Goal: Information Seeking & Learning: Learn about a topic

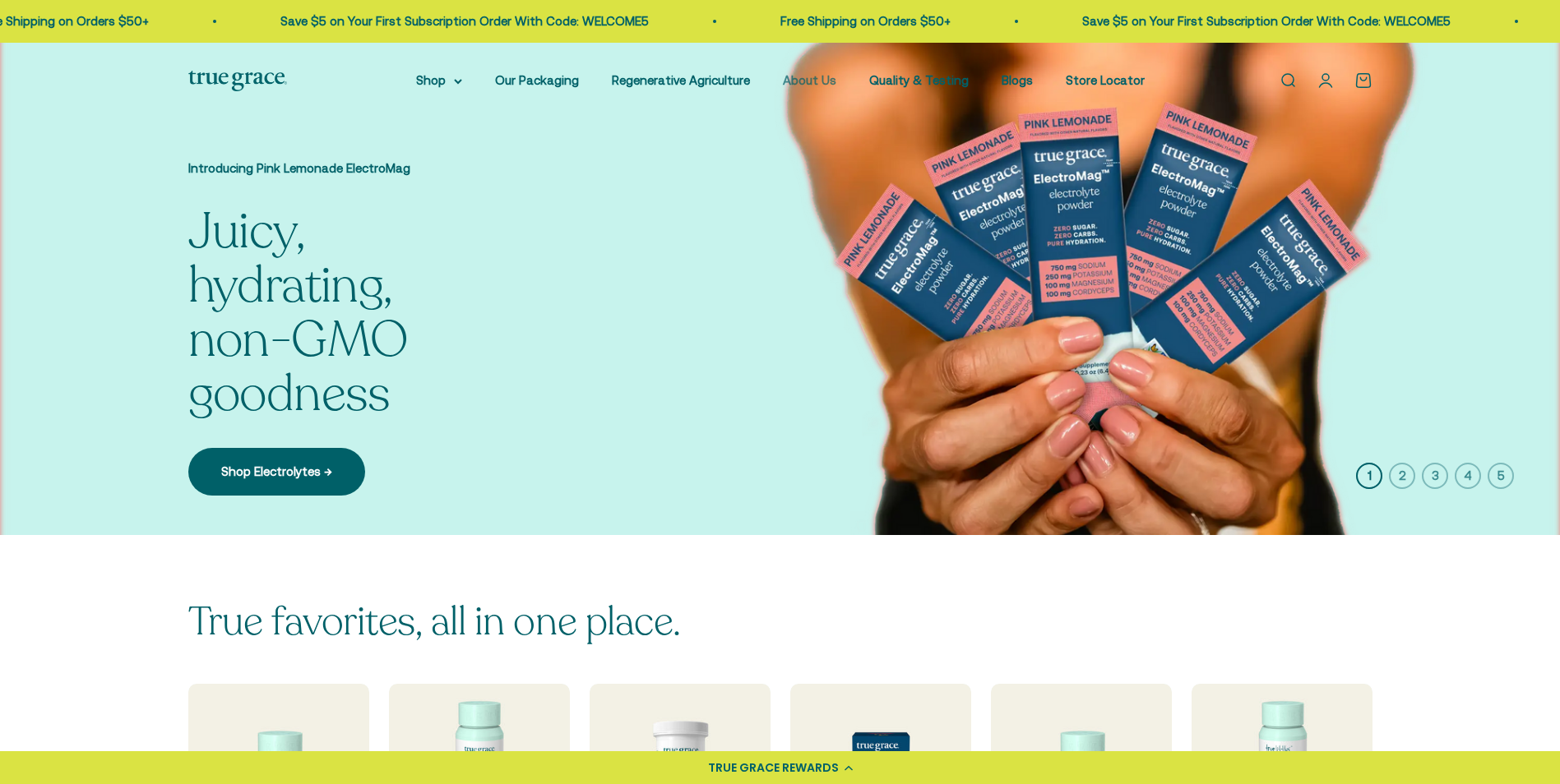
click at [819, 75] on link "About Us" at bounding box center [810, 80] width 54 height 14
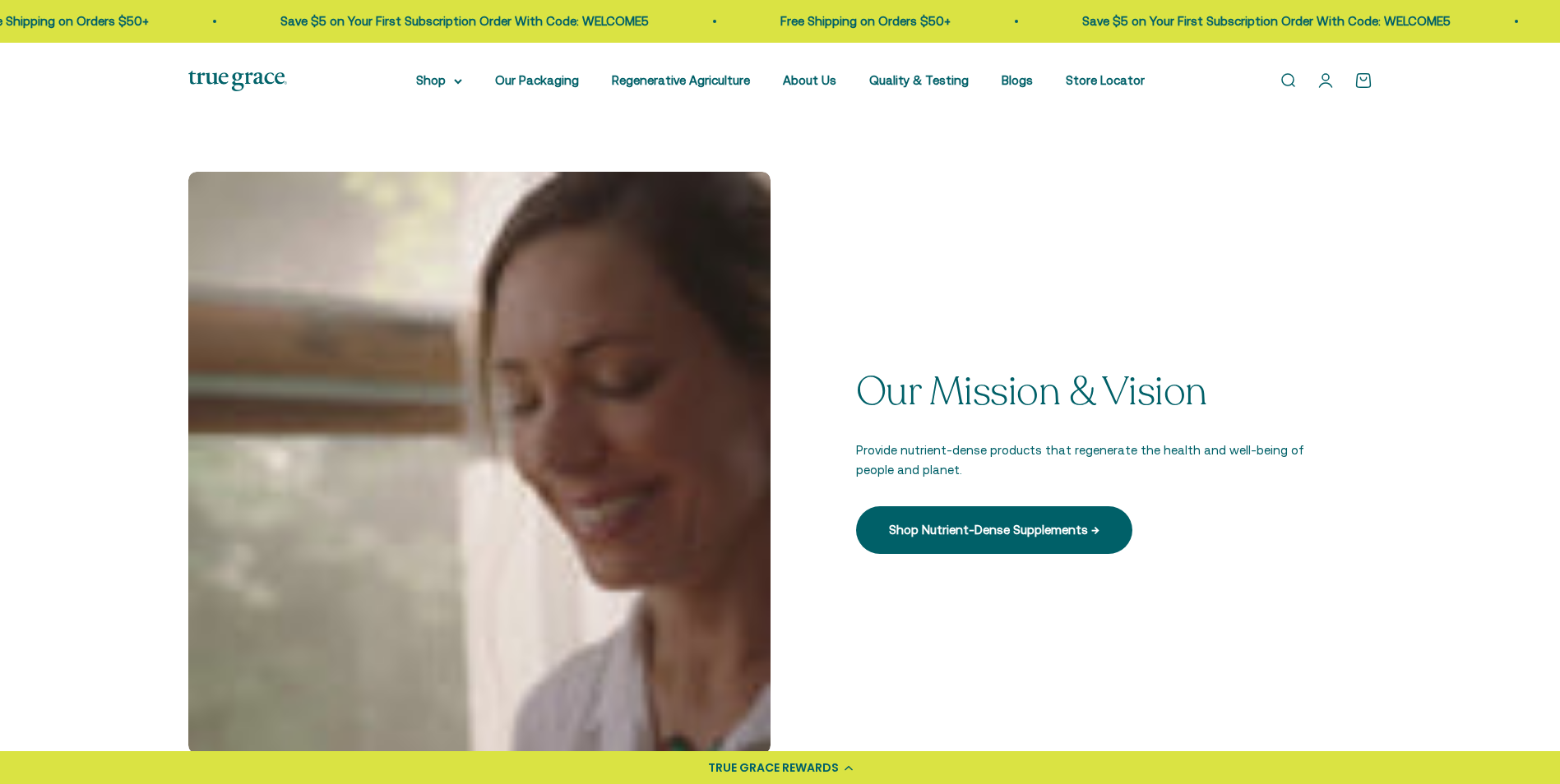
scroll to position [411, 0]
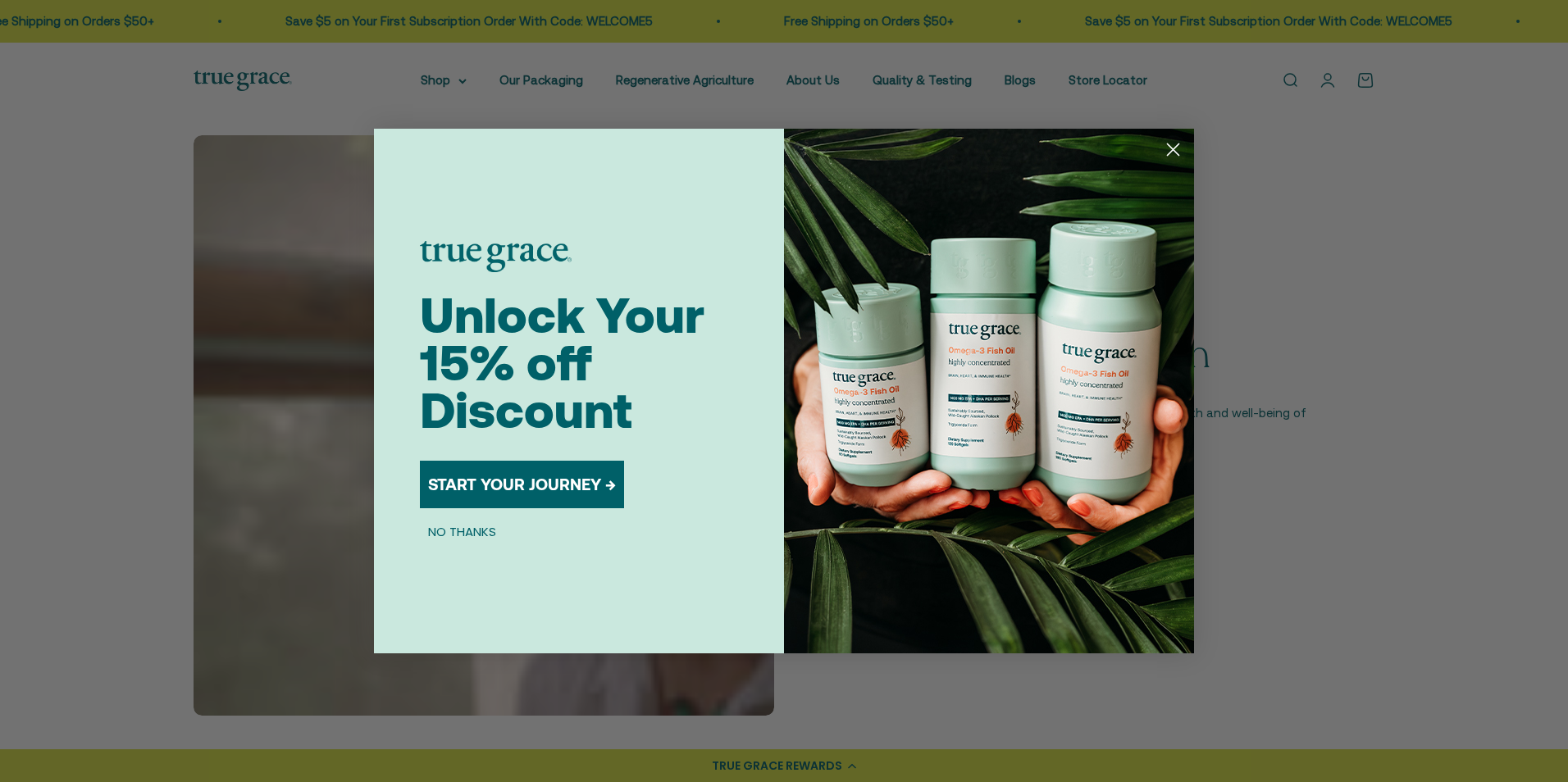
click at [481, 535] on button "NO THANKS" at bounding box center [462, 532] width 84 height 19
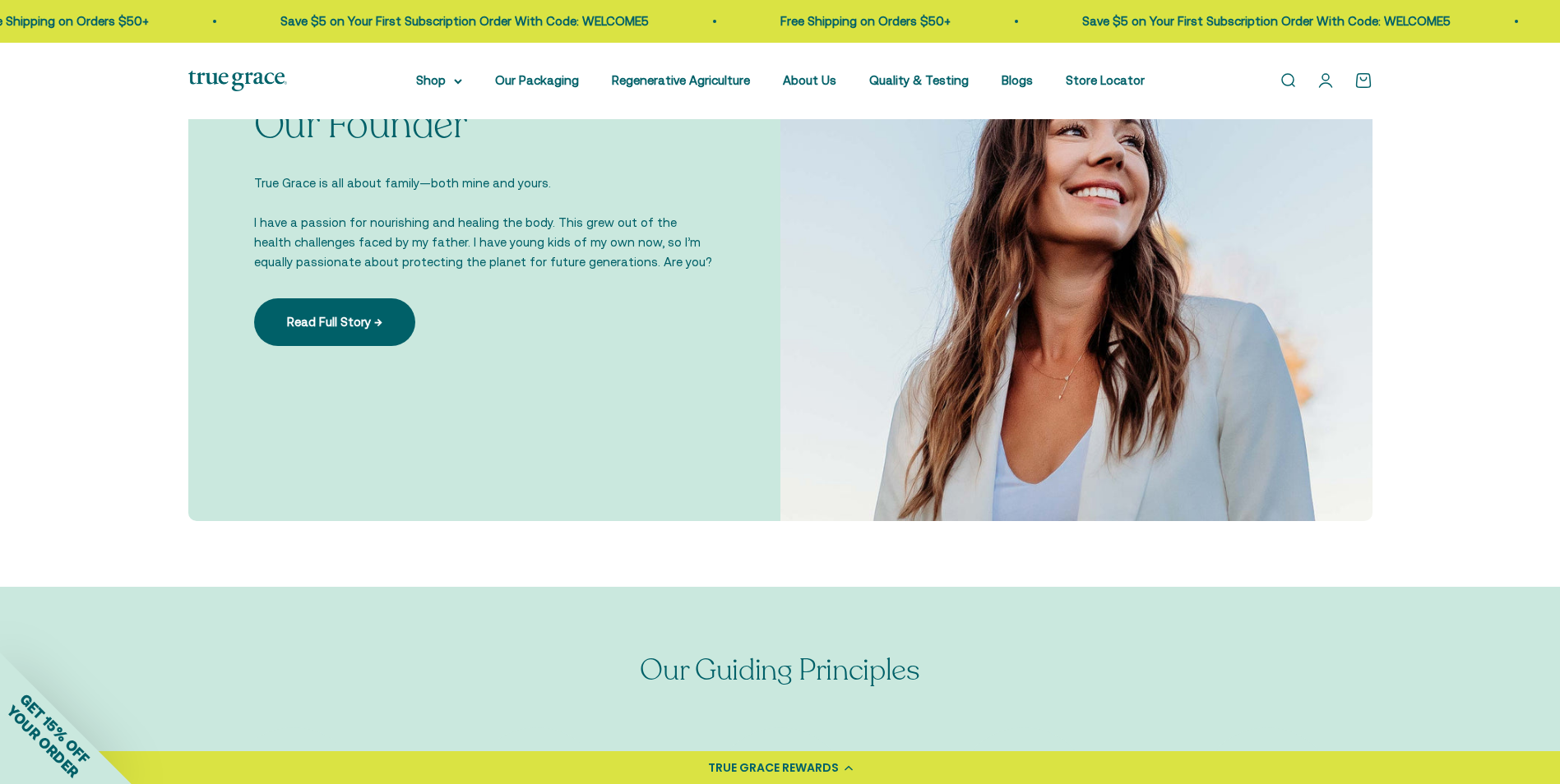
scroll to position [1069, 0]
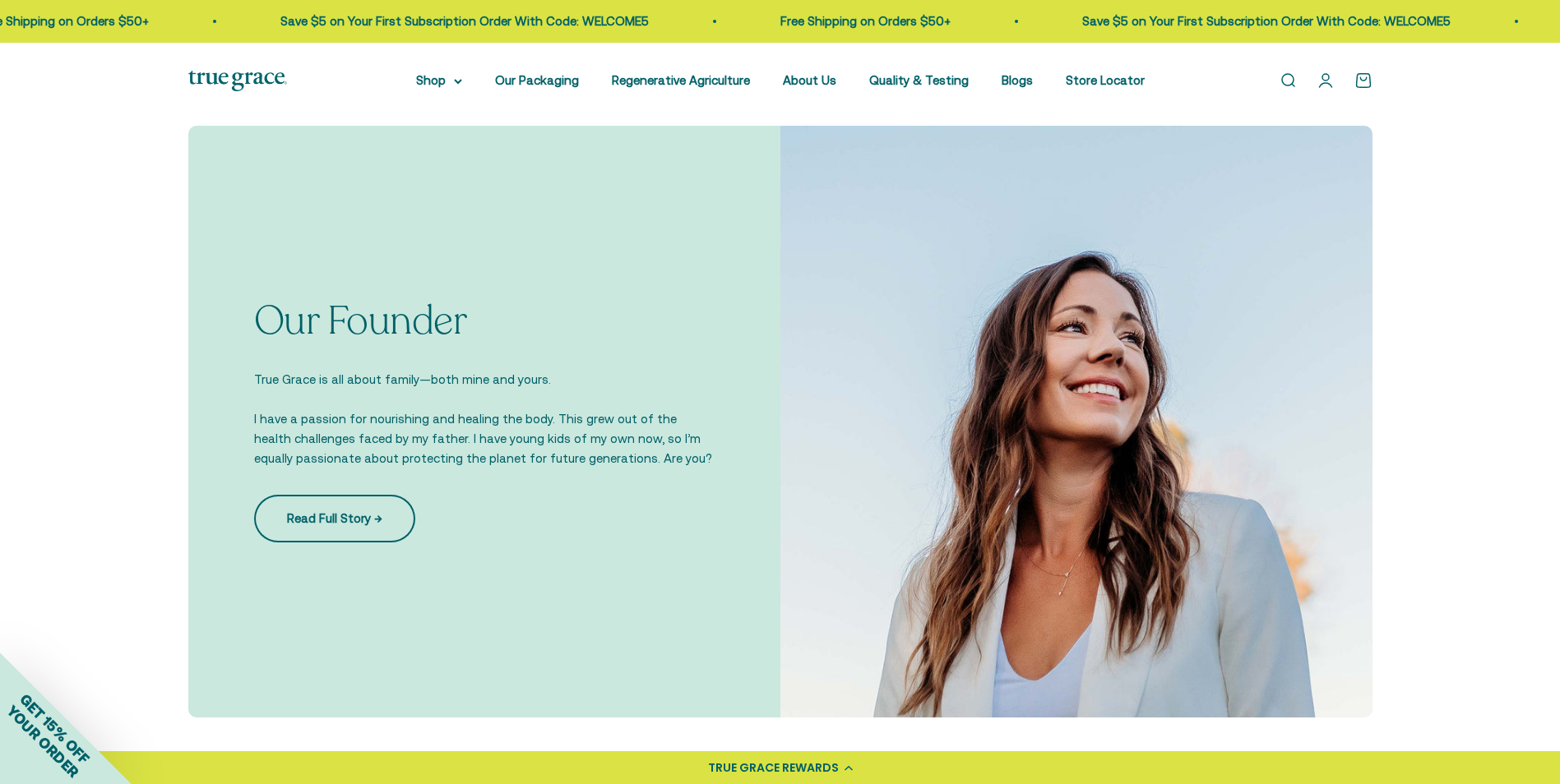
click at [329, 516] on link "Read Full Story →" at bounding box center [334, 519] width 161 height 48
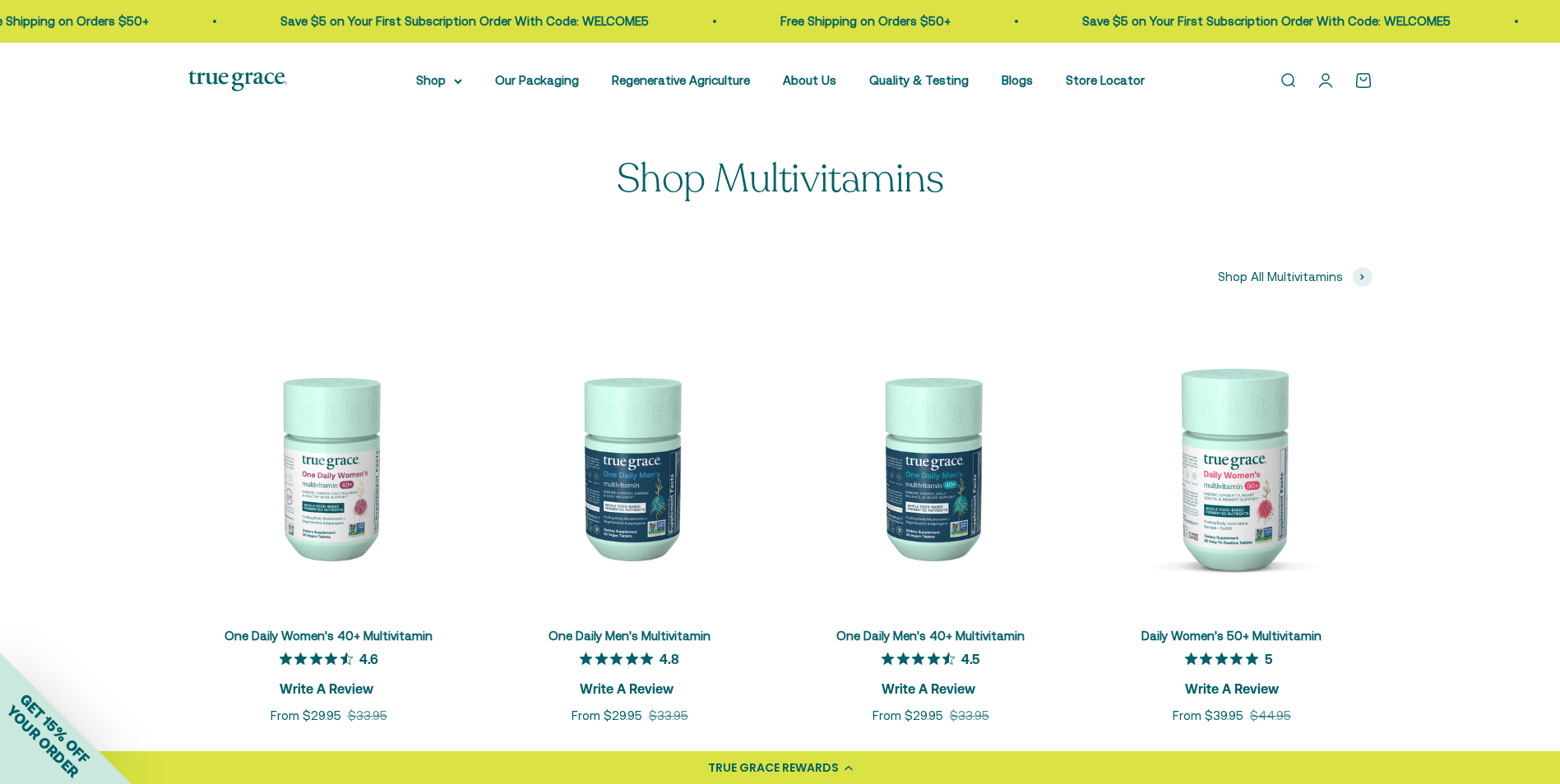
scroll to position [2385, 0]
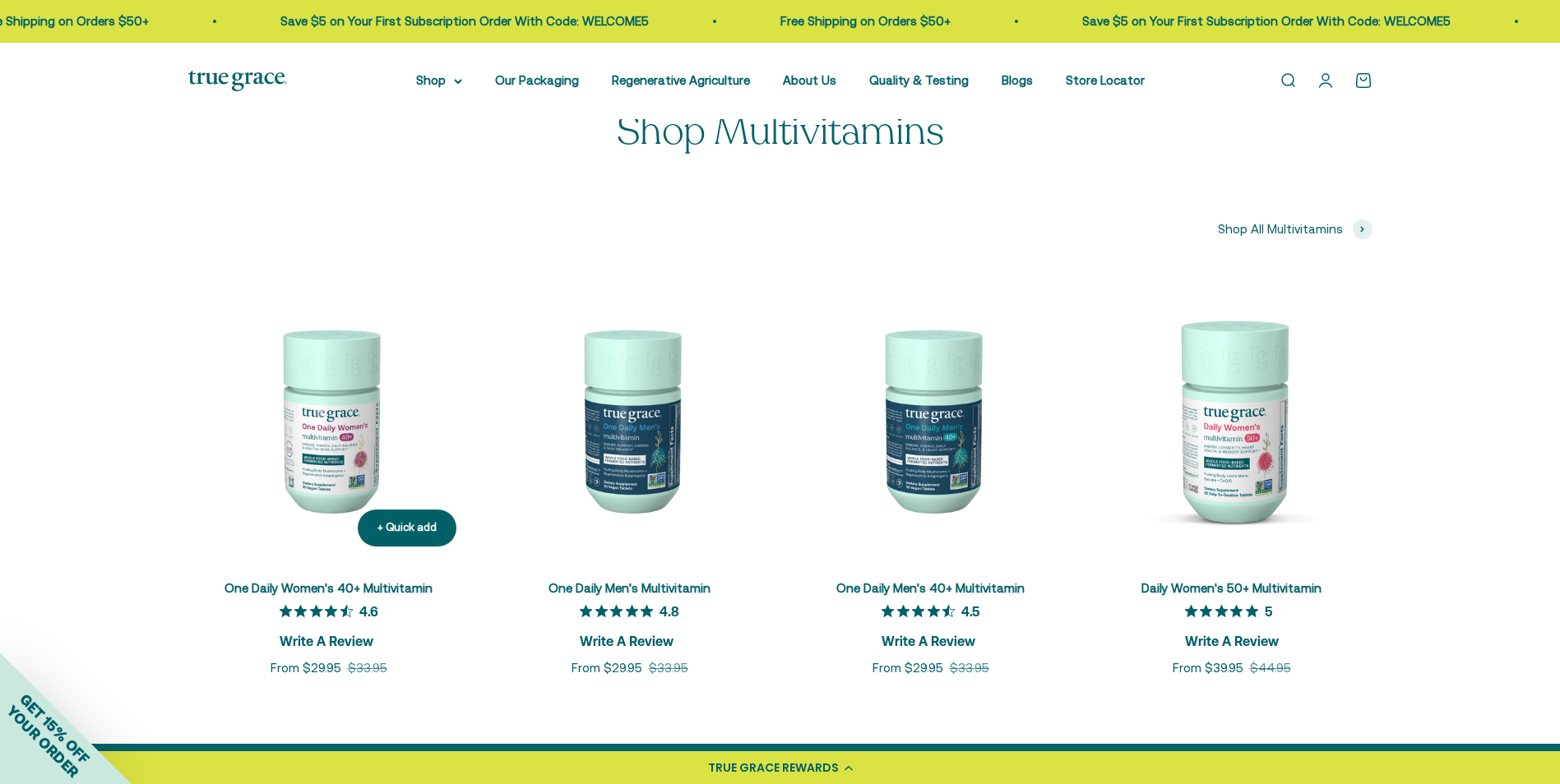
click at [327, 420] on img at bounding box center [329, 418] width 281 height 281
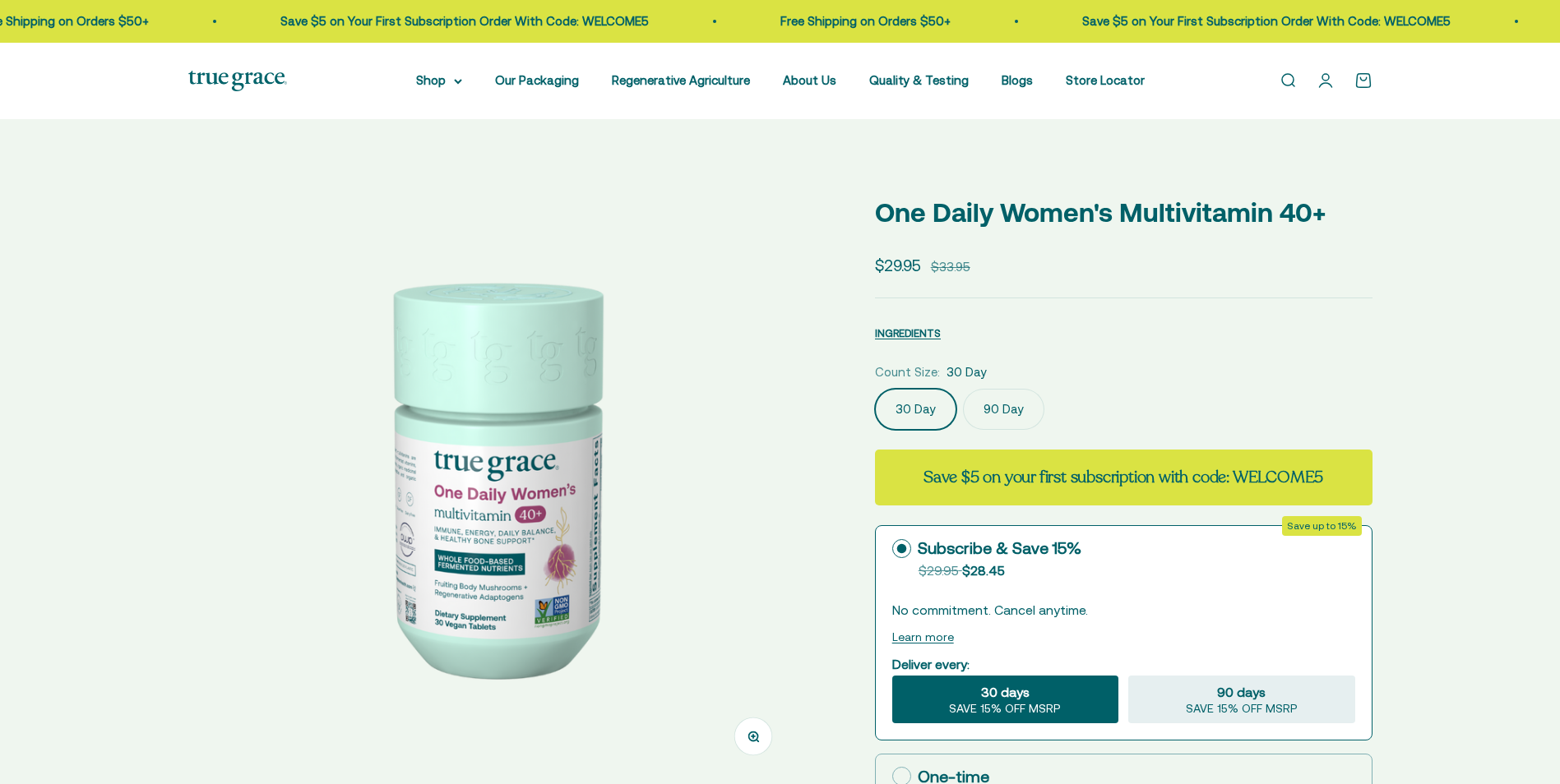
select select "3"
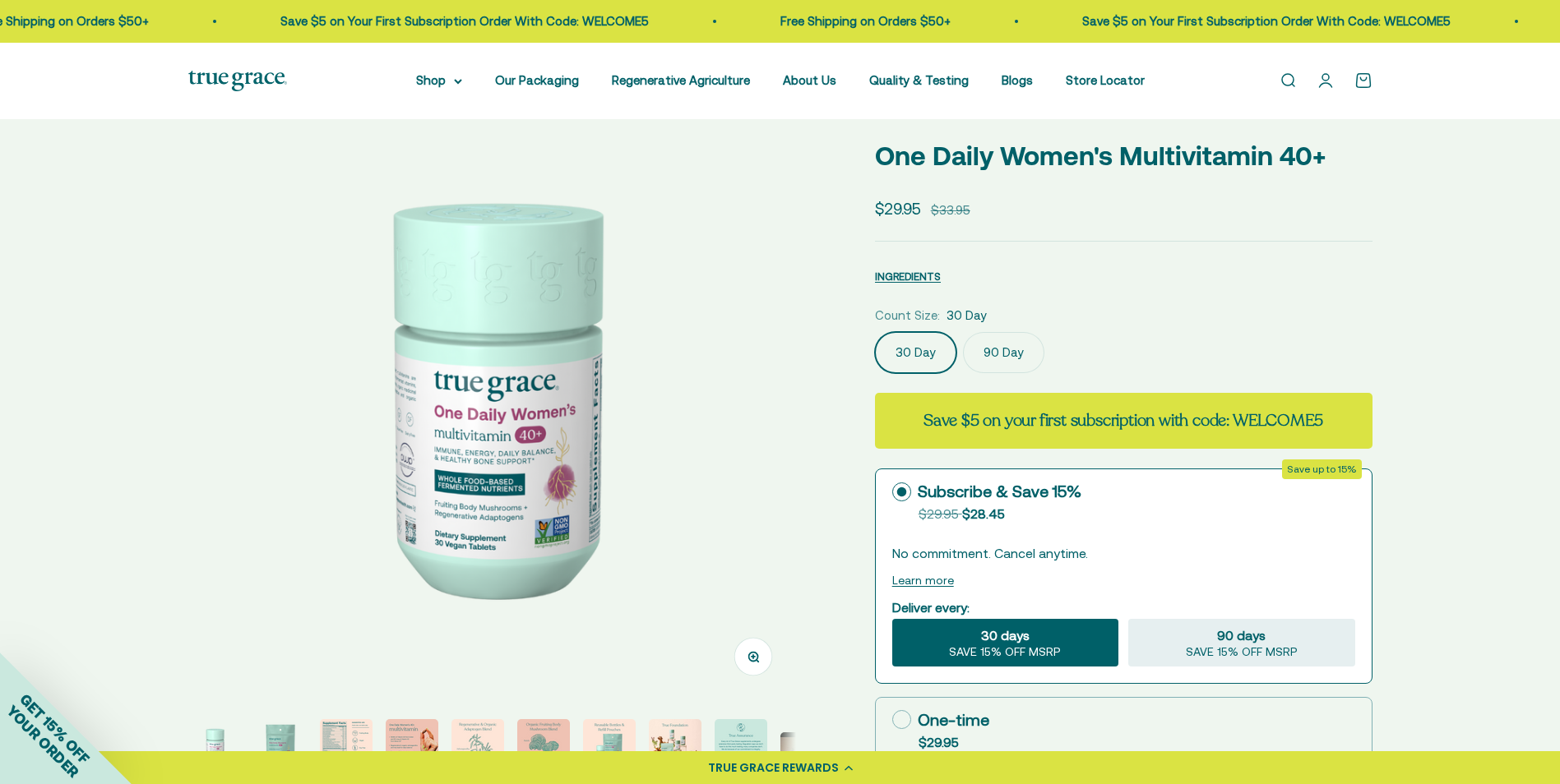
scroll to position [82, 0]
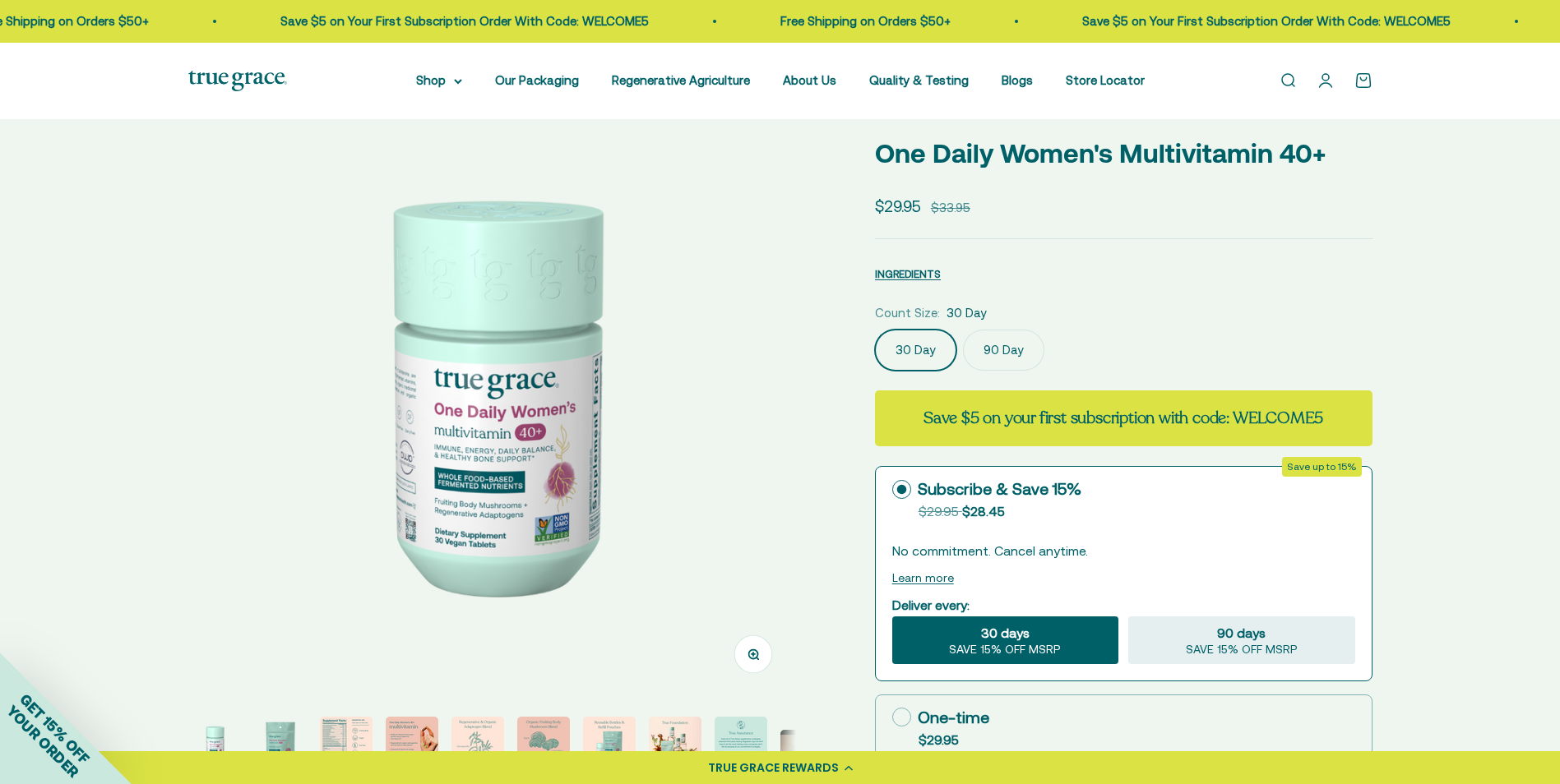
click at [667, 501] on img at bounding box center [493, 394] width 608 height 608
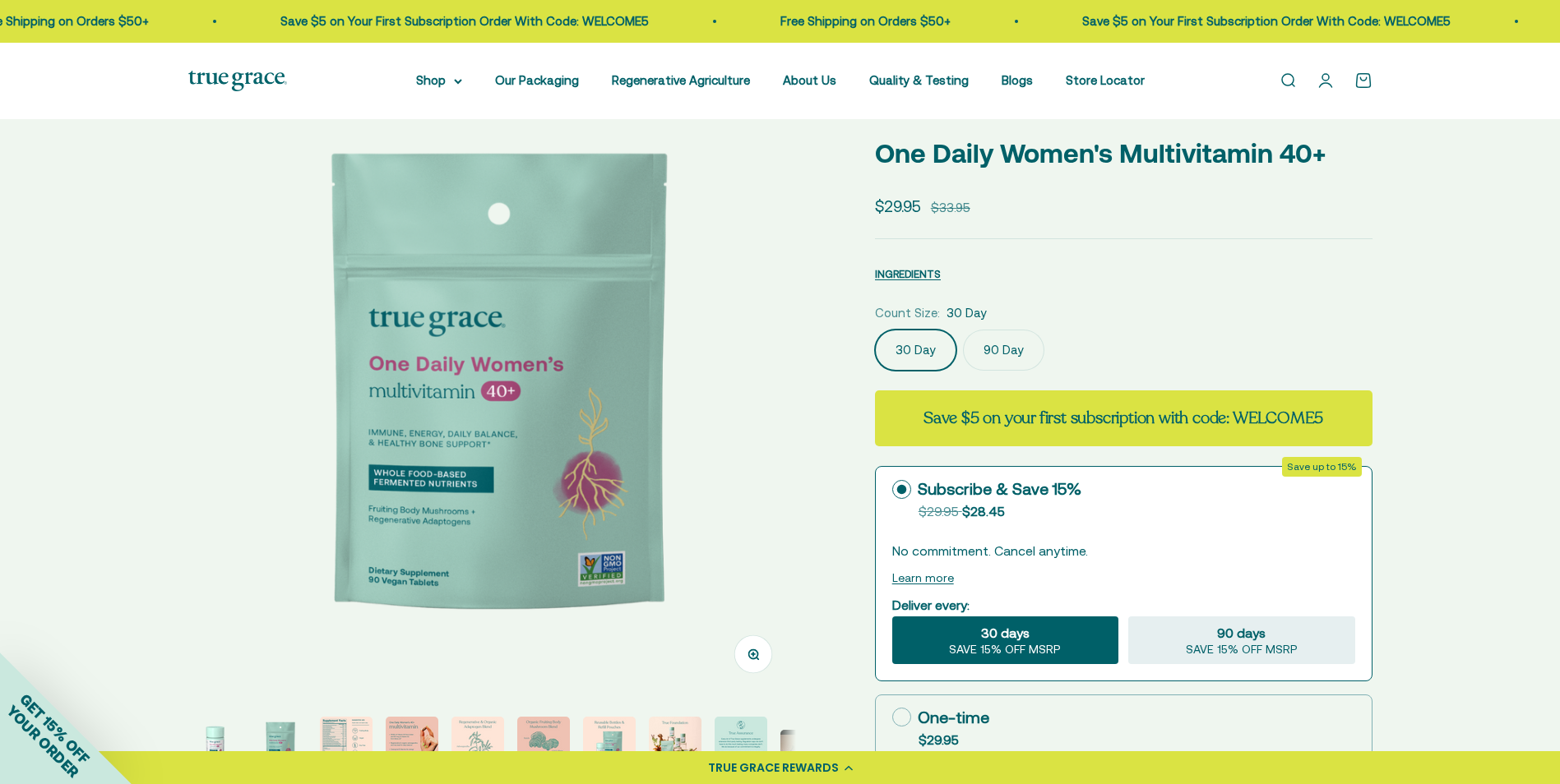
scroll to position [0, 628]
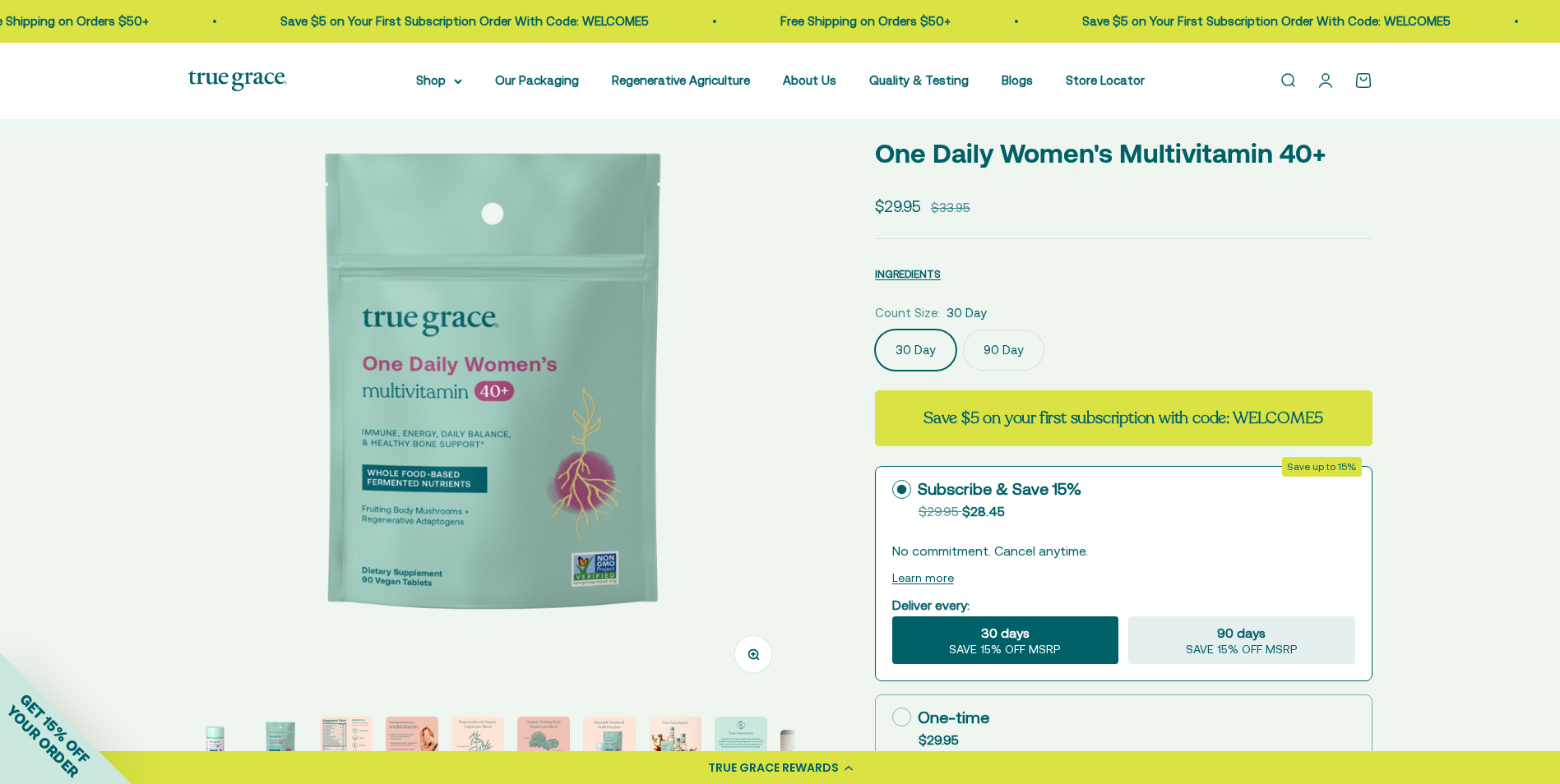
click at [667, 501] on img at bounding box center [493, 394] width 608 height 608
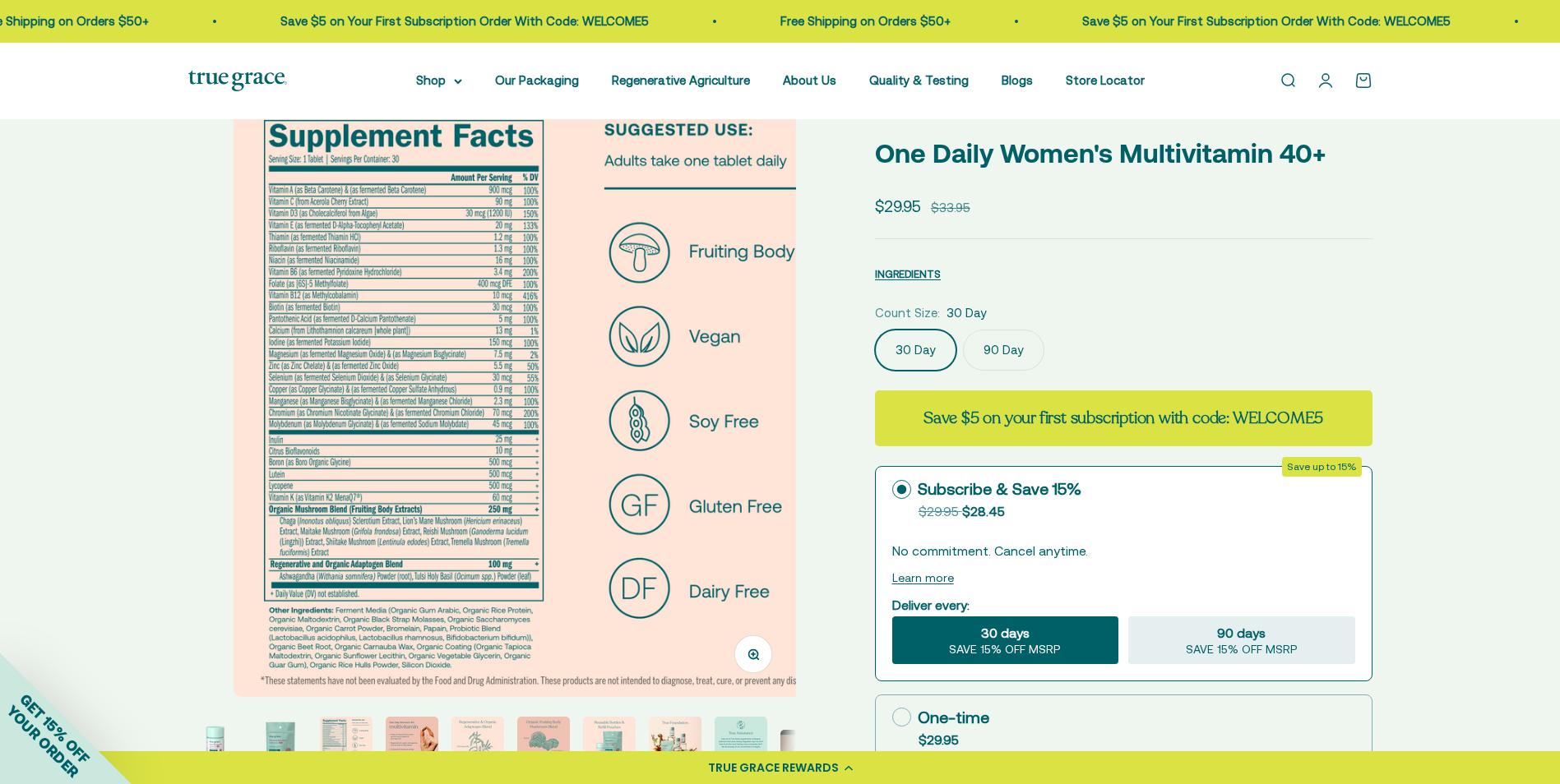
scroll to position [0, 1255]
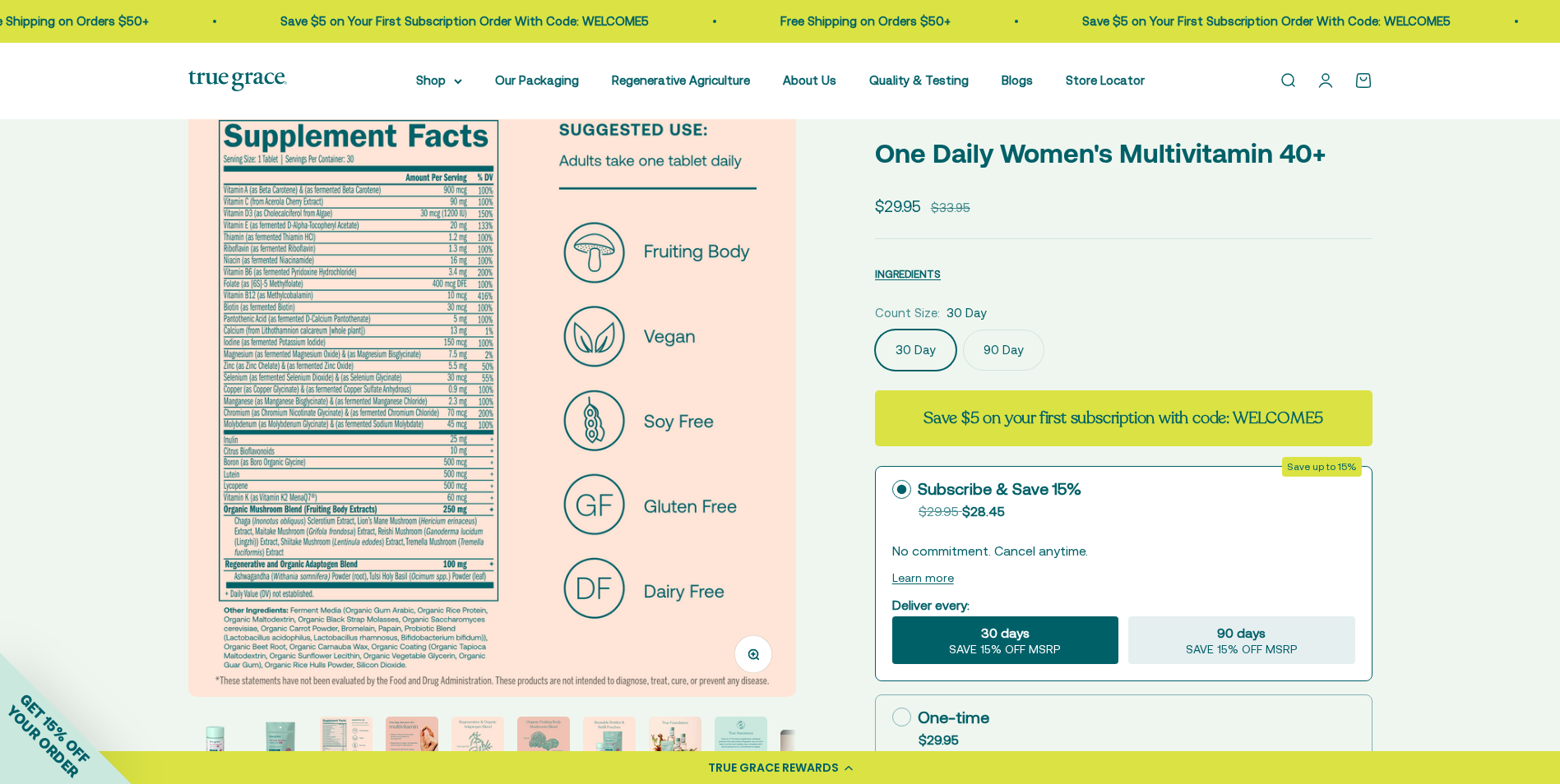
click at [767, 490] on img at bounding box center [493, 394] width 608 height 608
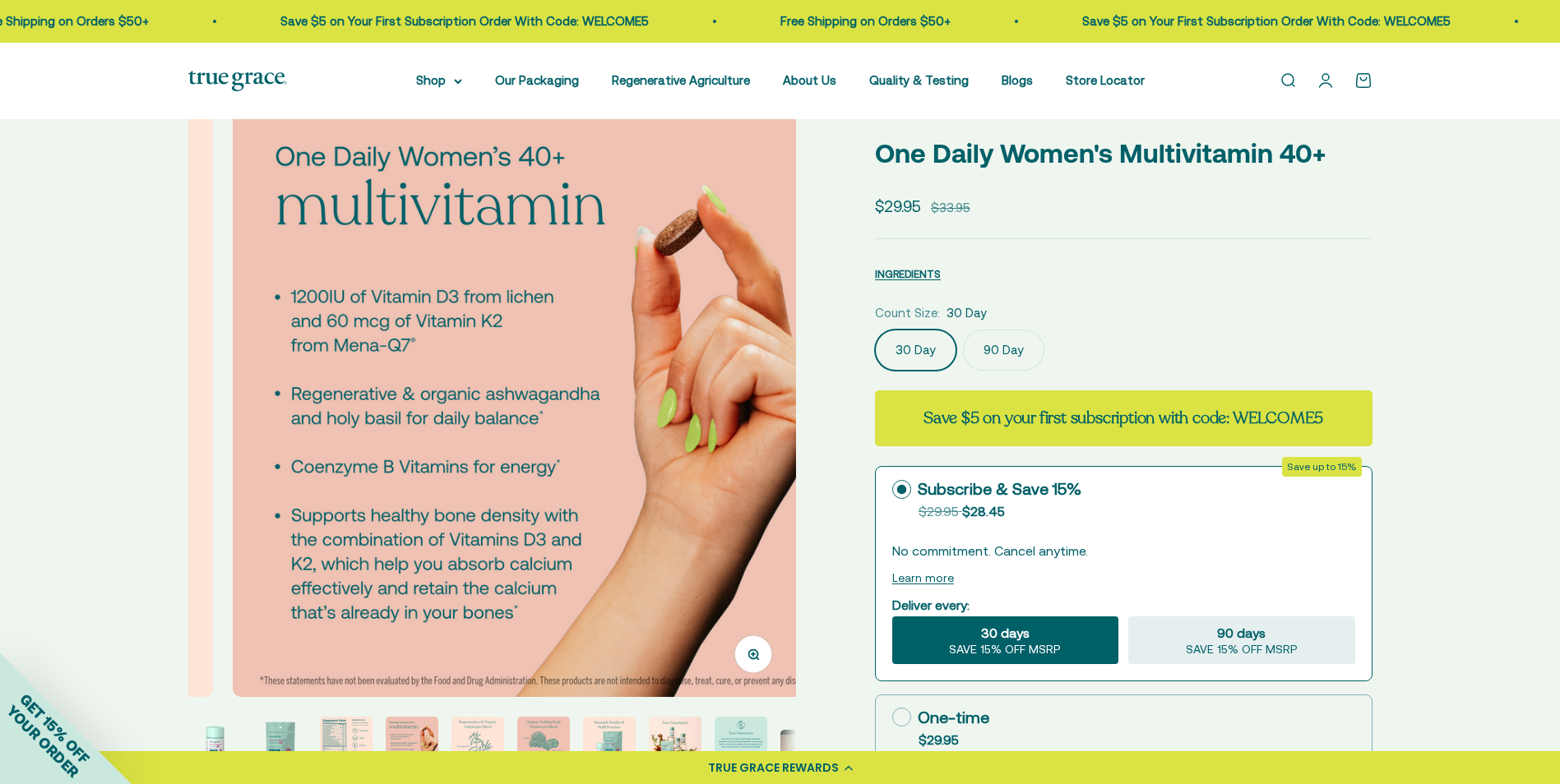
scroll to position [0, 1883]
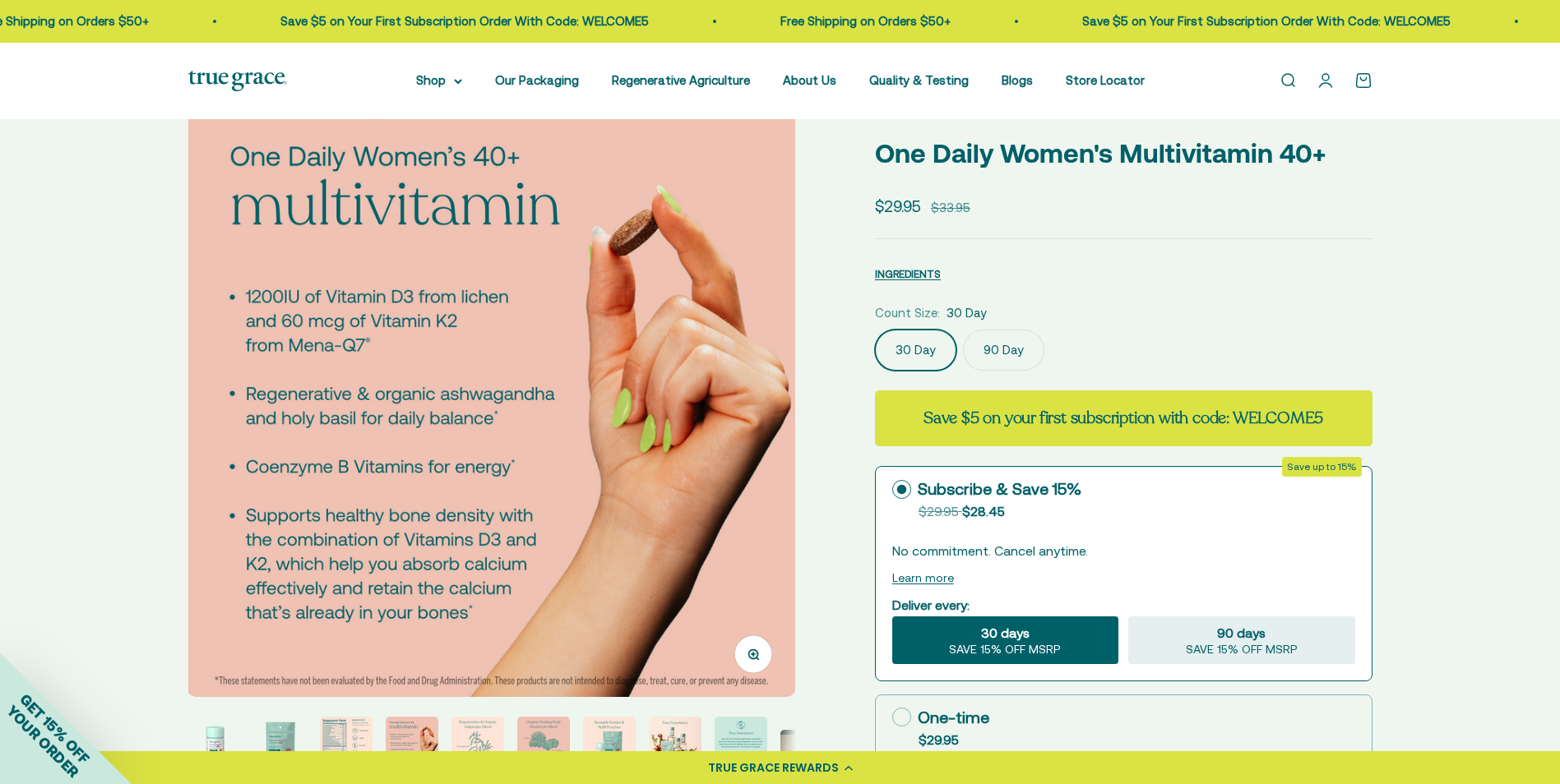
click at [725, 488] on img at bounding box center [492, 394] width 608 height 608
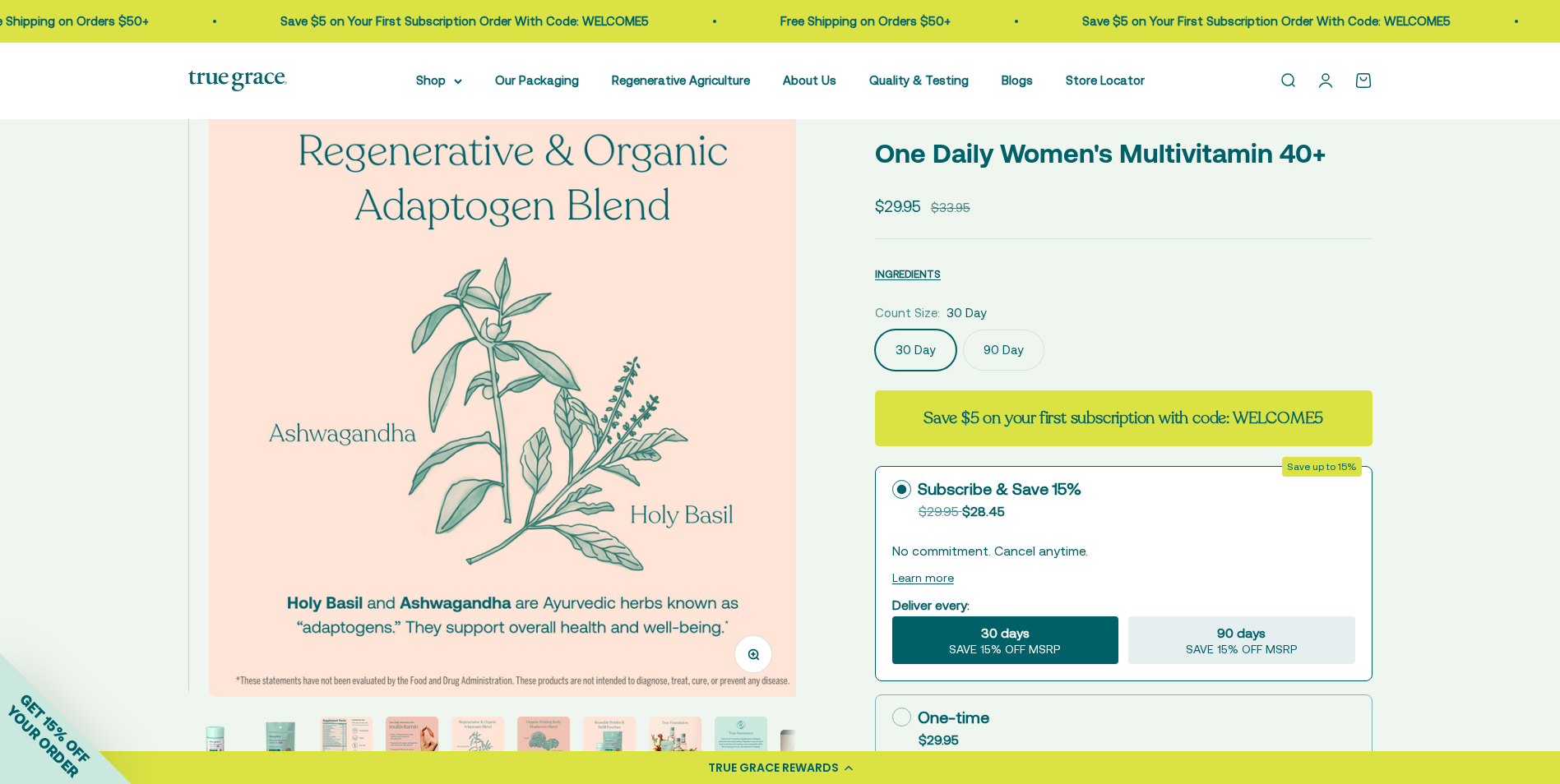
scroll to position [0, 2511]
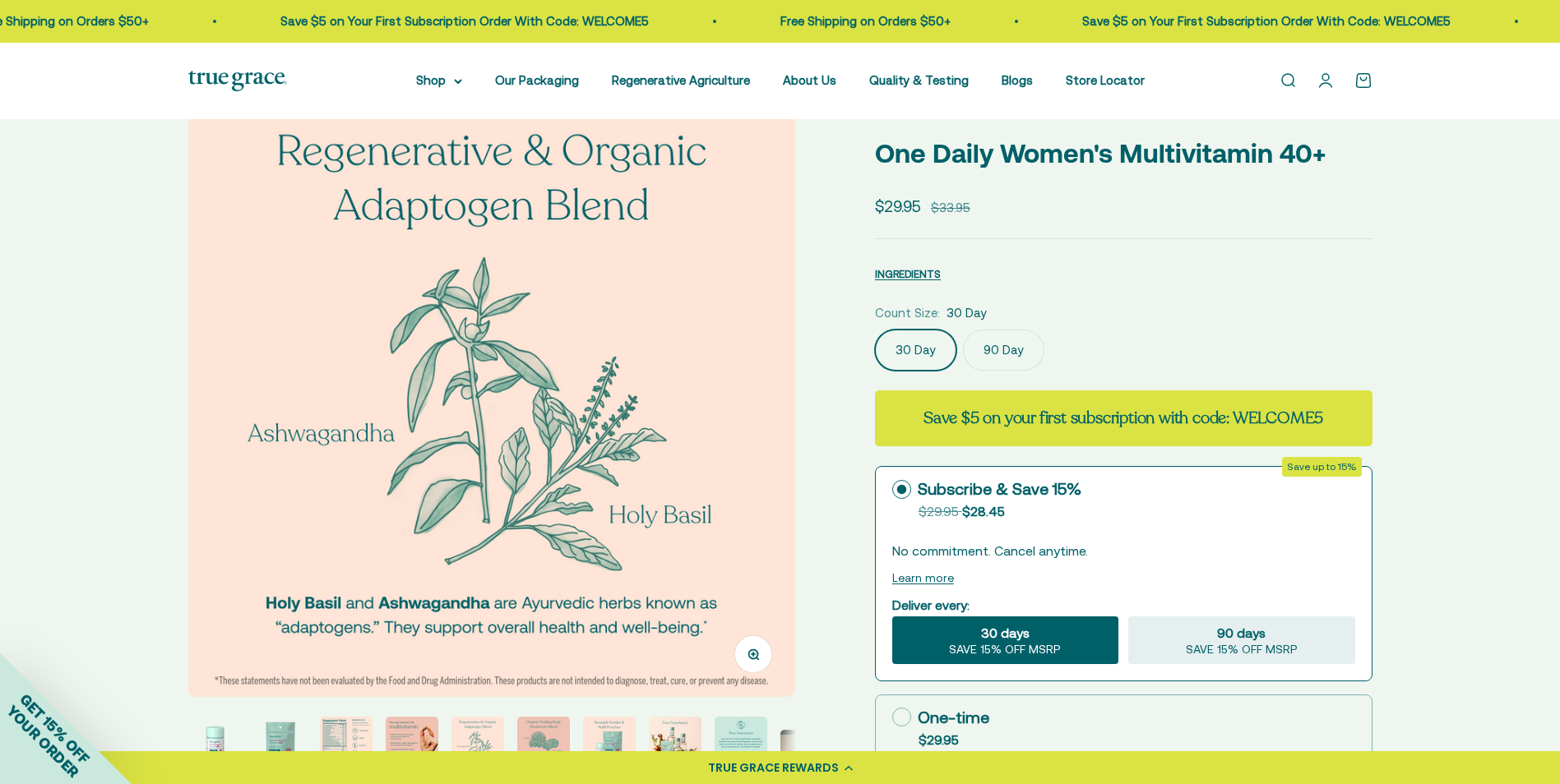
click at [739, 455] on img at bounding box center [492, 394] width 608 height 608
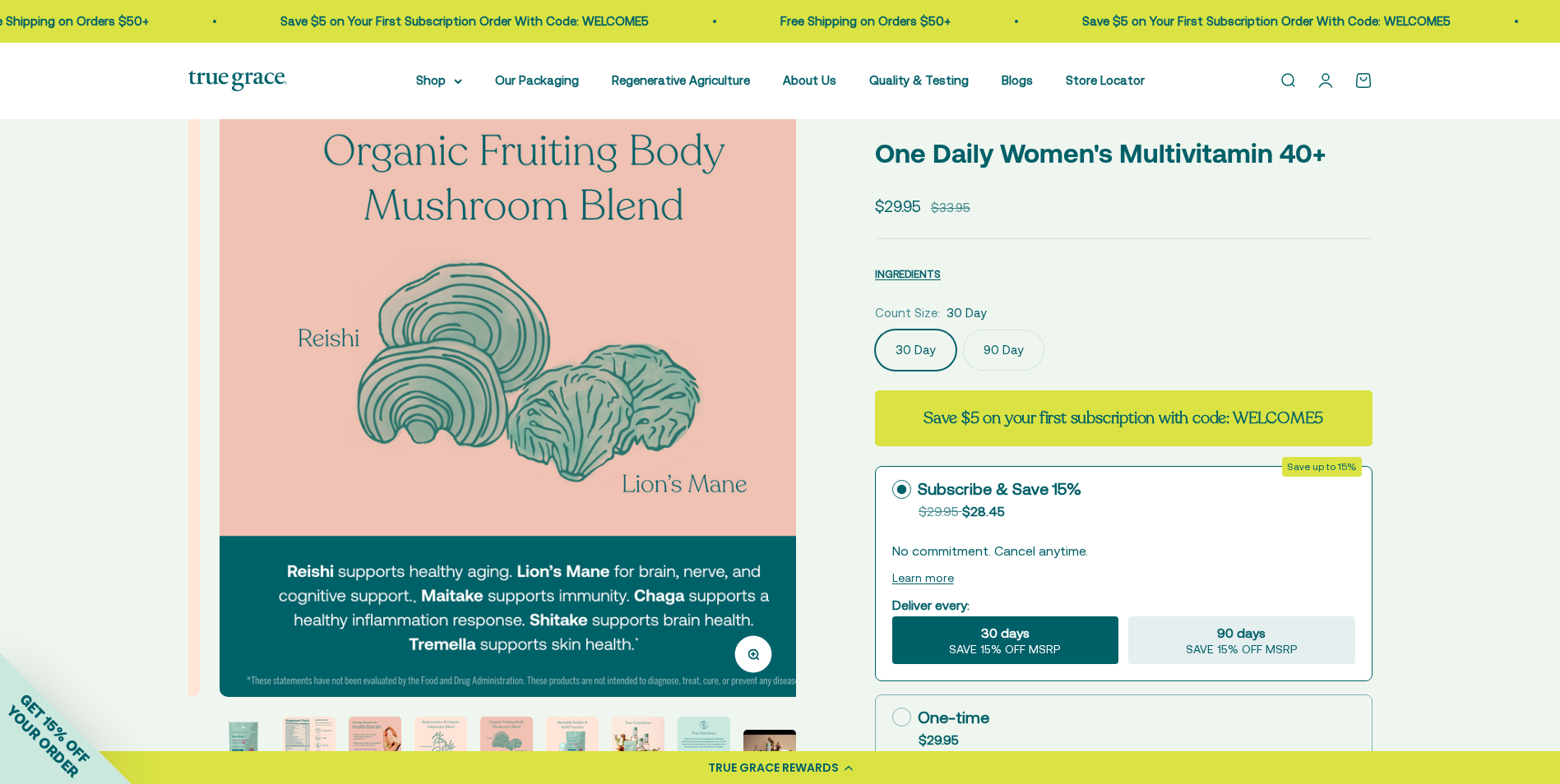
scroll to position [0, 3139]
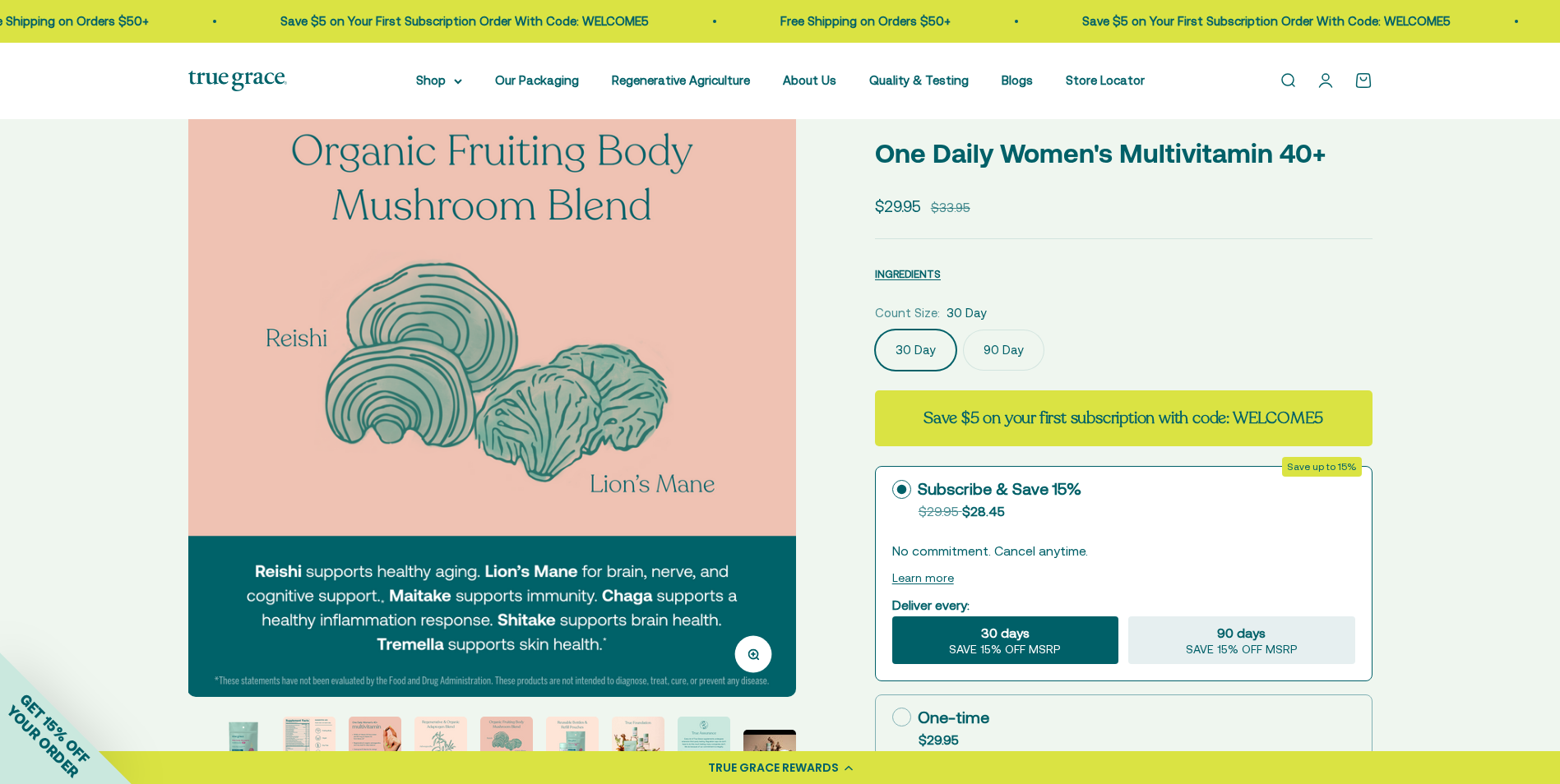
click at [739, 455] on img at bounding box center [492, 394] width 608 height 608
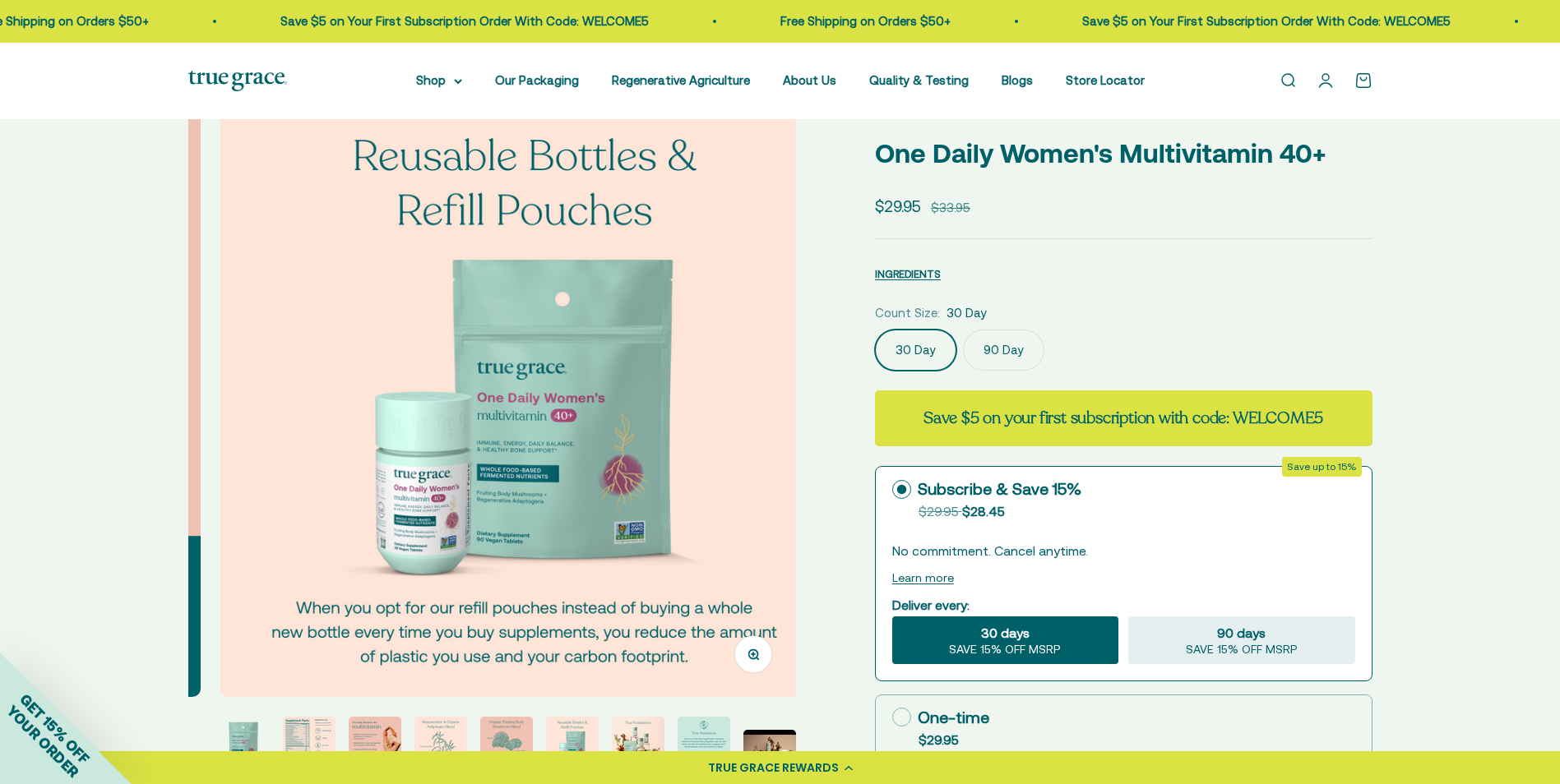
scroll to position [0, 3767]
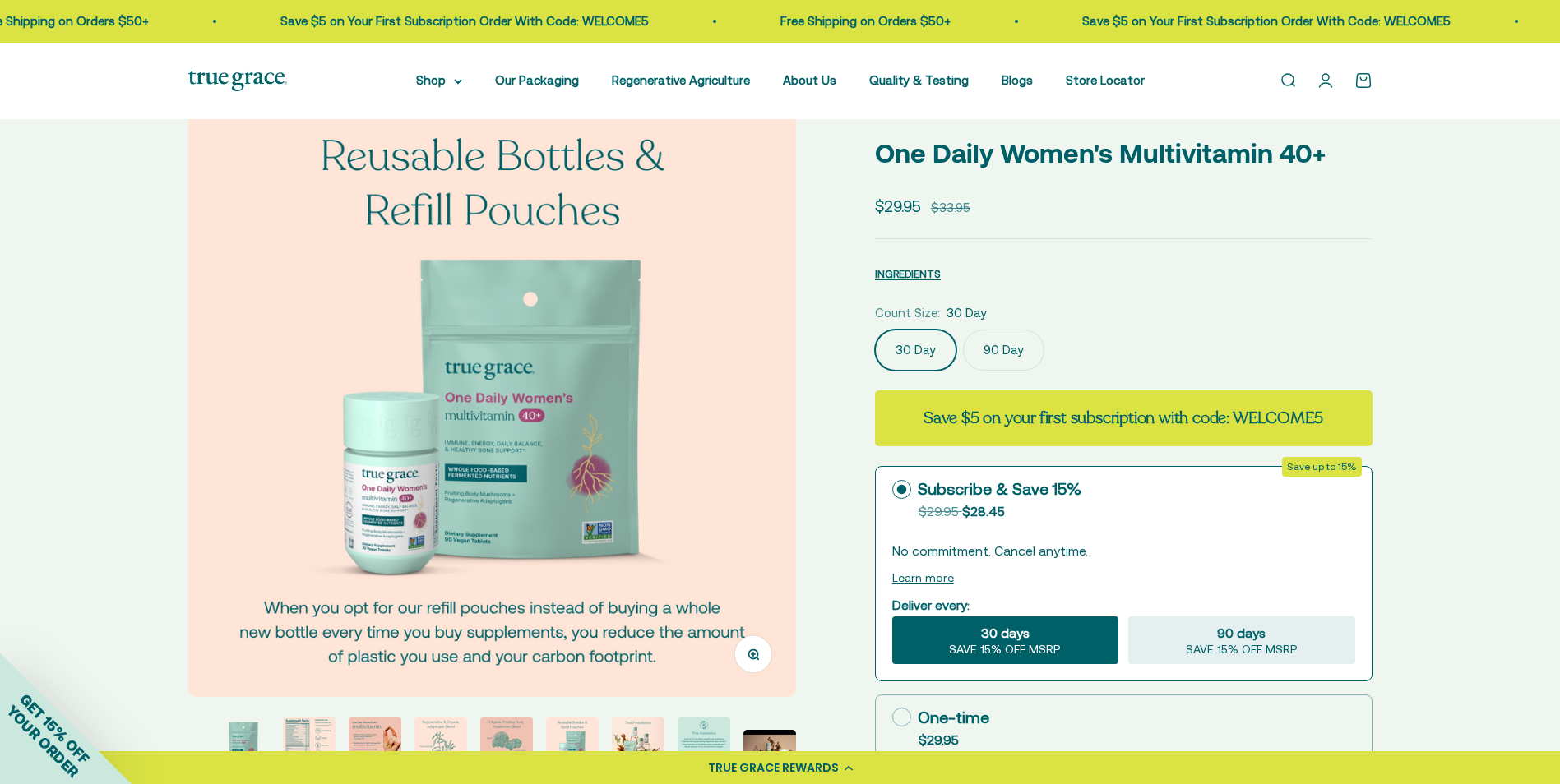
click at [739, 455] on img at bounding box center [493, 394] width 608 height 608
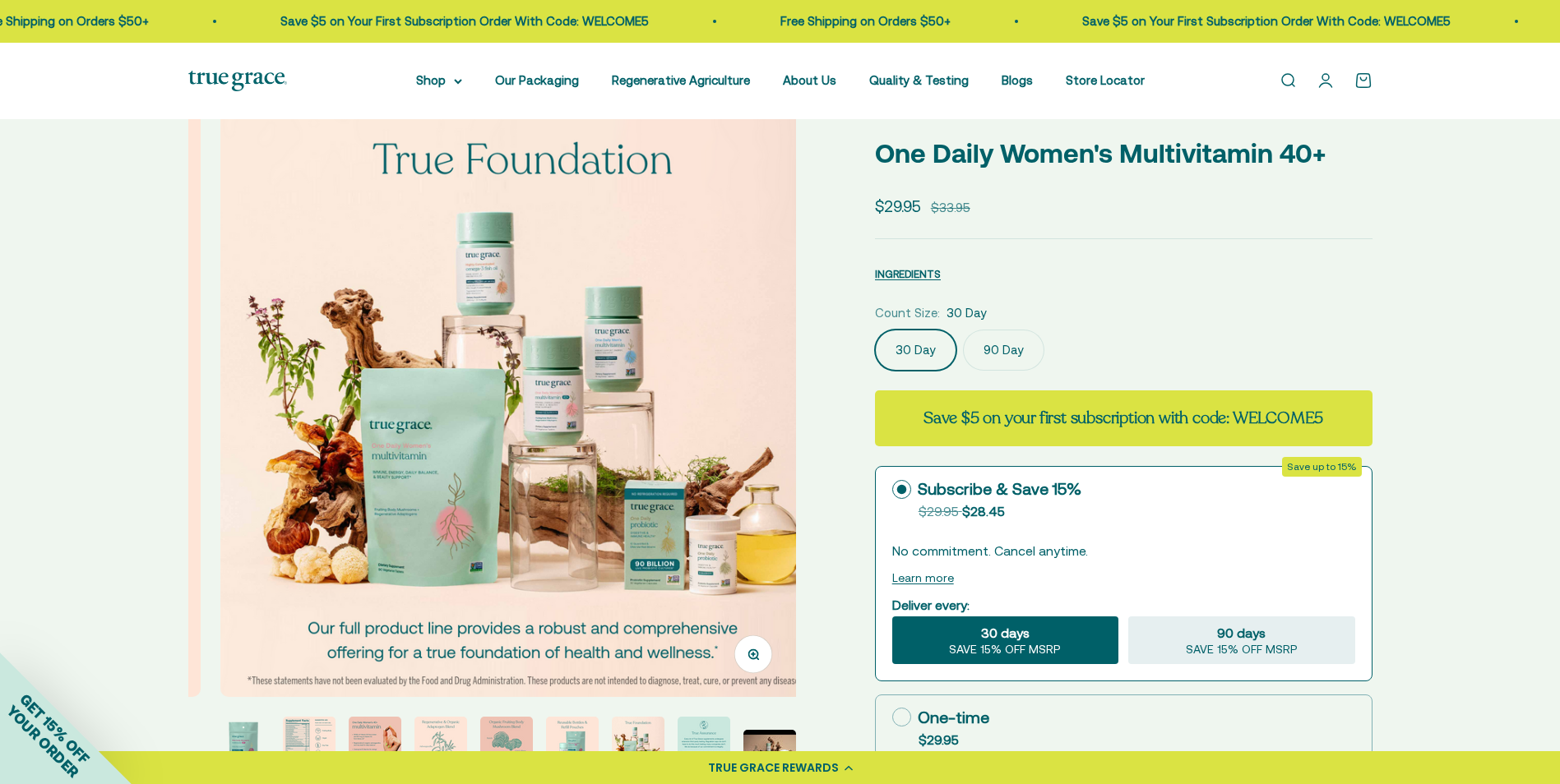
scroll to position [0, 4394]
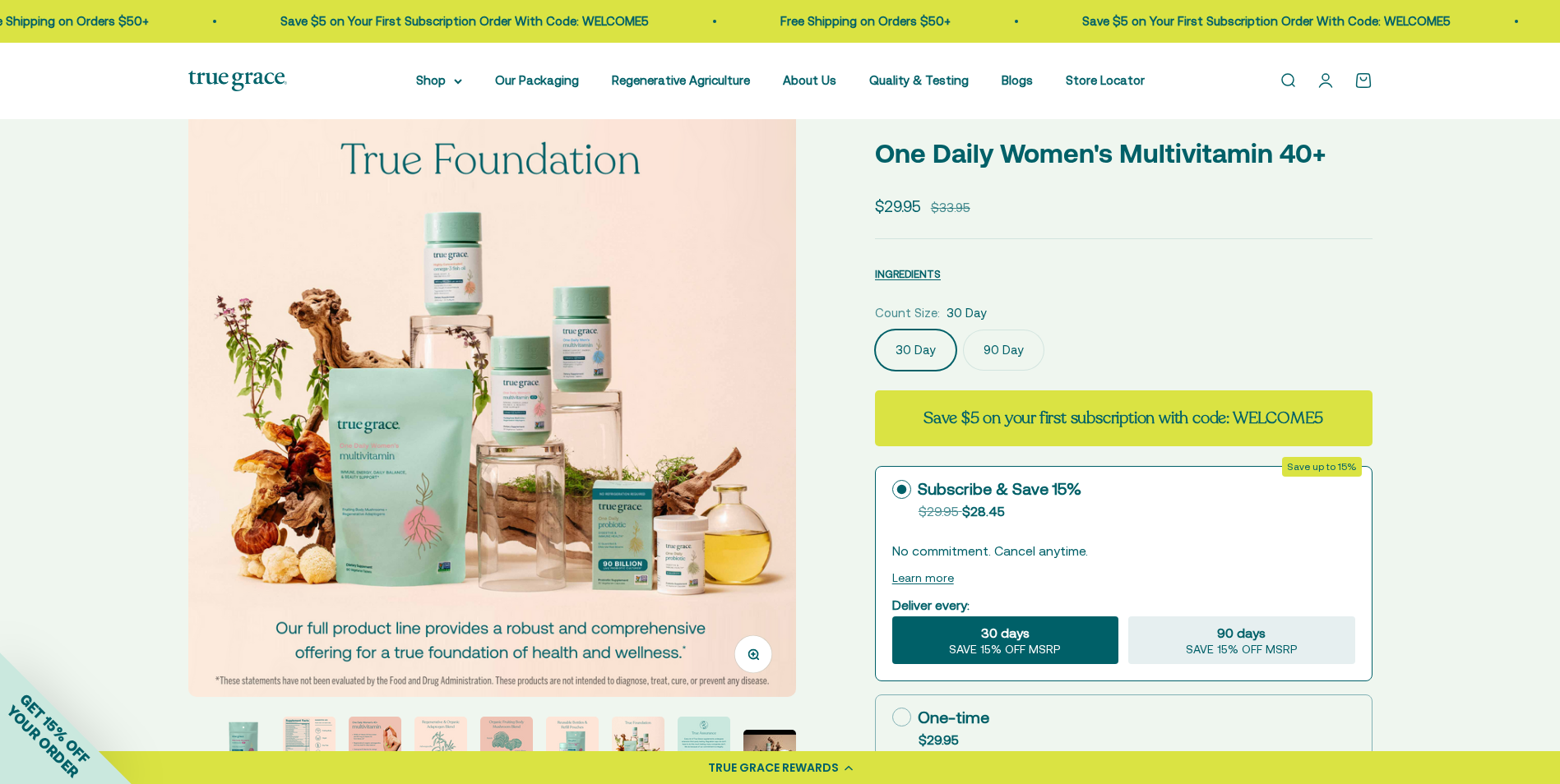
click at [739, 455] on img at bounding box center [493, 394] width 608 height 608
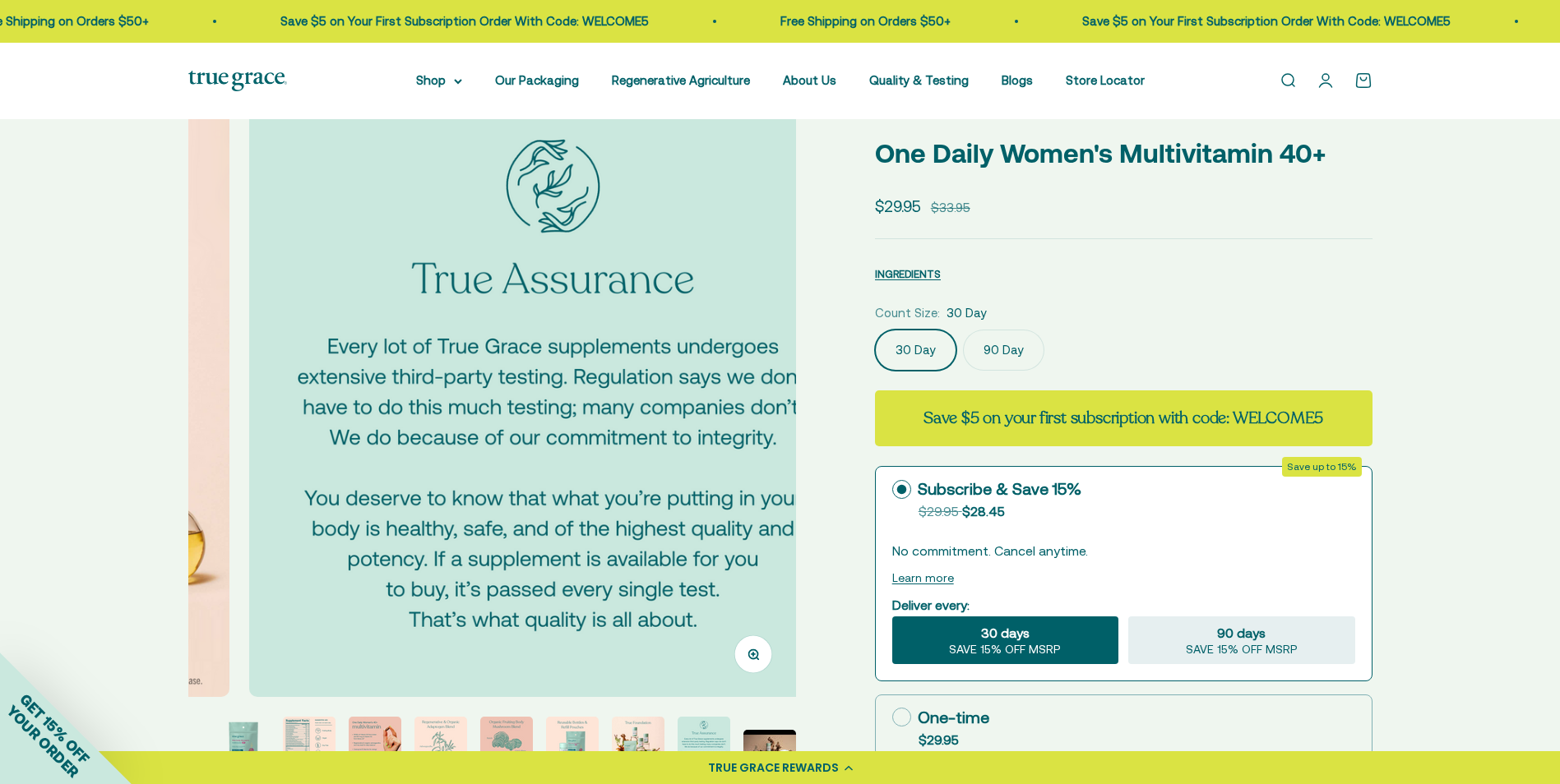
scroll to position [0, 5023]
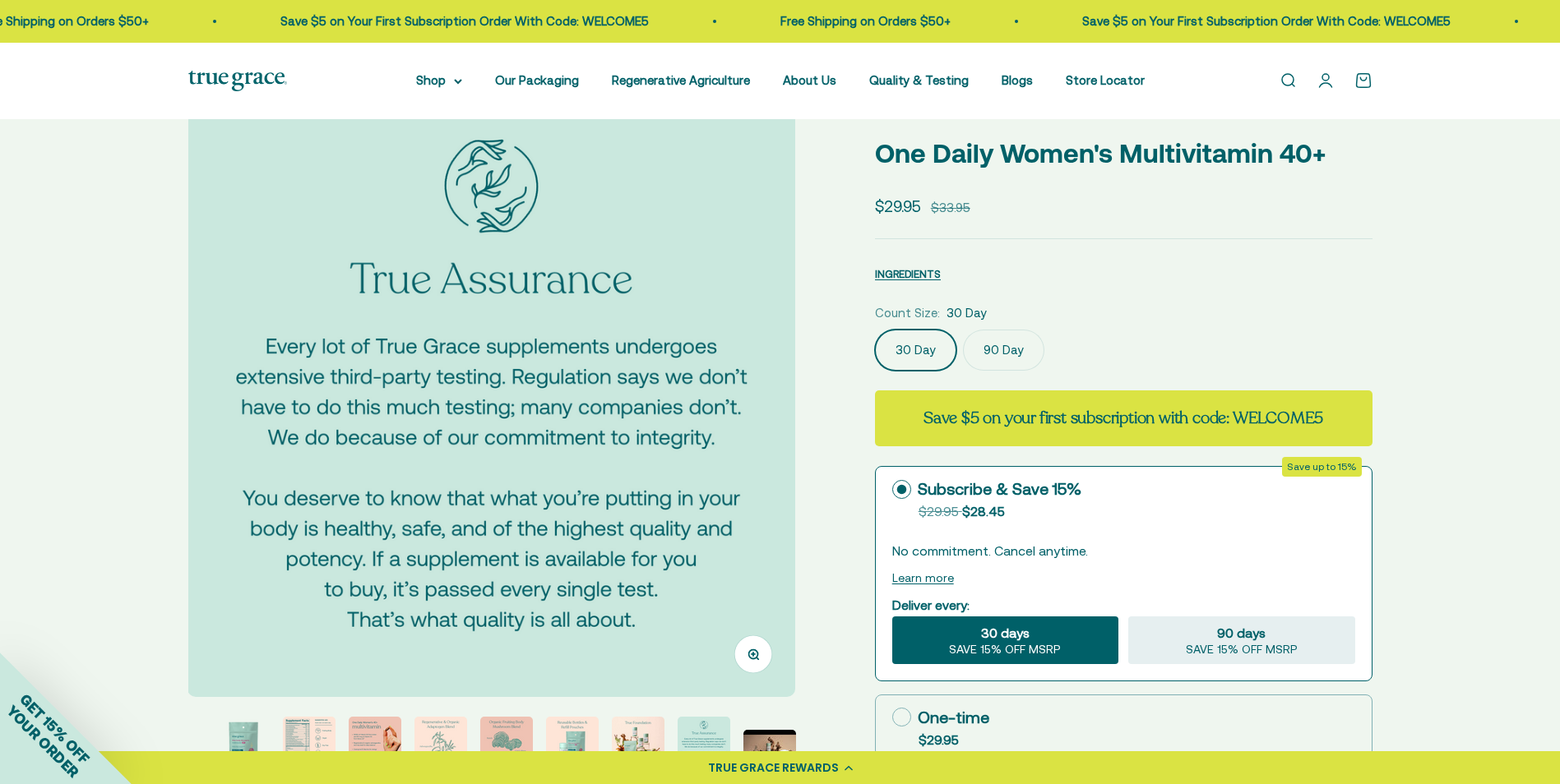
click at [739, 455] on img at bounding box center [492, 394] width 608 height 608
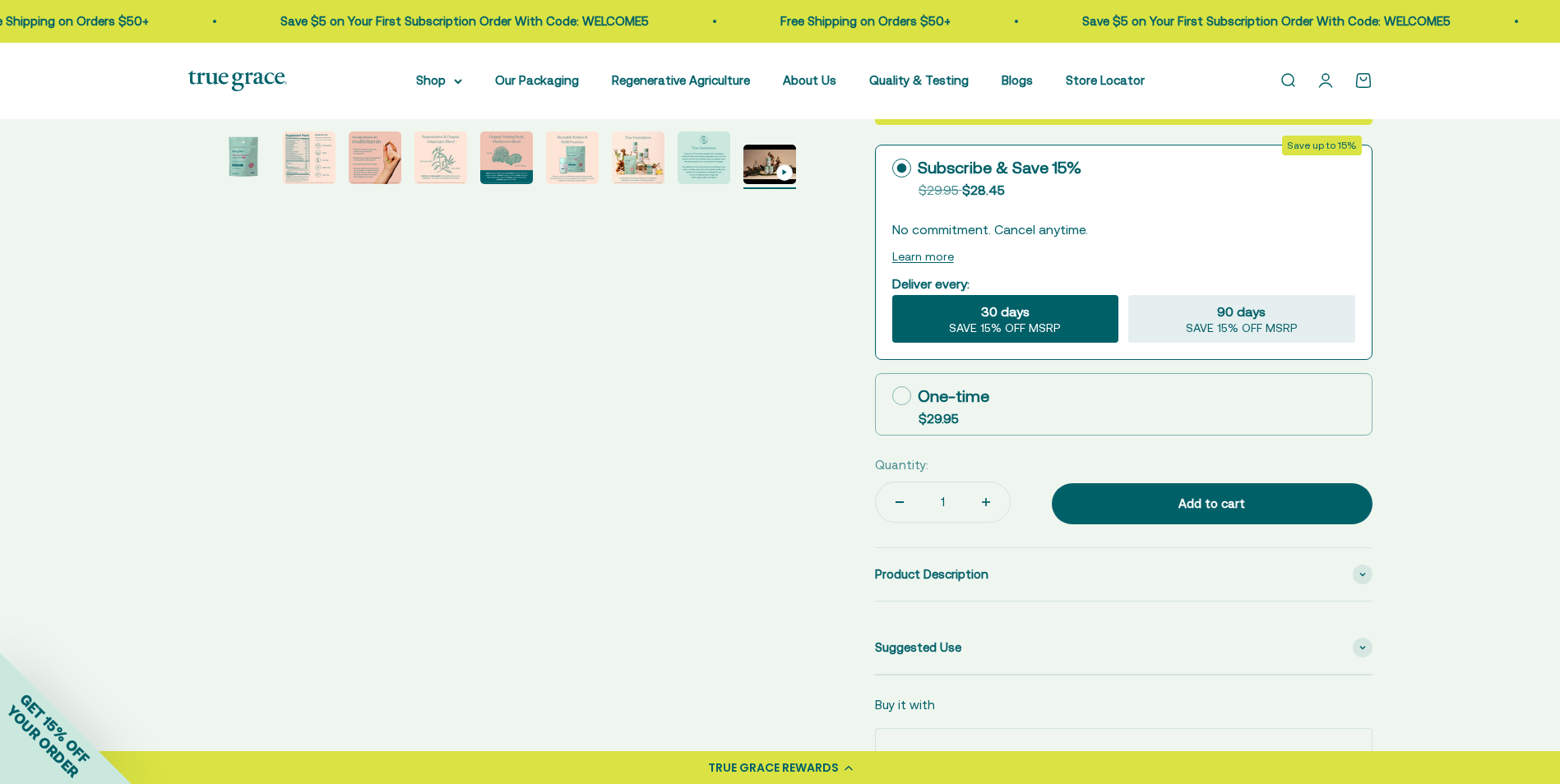
scroll to position [0, 0]
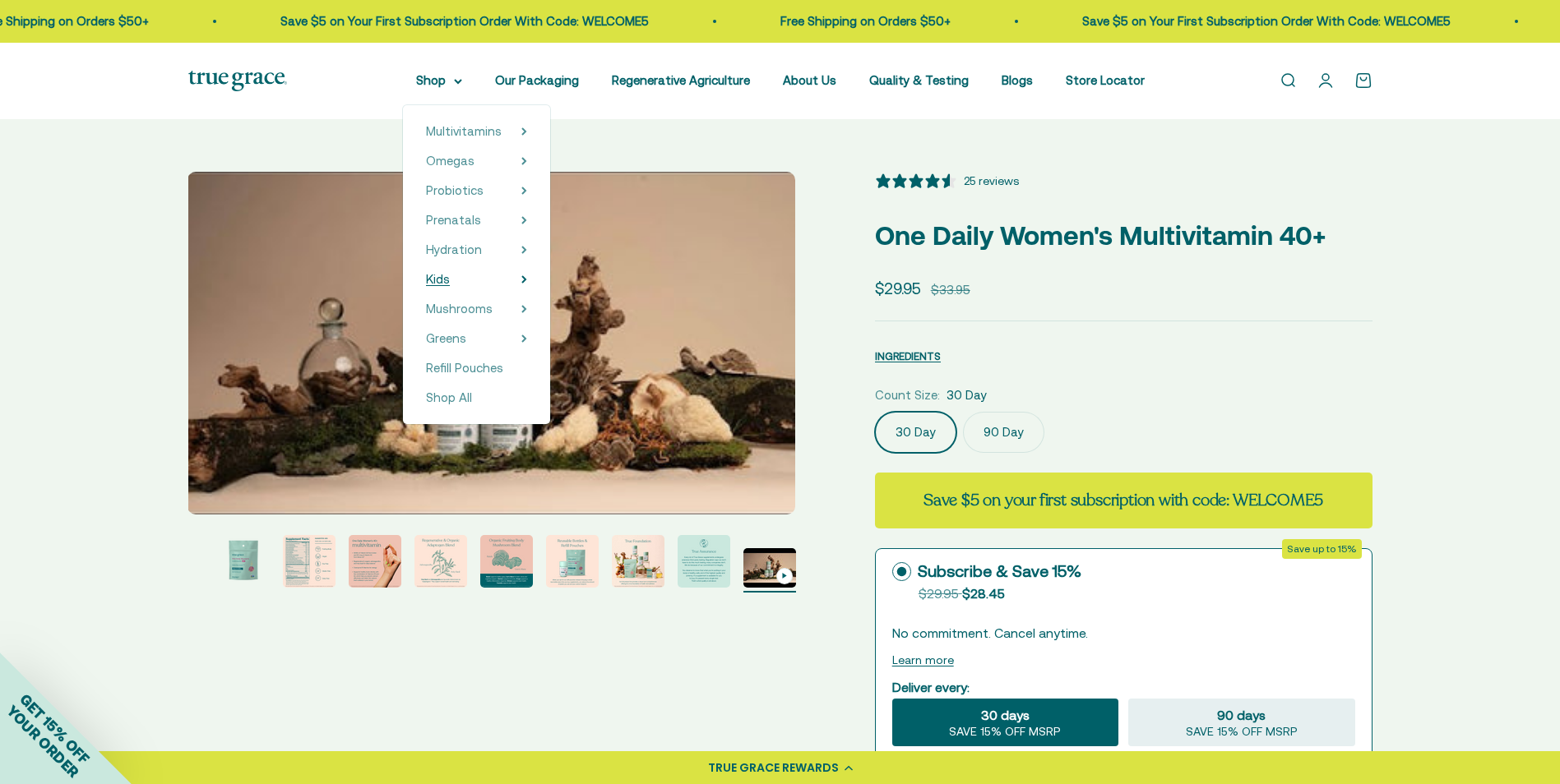
click at [500, 281] on summary "Kids" at bounding box center [476, 279] width 101 height 19
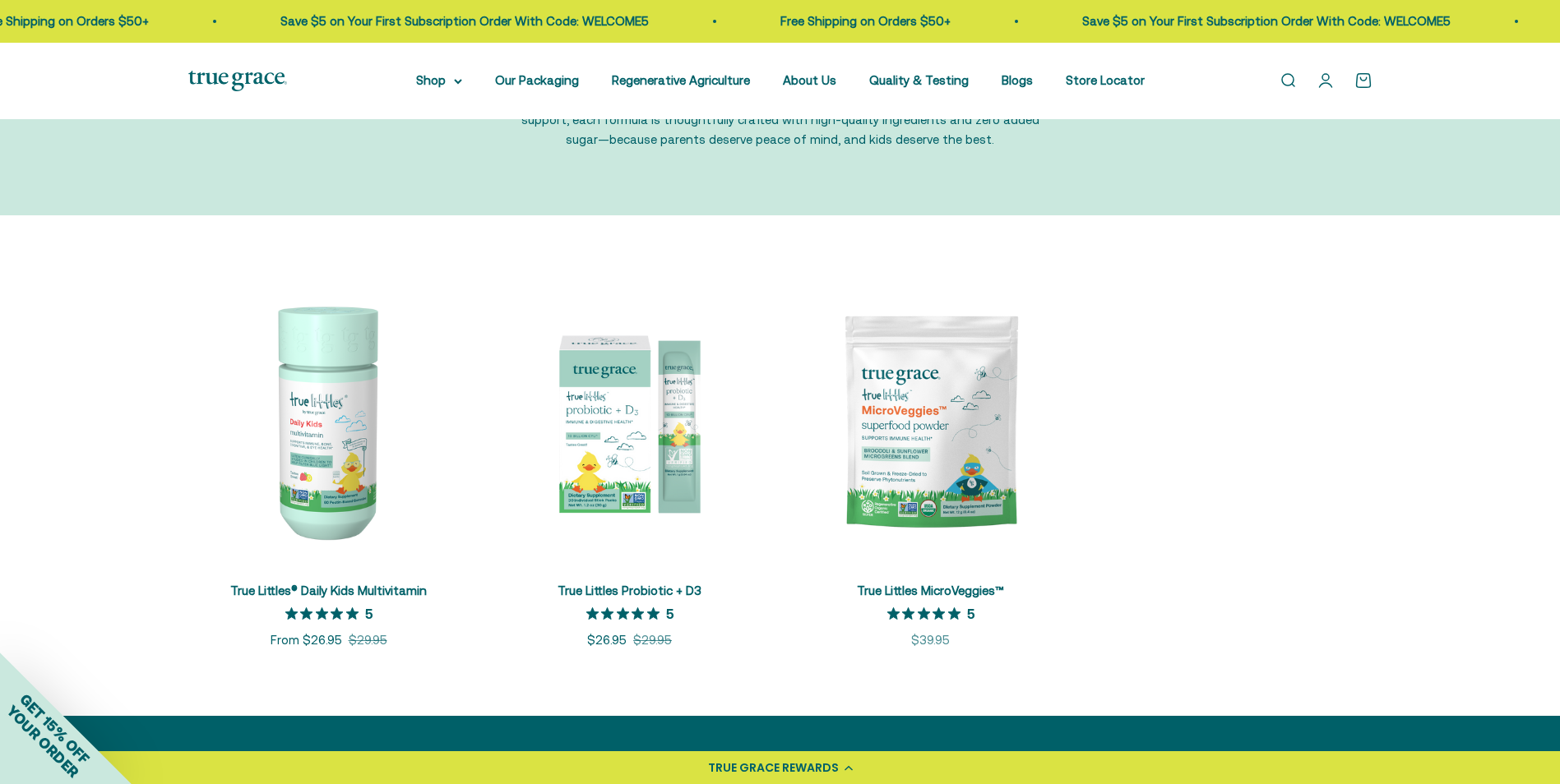
scroll to position [247, 0]
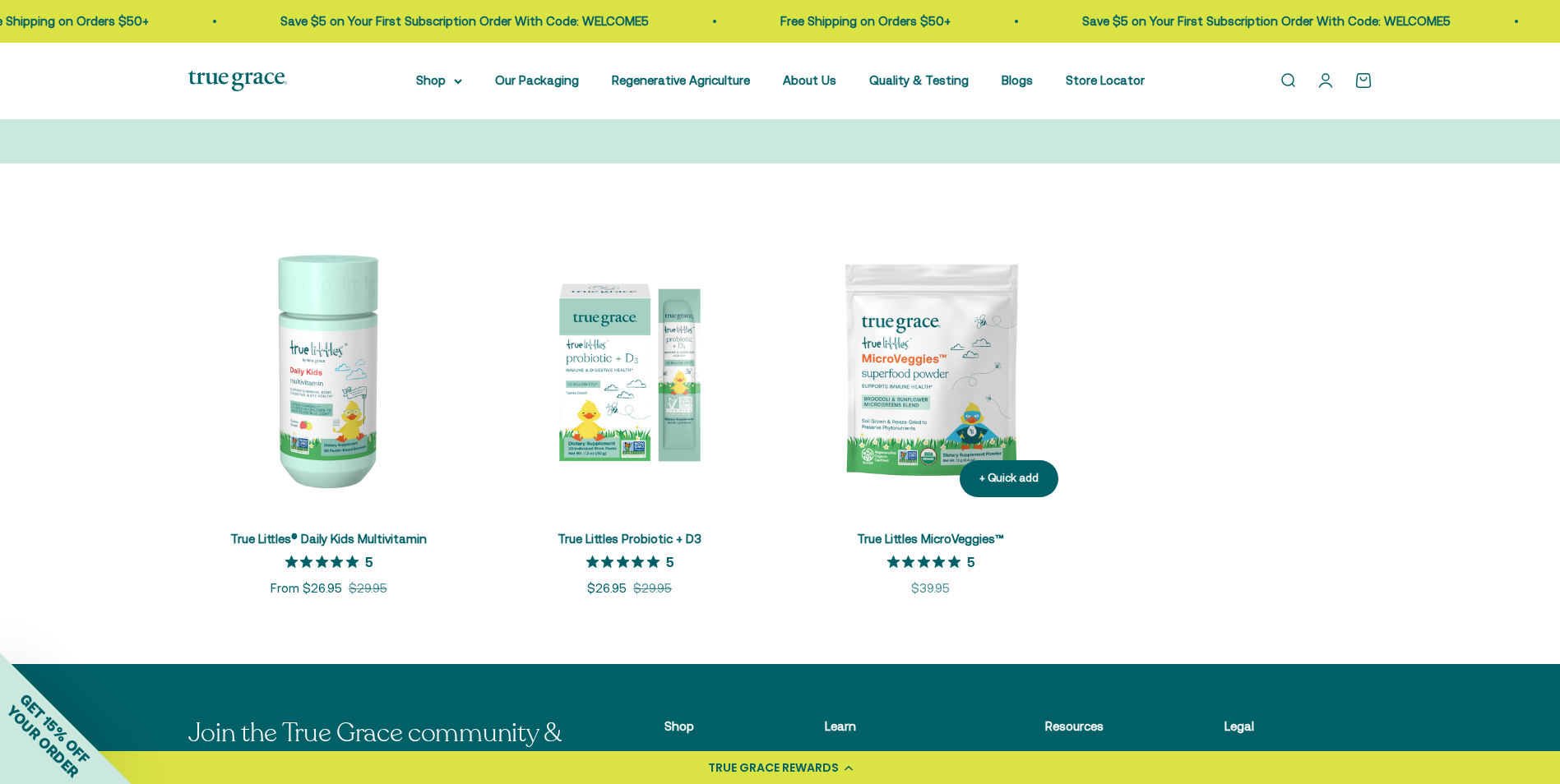
click at [934, 407] on img at bounding box center [931, 369] width 281 height 281
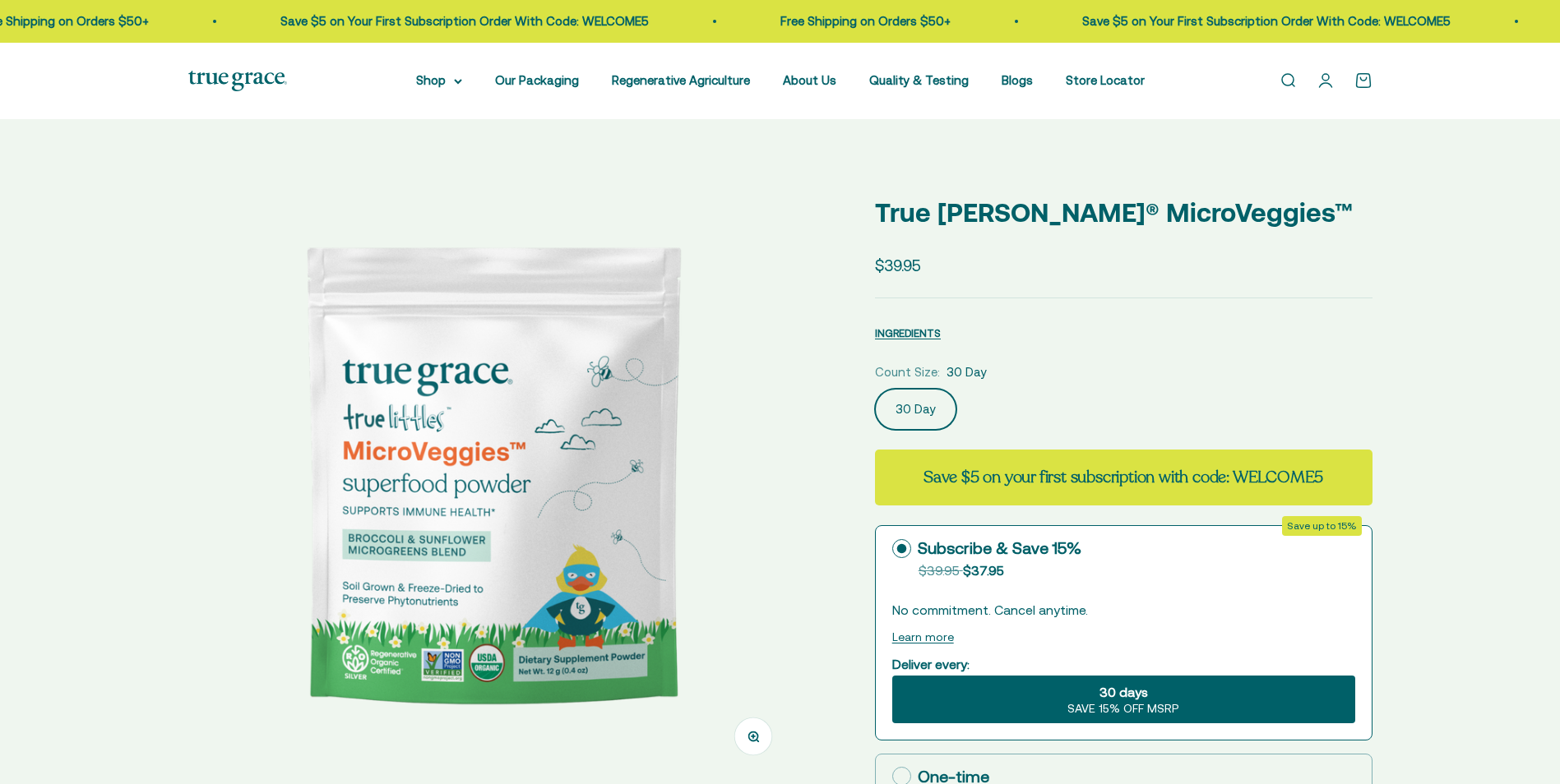
select select "3"
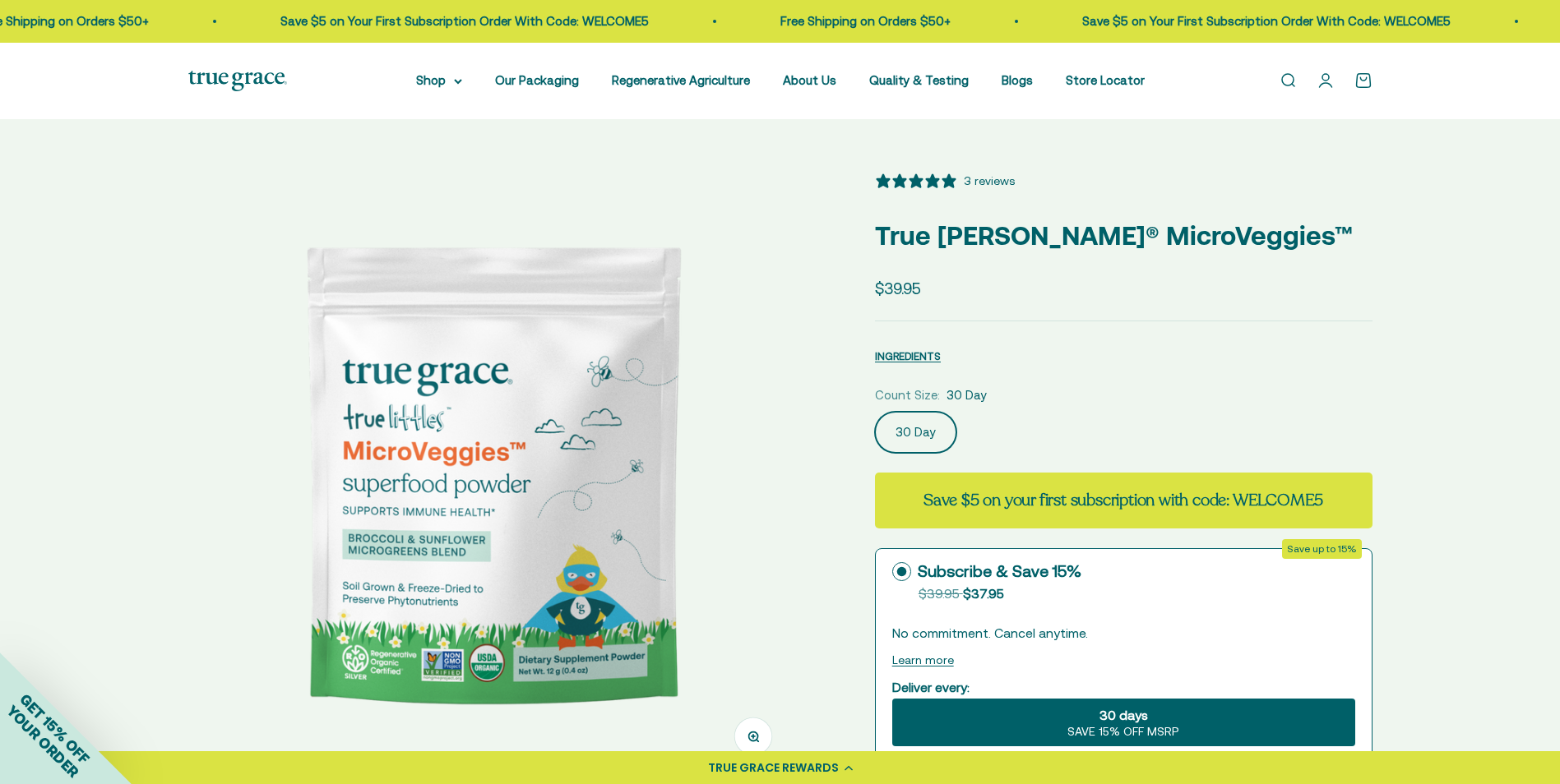
scroll to position [82, 0]
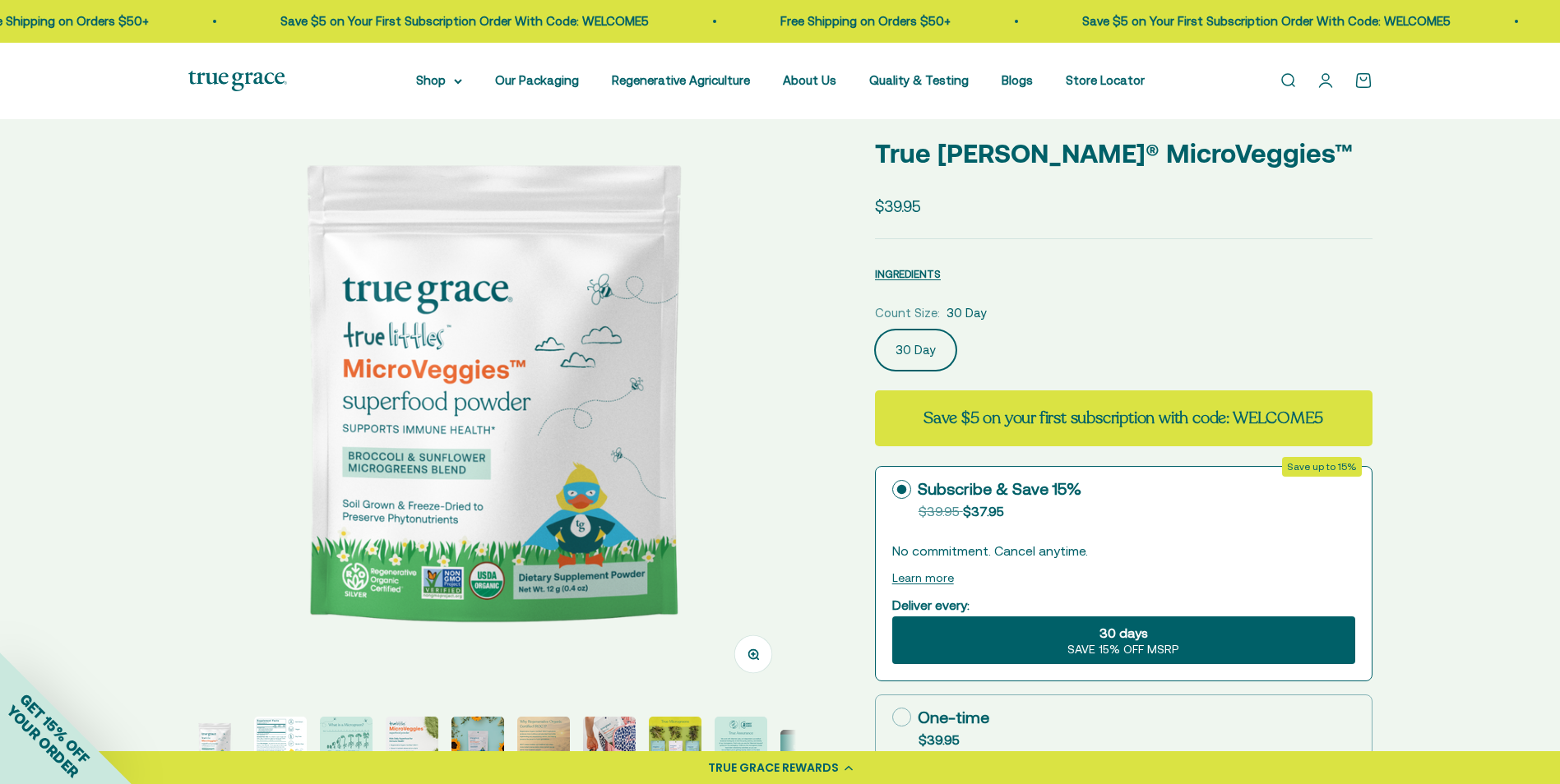
click at [650, 421] on img at bounding box center [493, 394] width 608 height 608
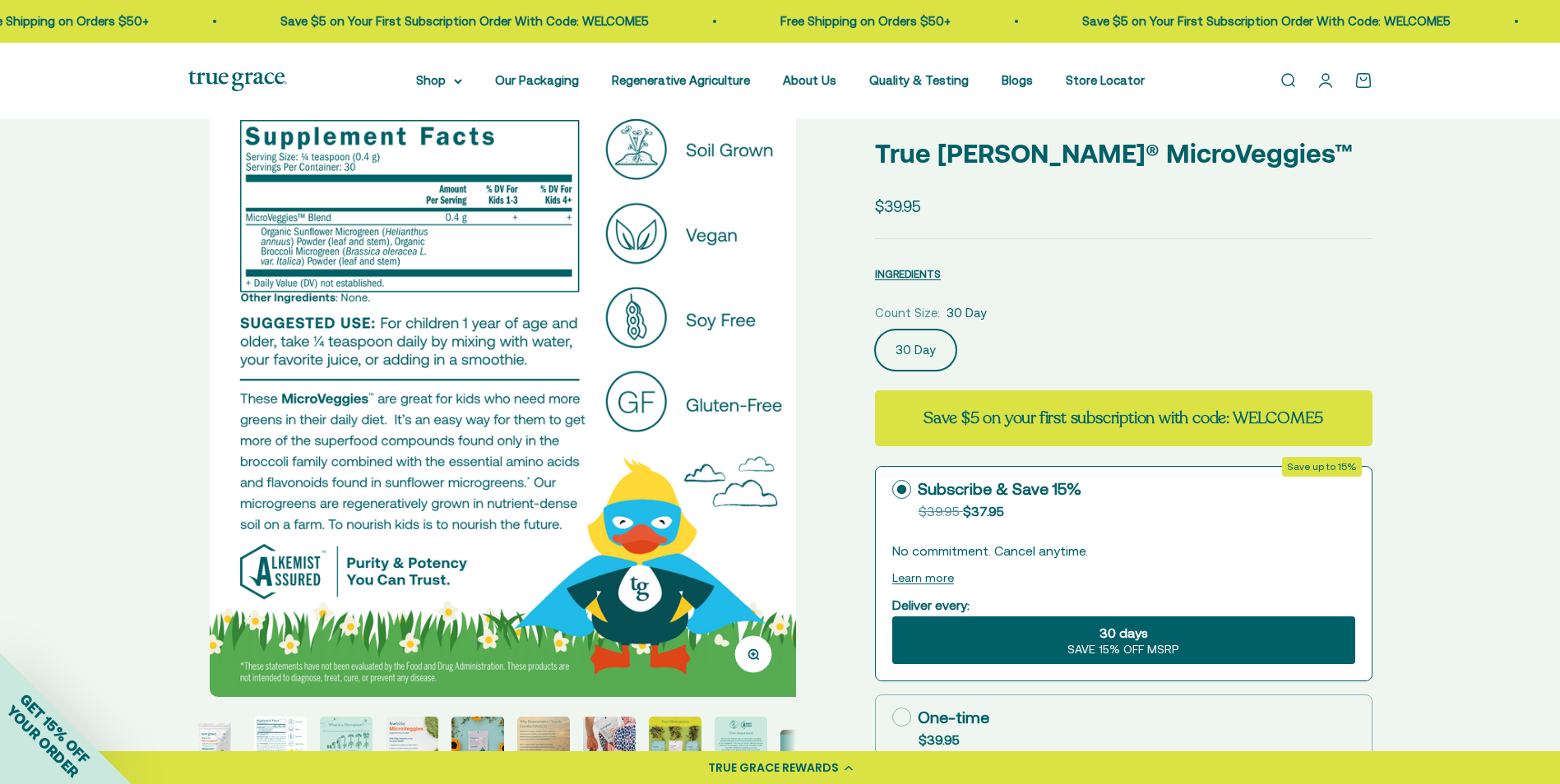
scroll to position [0, 628]
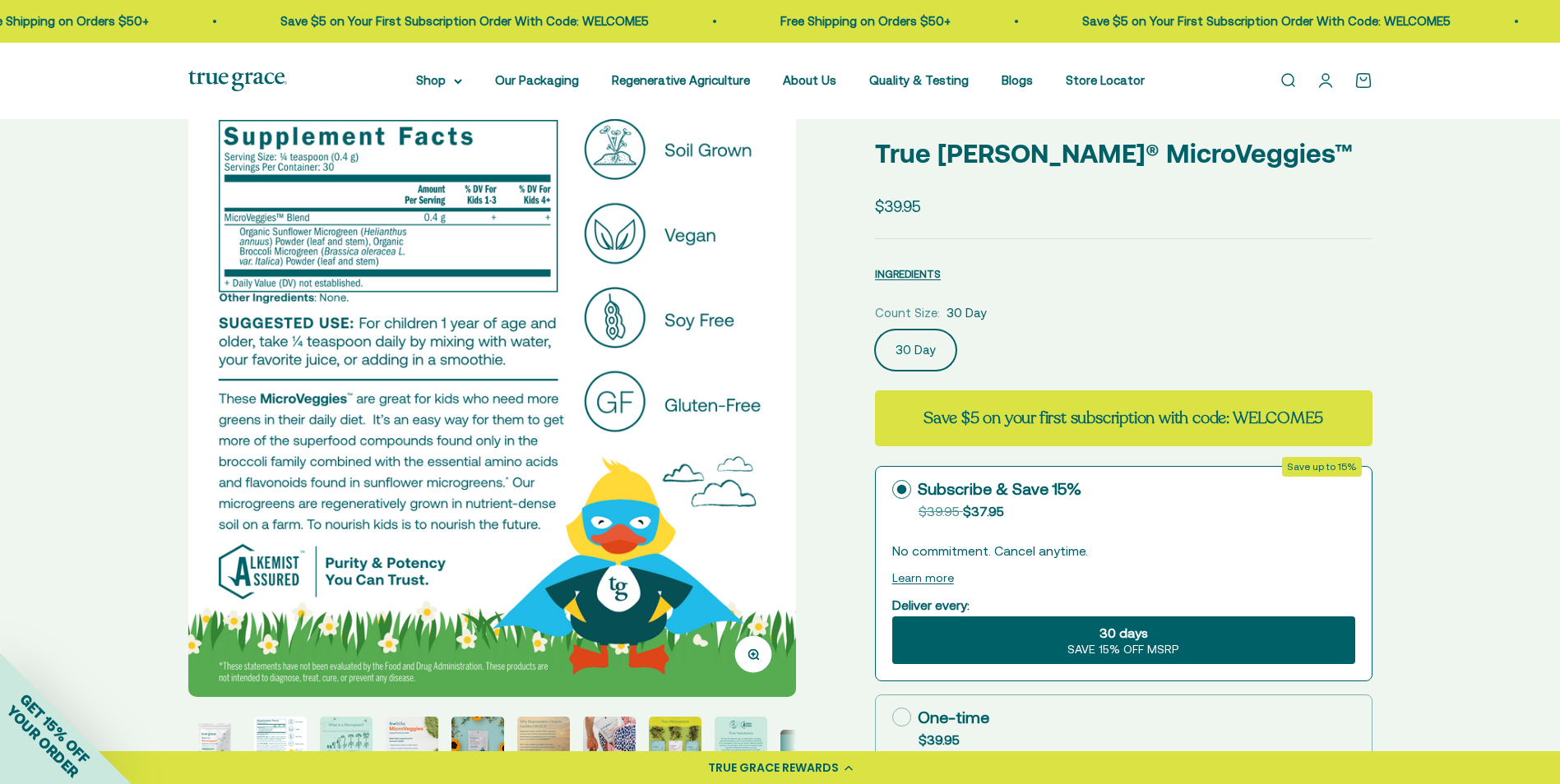
click at [717, 413] on img at bounding box center [493, 394] width 608 height 608
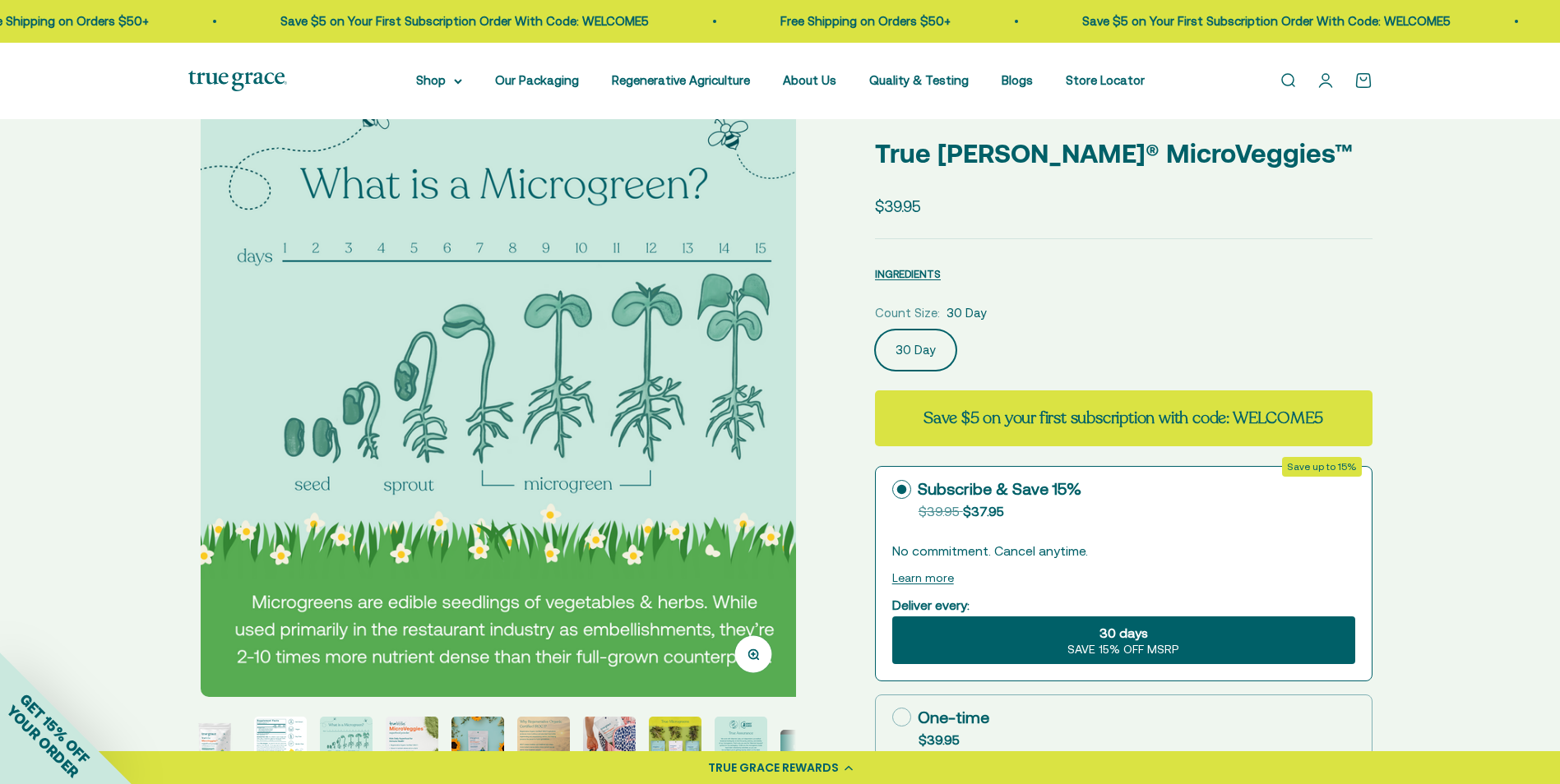
scroll to position [0, 1255]
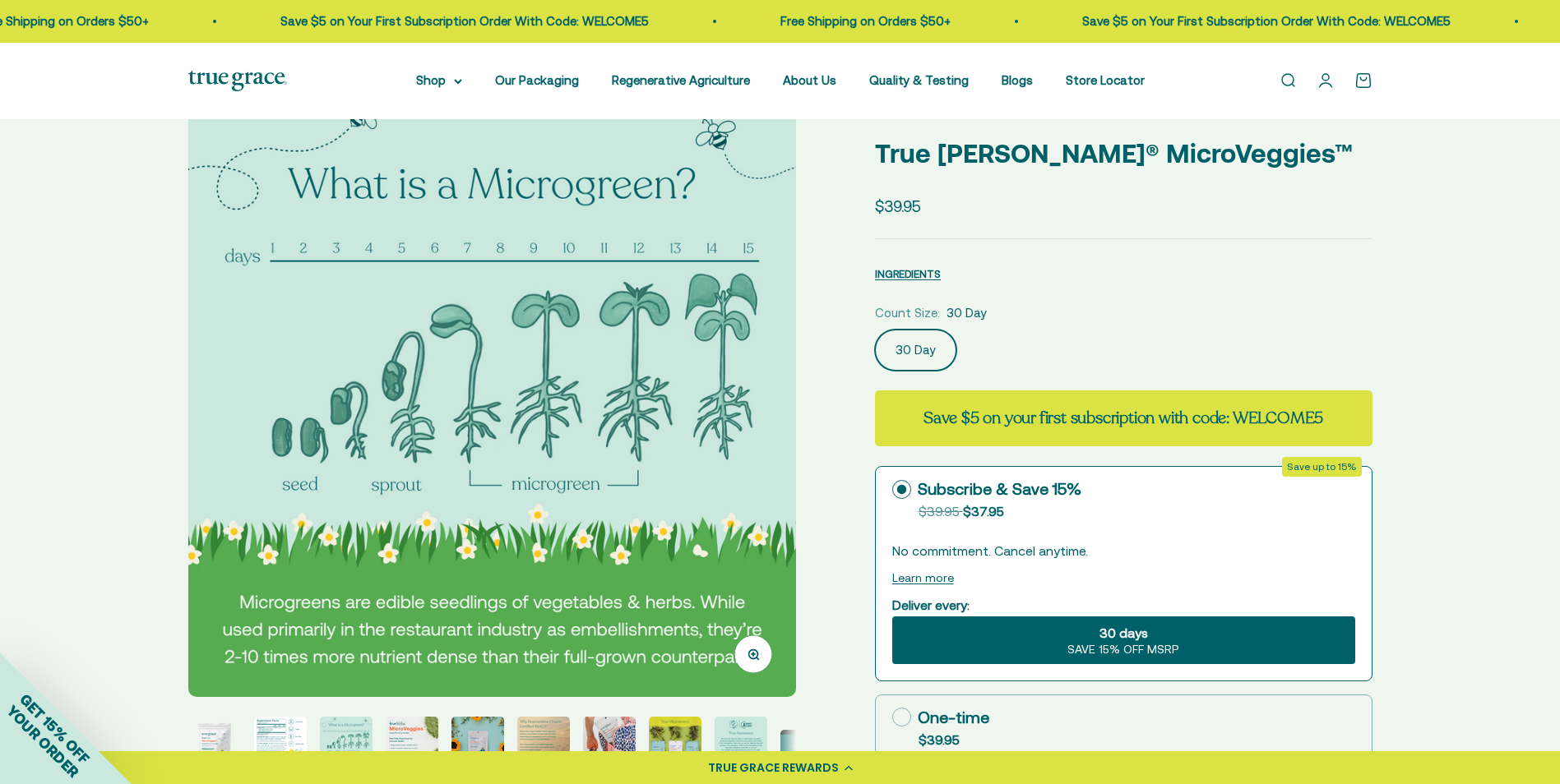
click at [747, 475] on img at bounding box center [493, 394] width 608 height 608
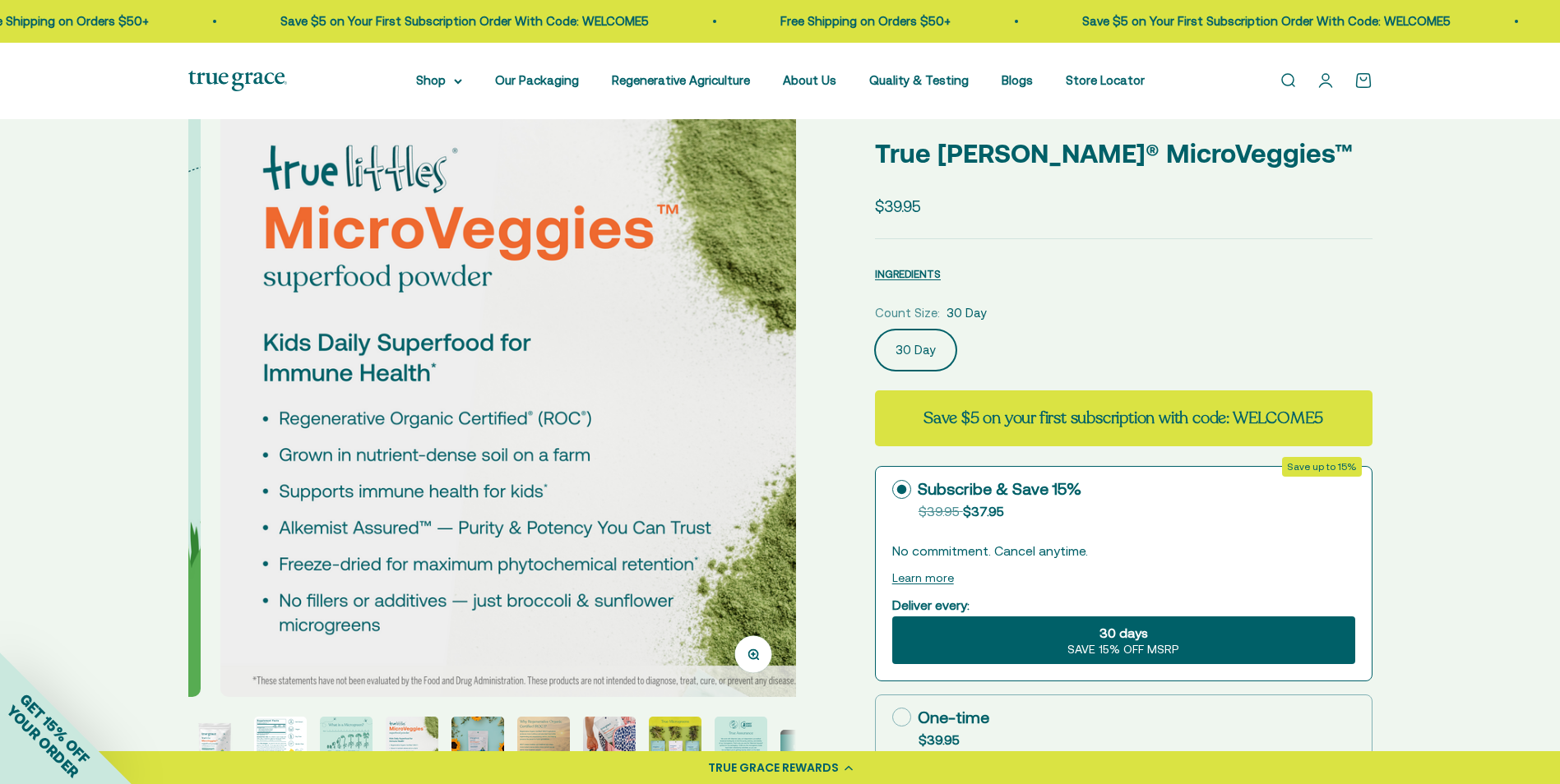
scroll to position [0, 1883]
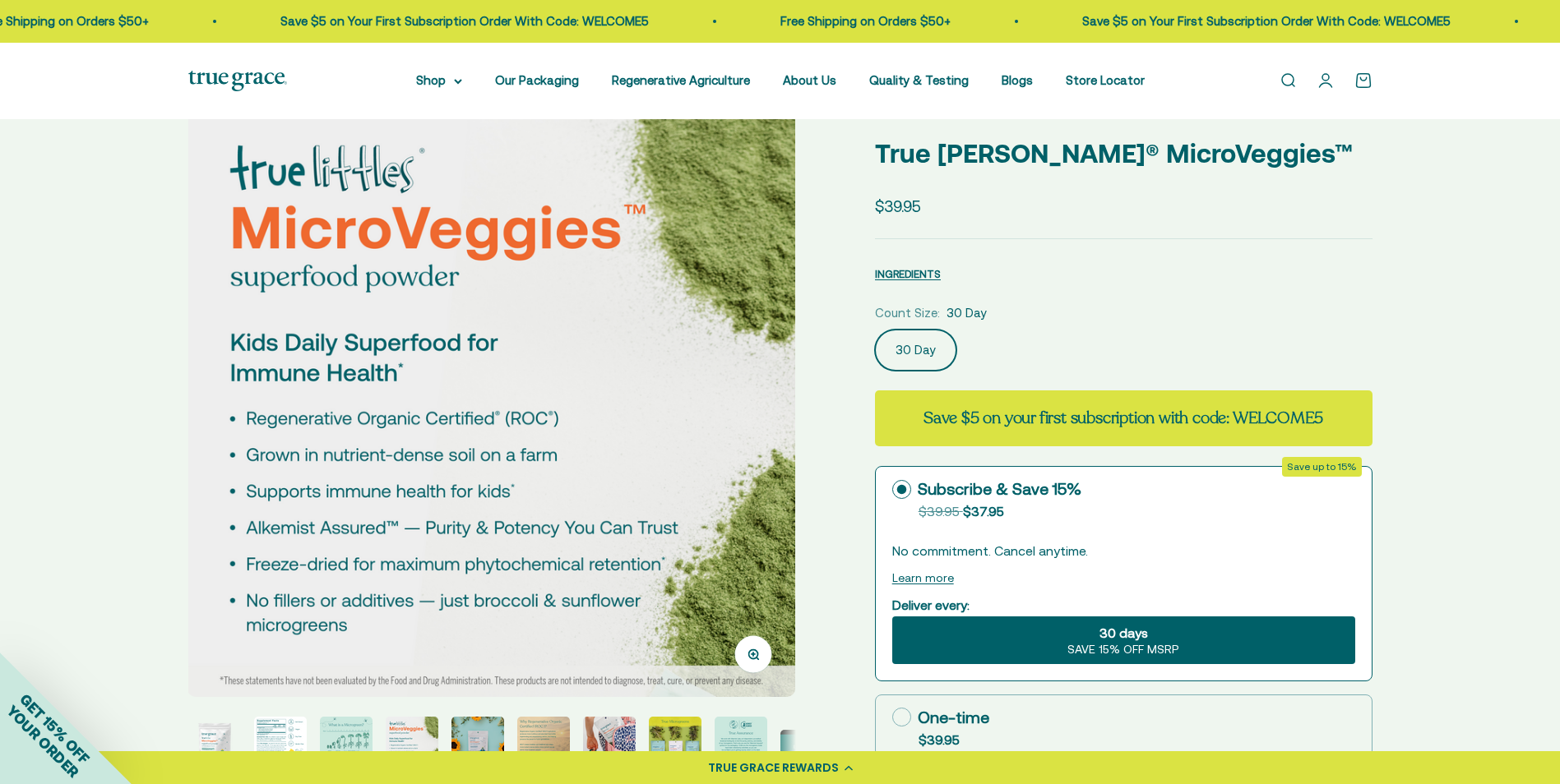
click at [747, 475] on img at bounding box center [492, 394] width 608 height 608
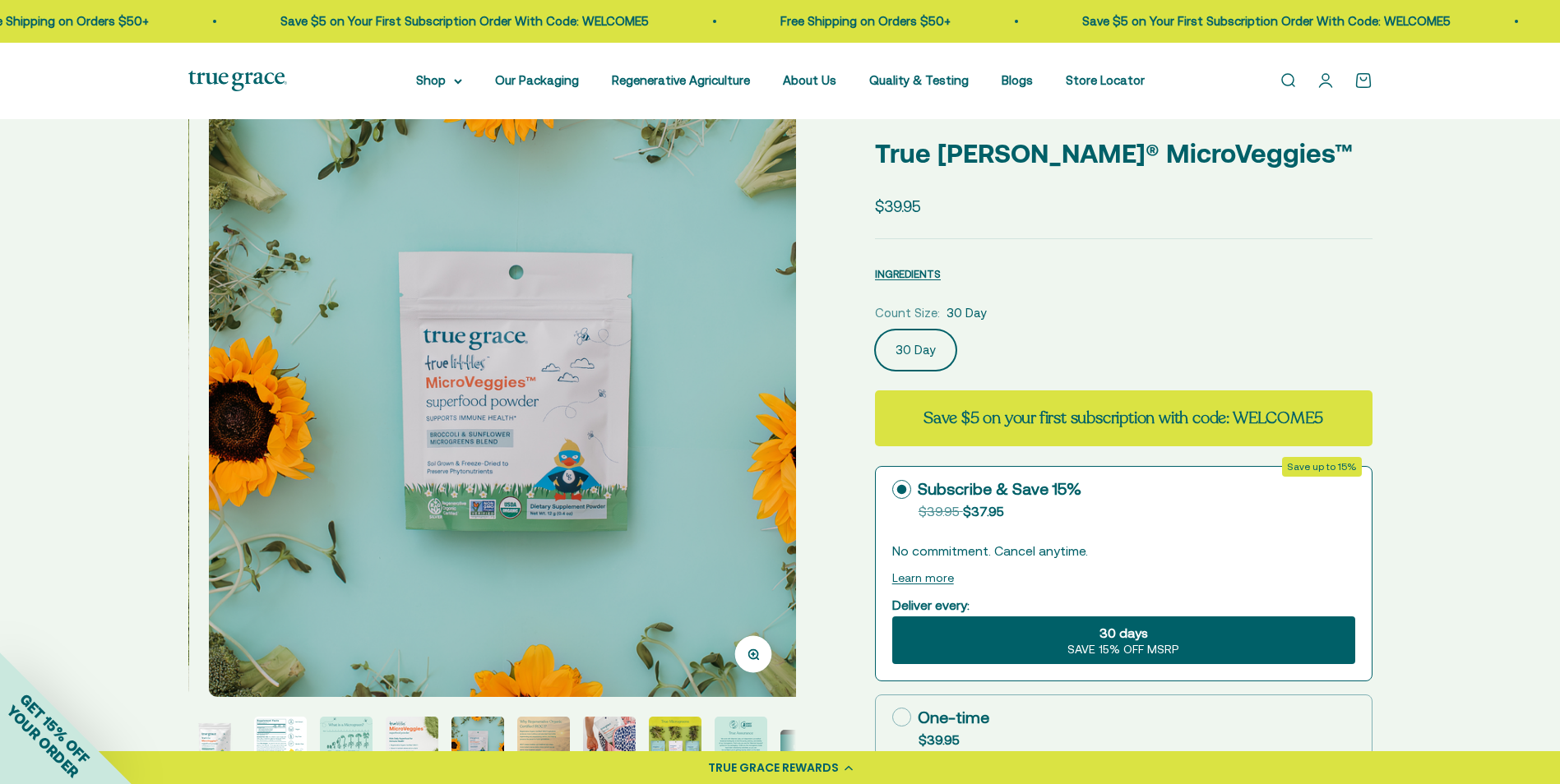
scroll to position [0, 2511]
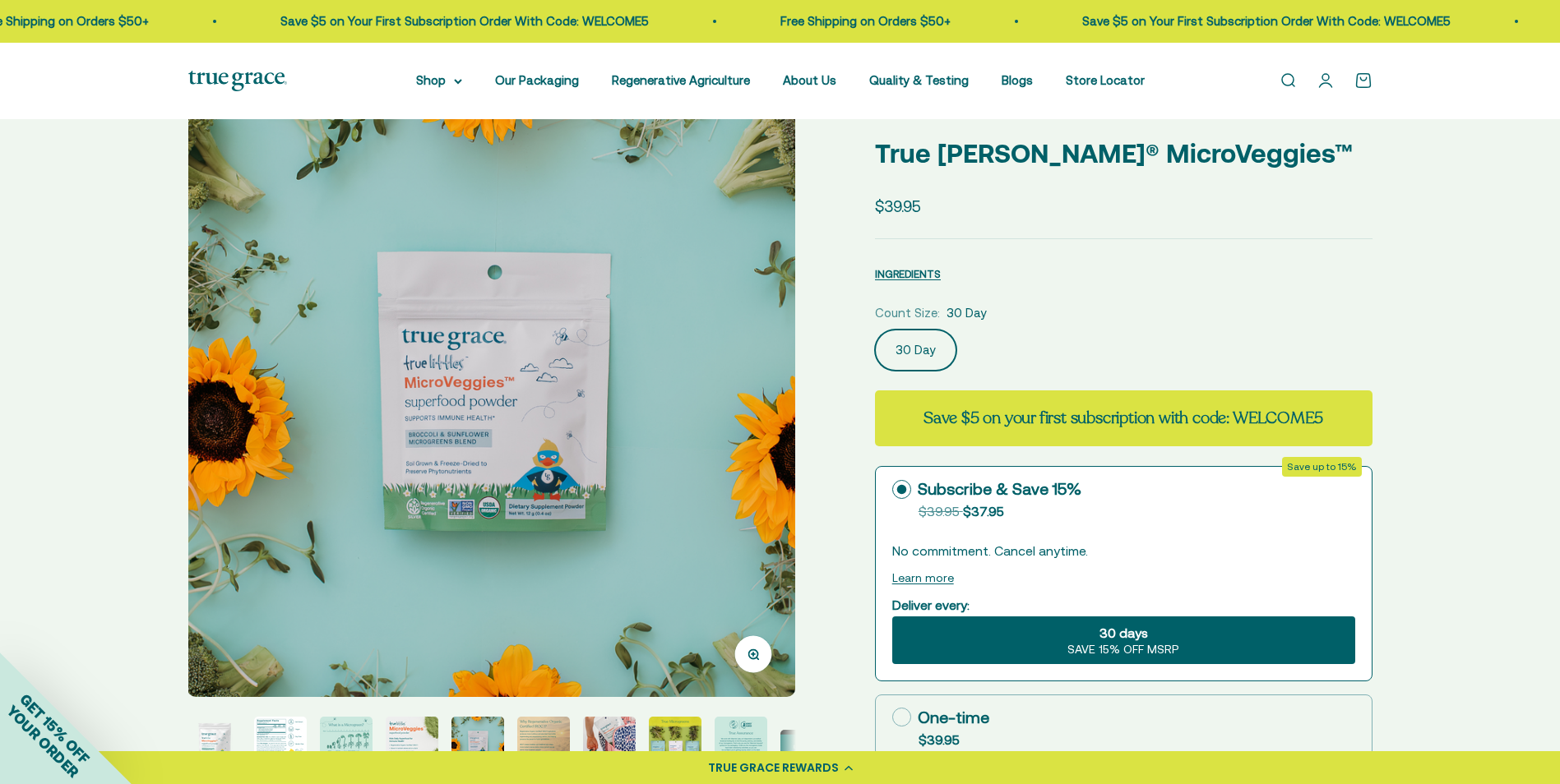
click at [215, 425] on img at bounding box center [492, 394] width 608 height 608
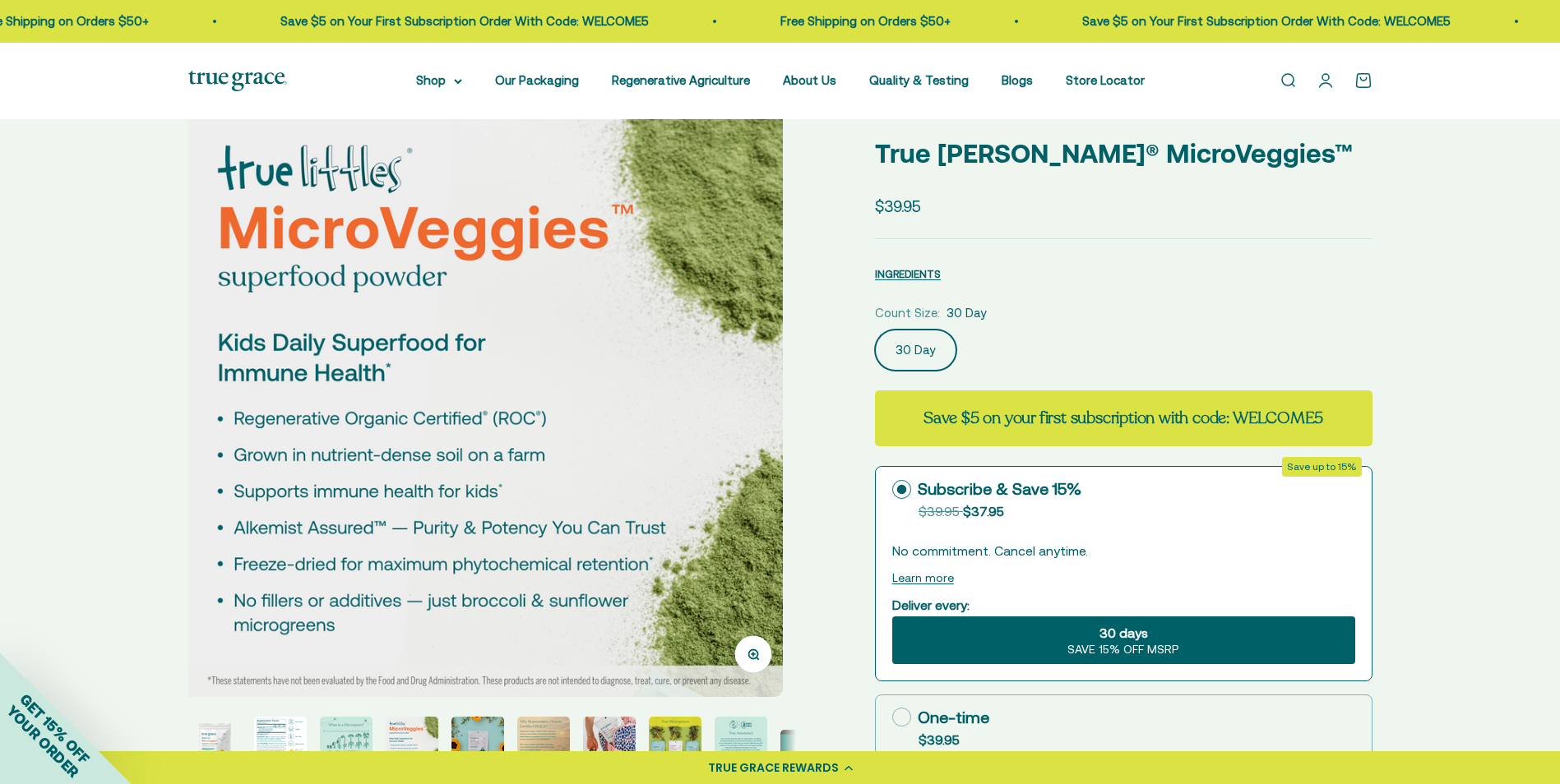
scroll to position [0, 1883]
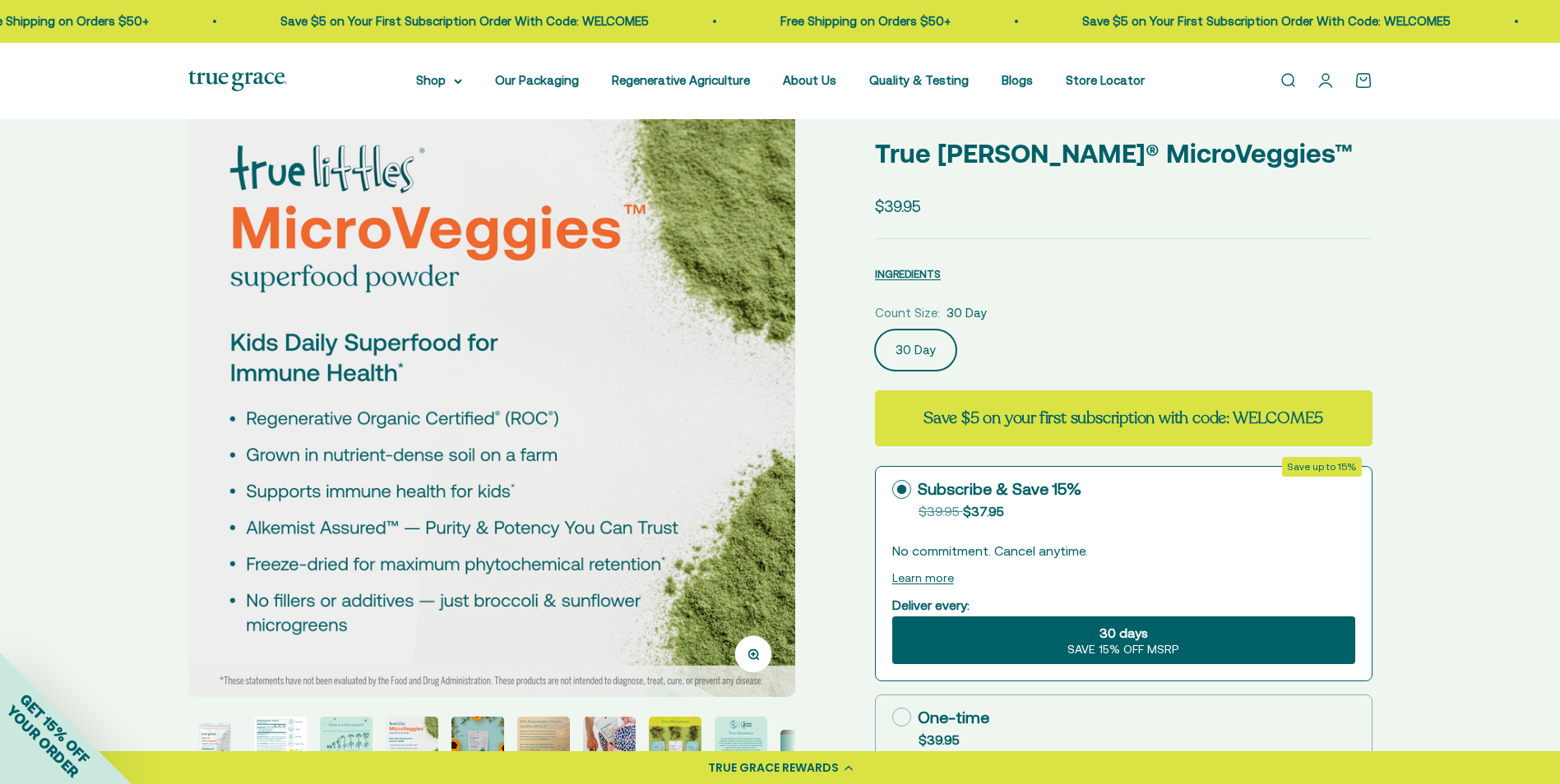
click at [746, 416] on img at bounding box center [492, 394] width 608 height 608
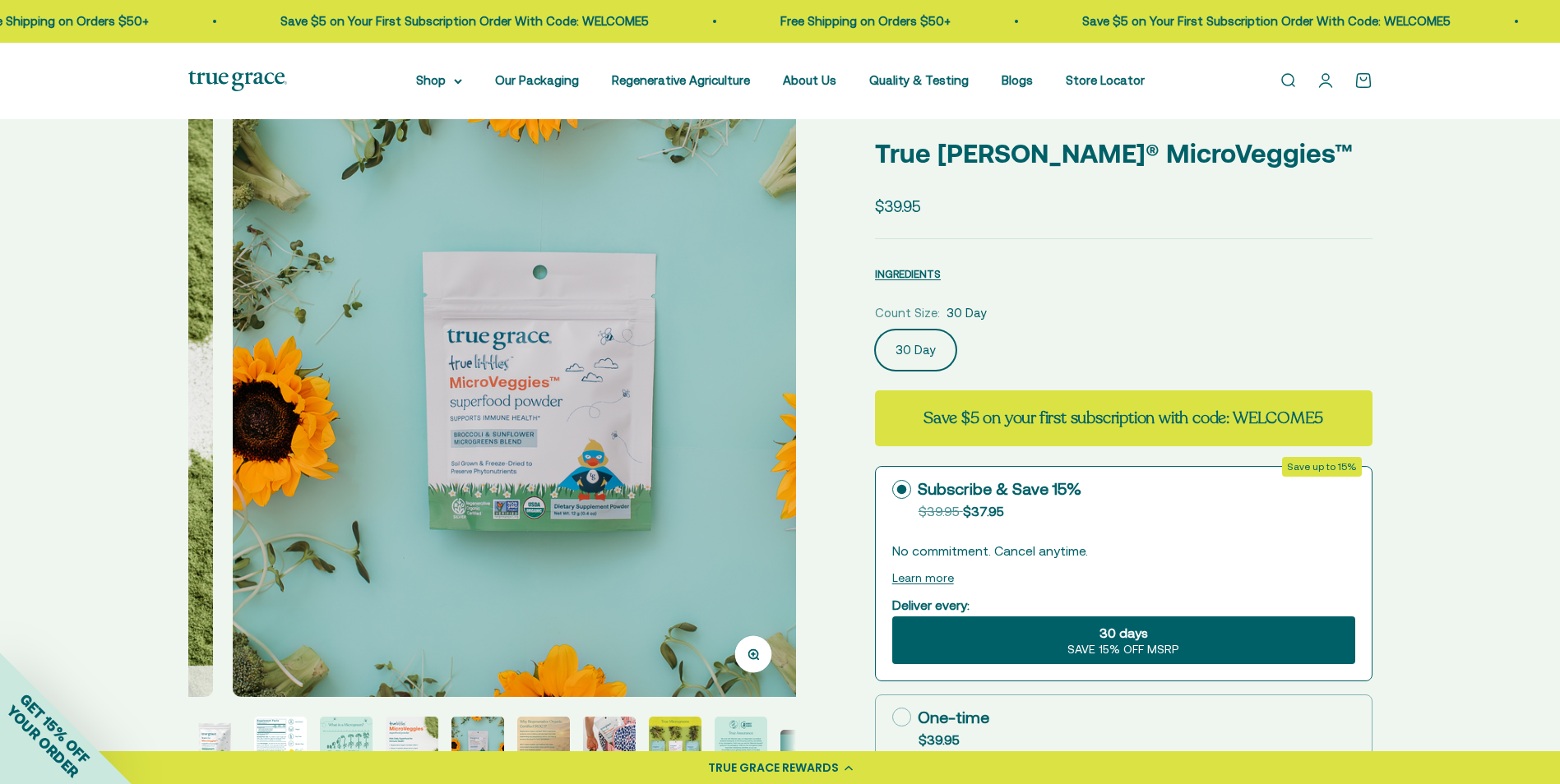
scroll to position [0, 2511]
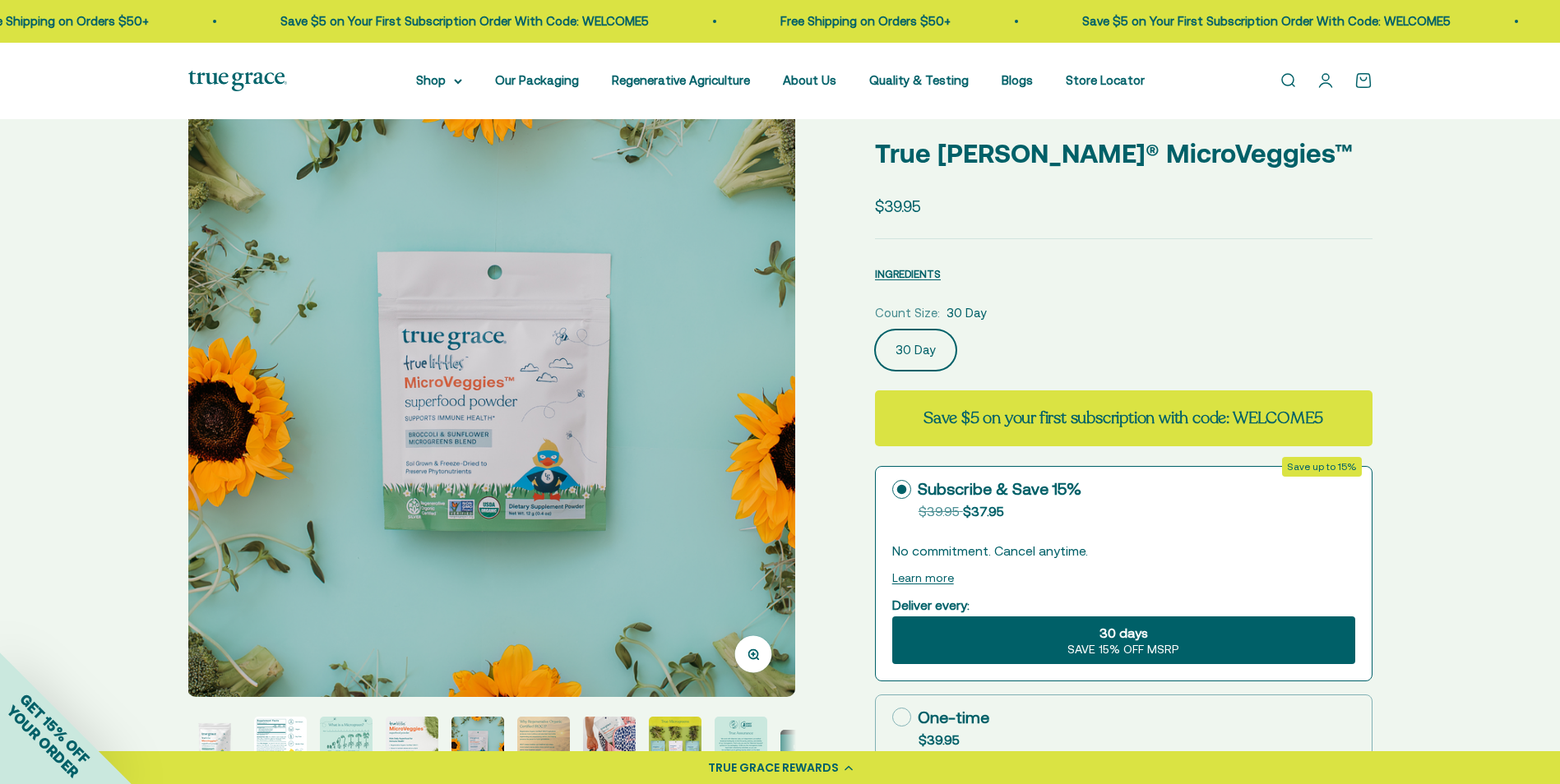
click at [746, 416] on img at bounding box center [492, 394] width 608 height 608
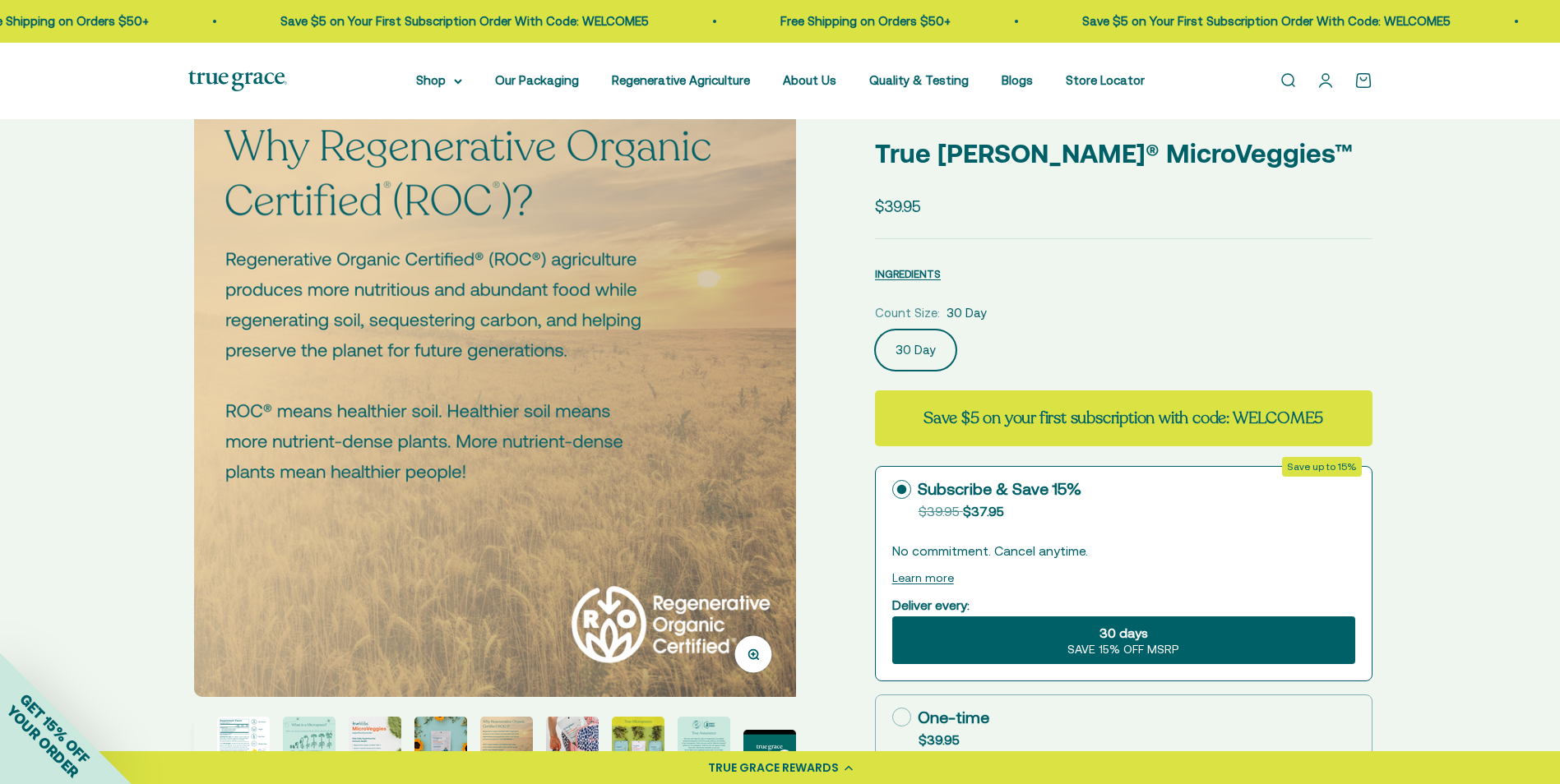
scroll to position [0, 3139]
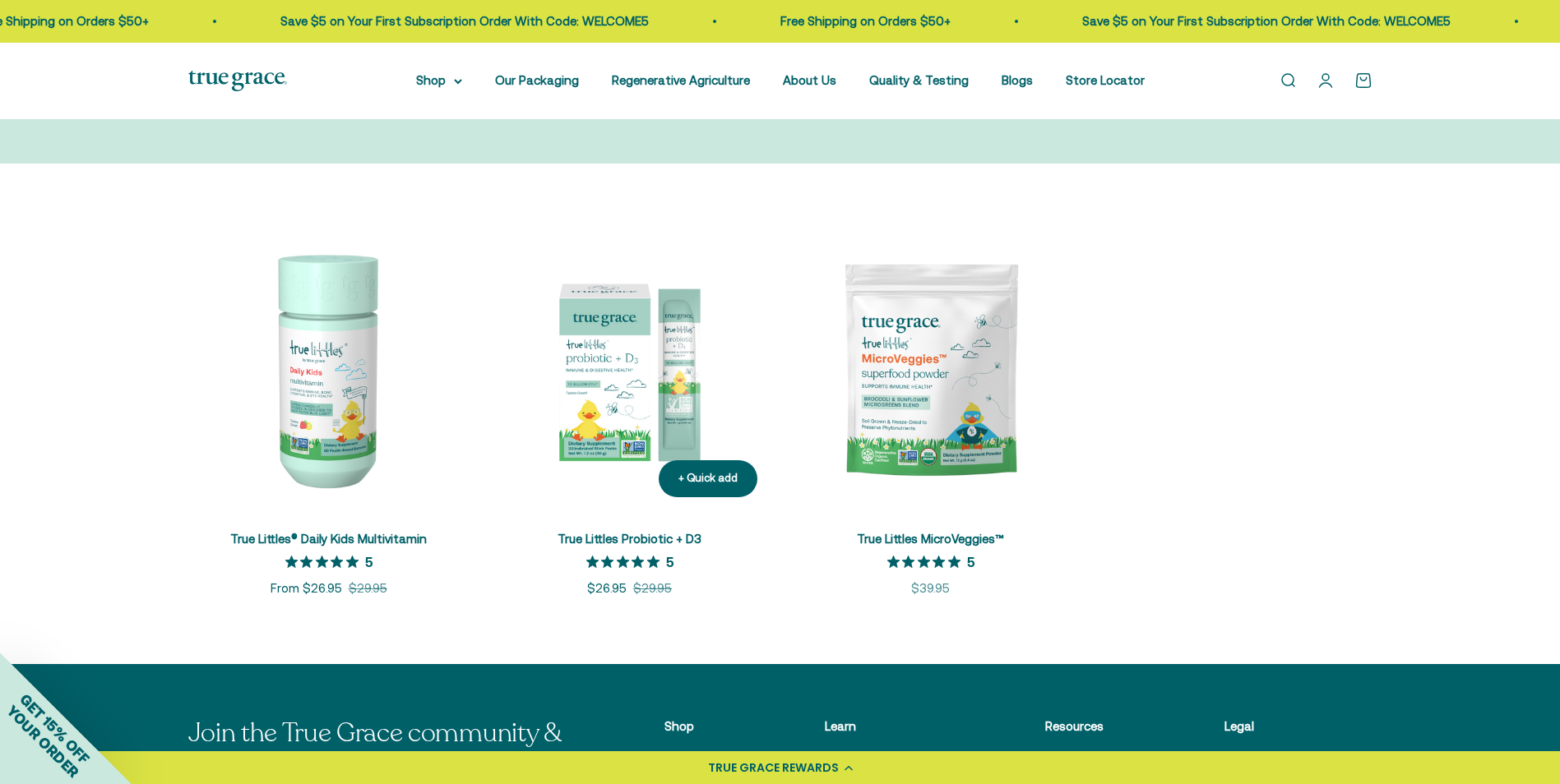
click at [607, 385] on img at bounding box center [629, 369] width 281 height 281
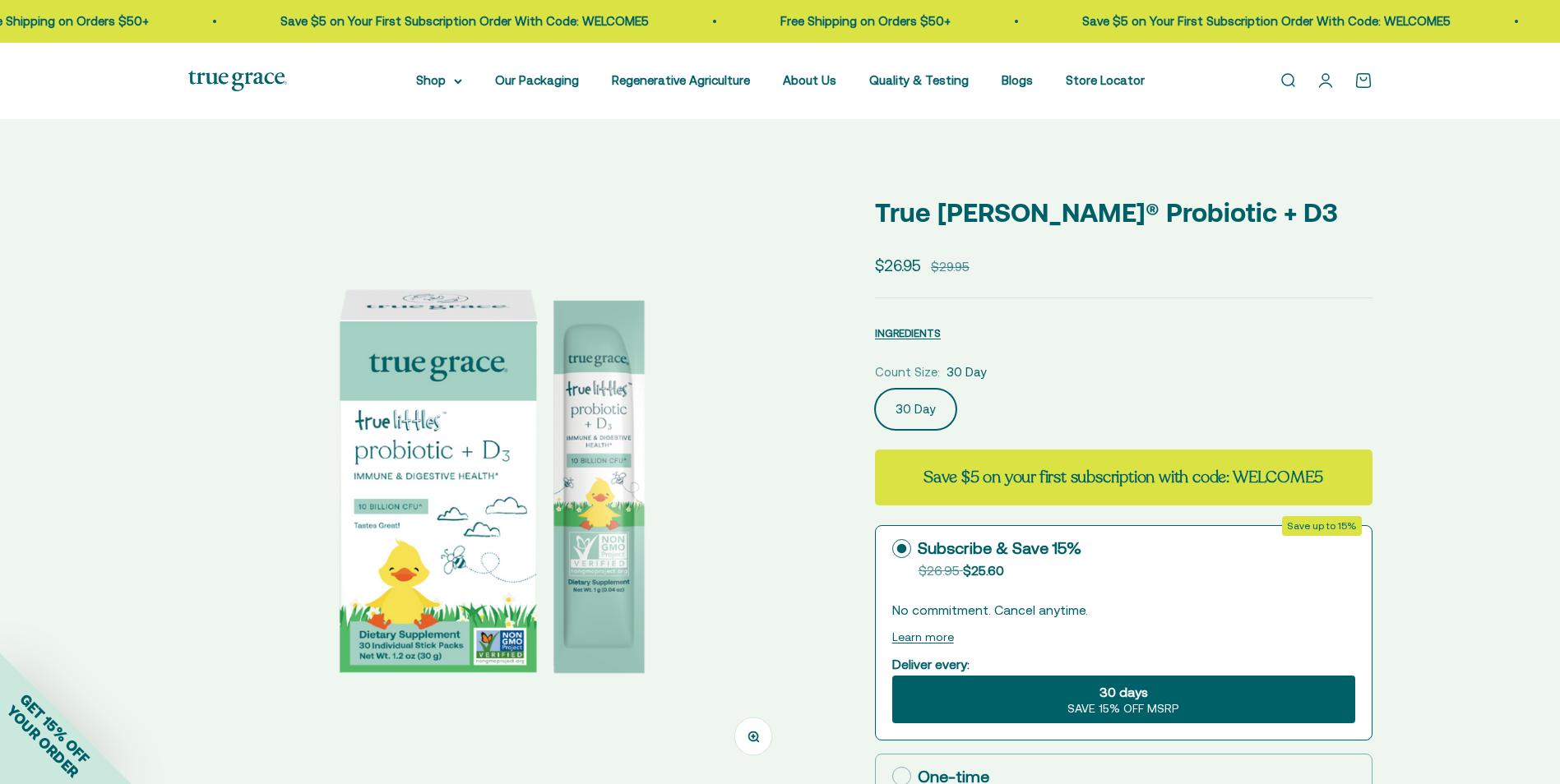
select select "3"
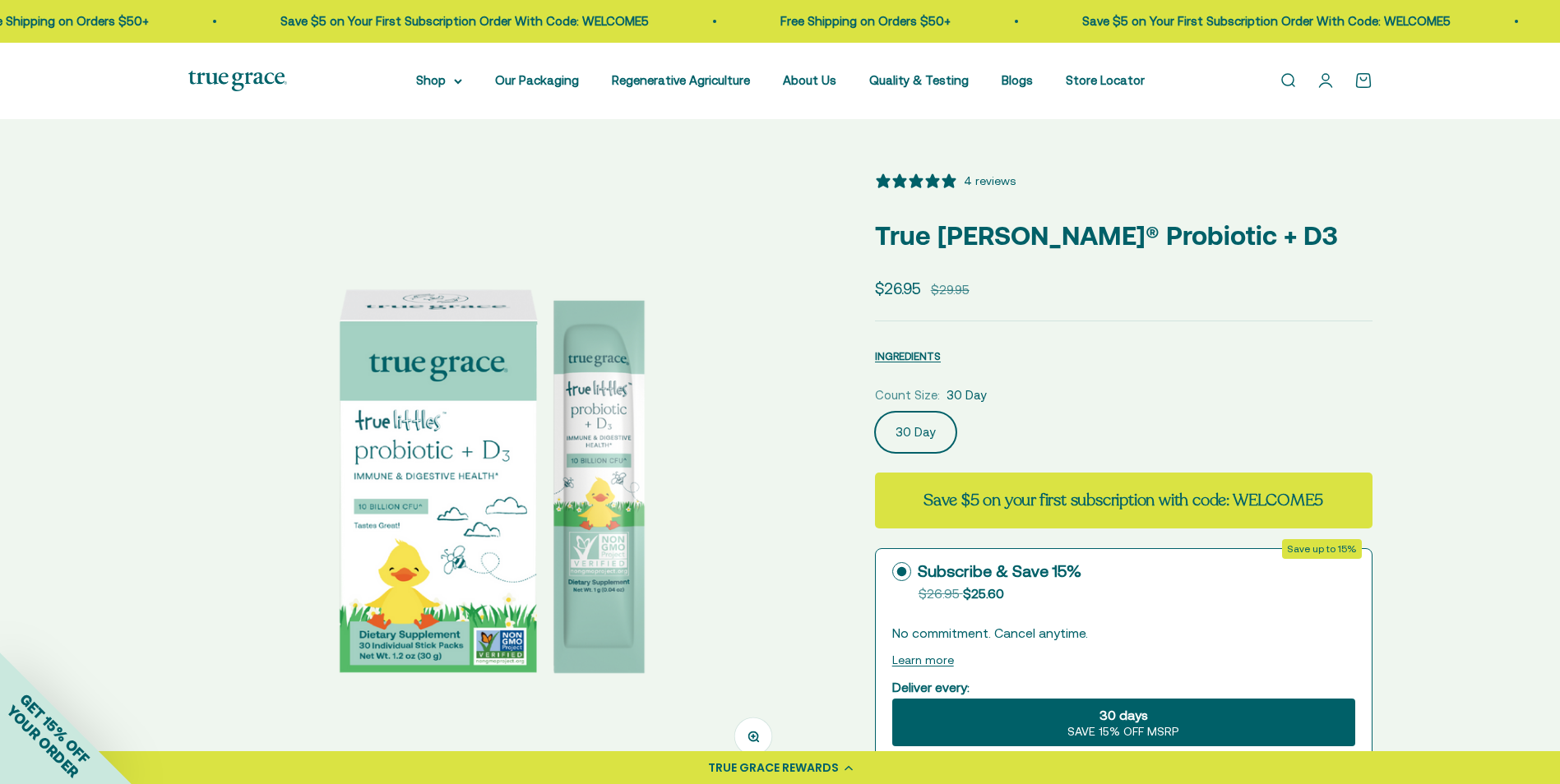
click at [629, 486] on img at bounding box center [493, 476] width 608 height 608
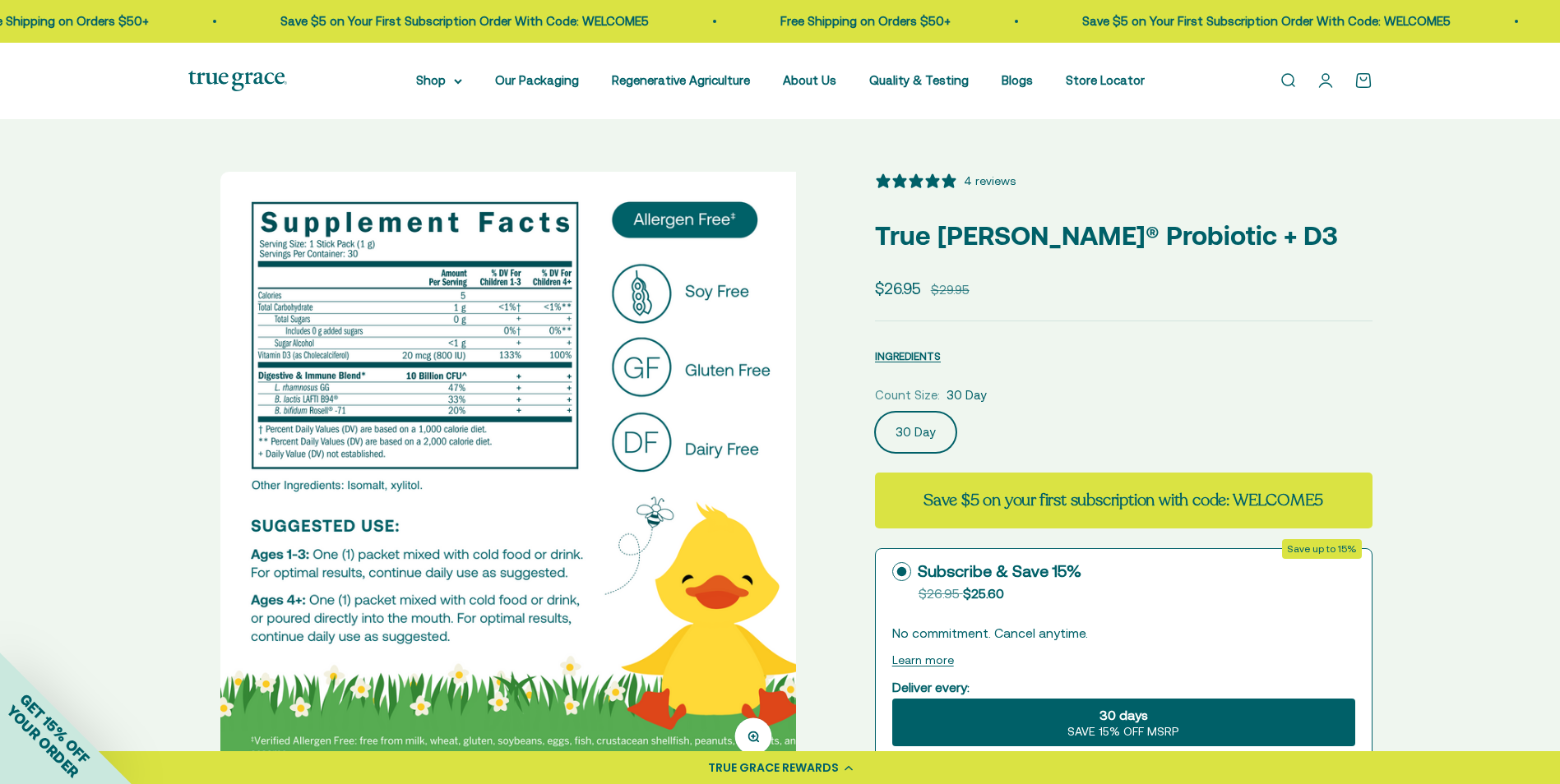
scroll to position [0, 628]
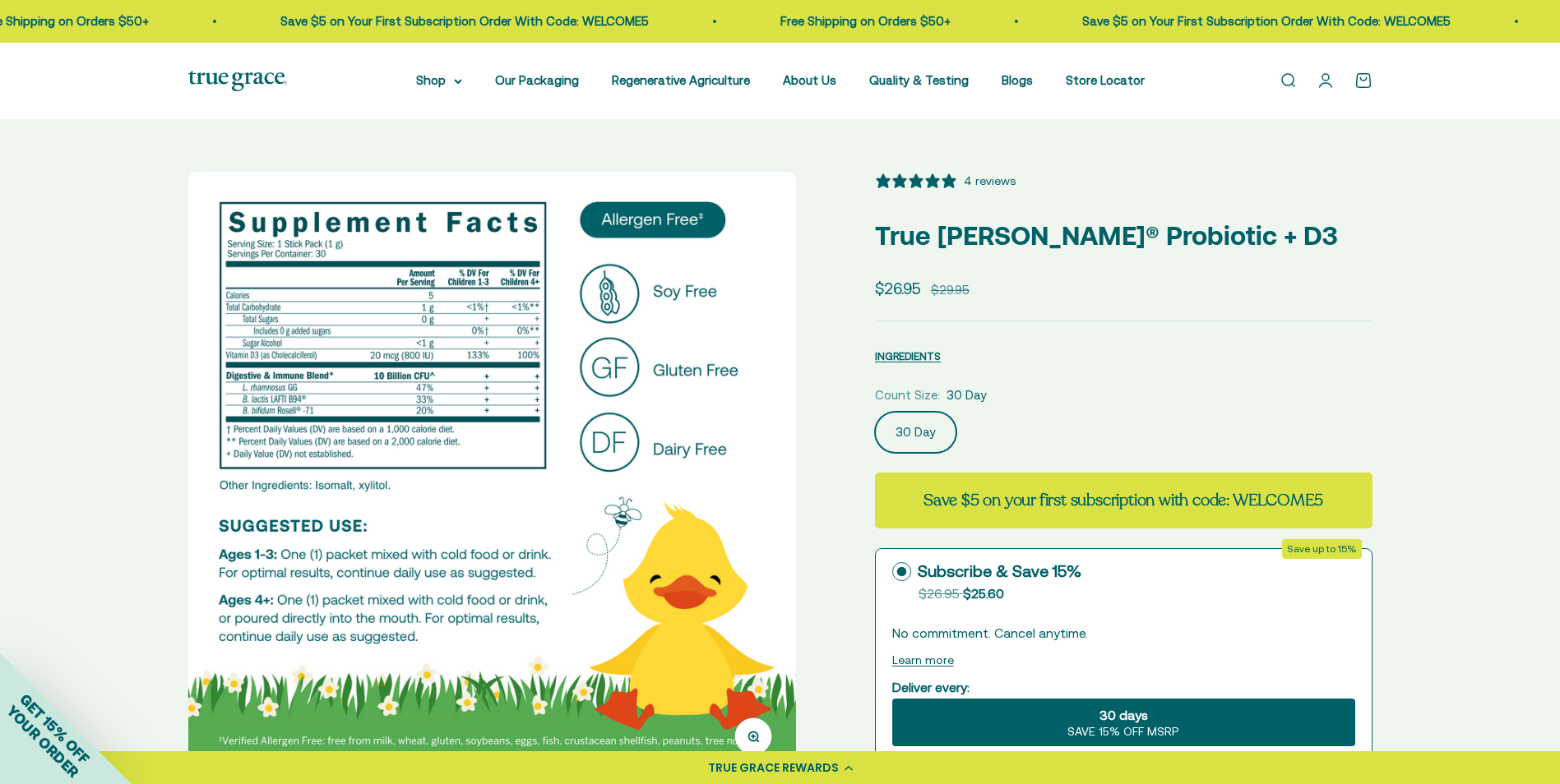
click at [809, 496] on div "Zoom Go to item 1 Go to item 2 Go to item 3 Go to item 4 Go to item 5 Go to ite…" at bounding box center [781, 625] width 1185 height 907
click at [749, 468] on img at bounding box center [493, 476] width 608 height 608
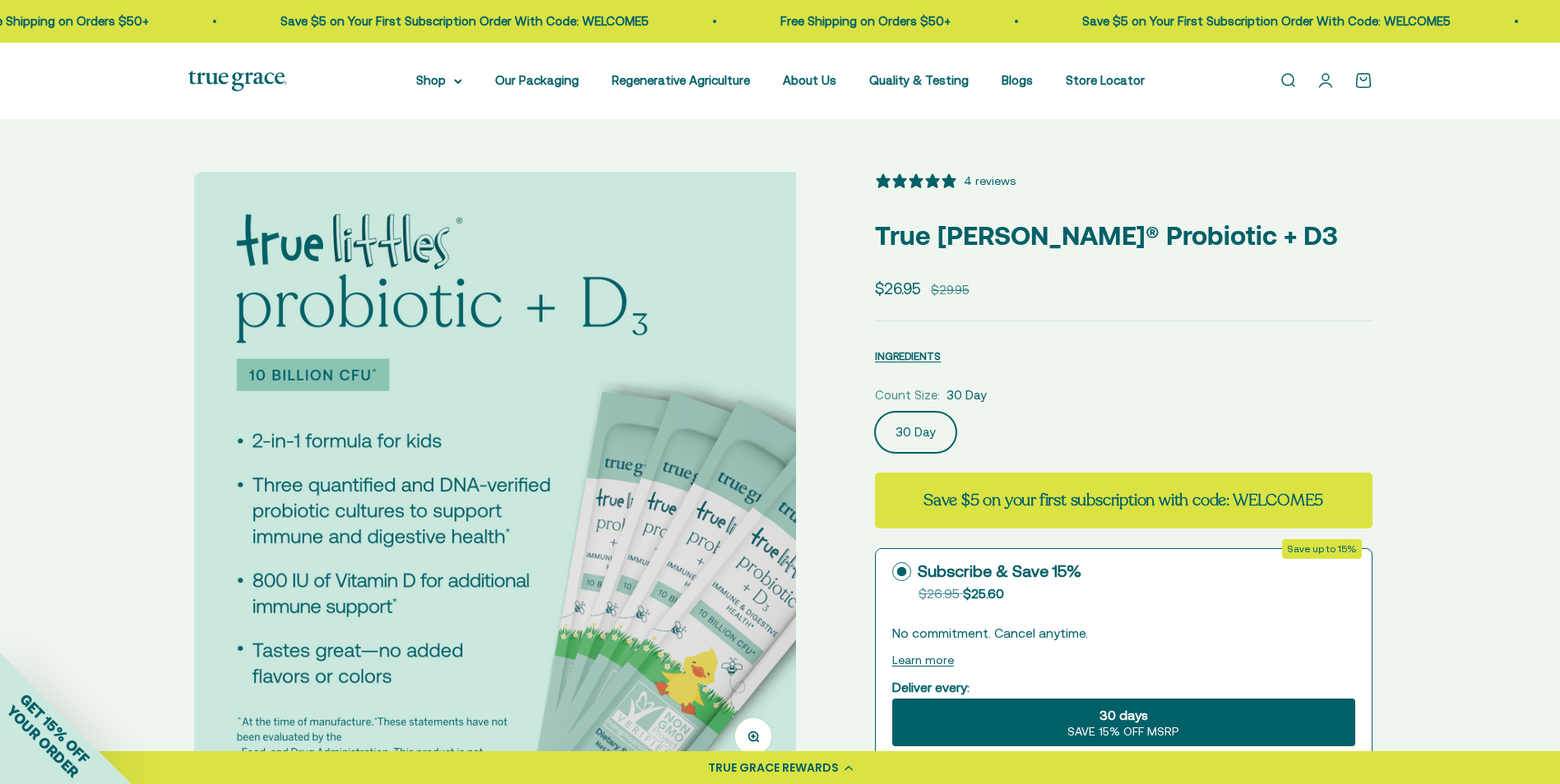
scroll to position [0, 1255]
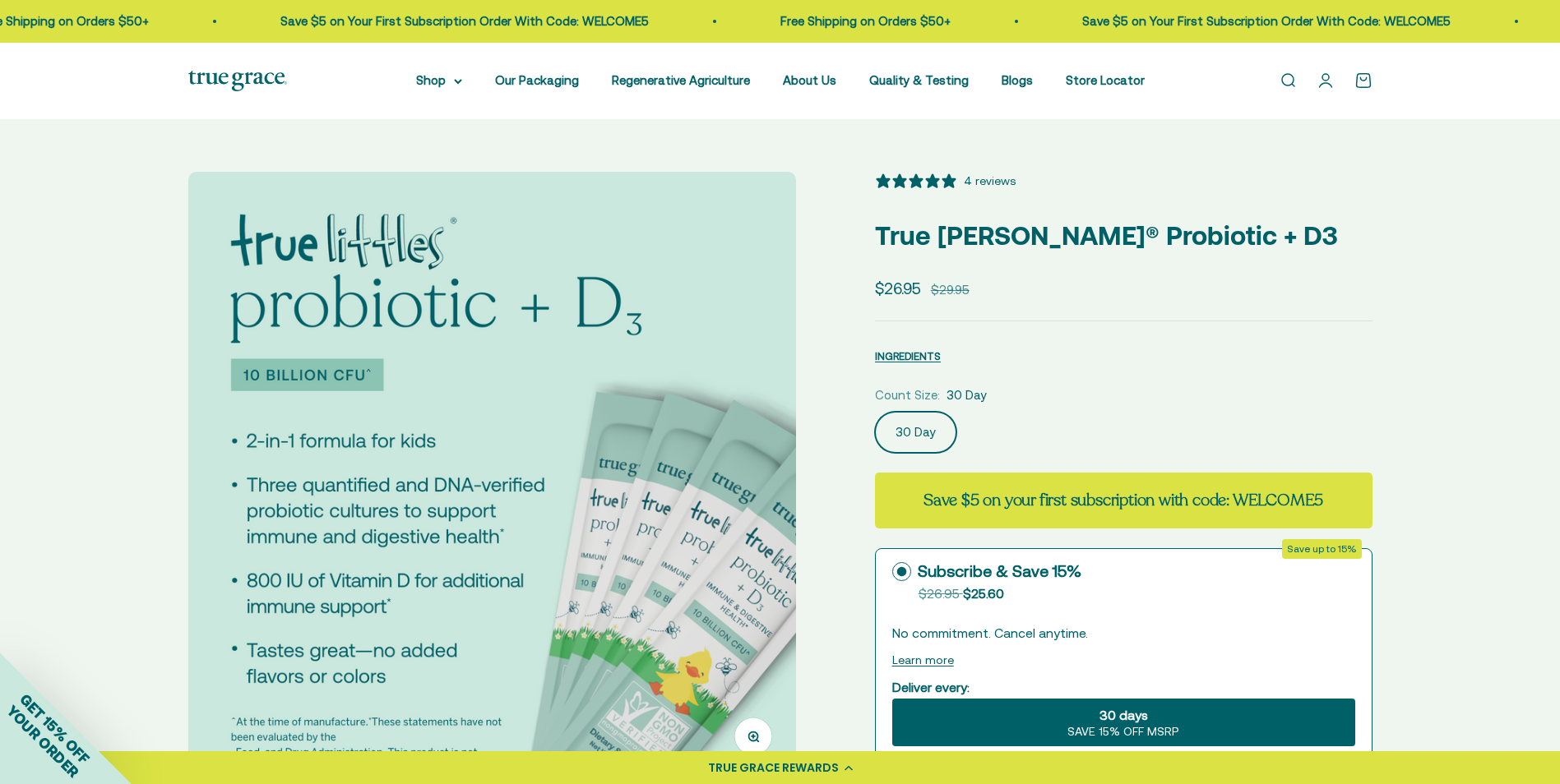
click at [749, 468] on img at bounding box center [493, 476] width 608 height 608
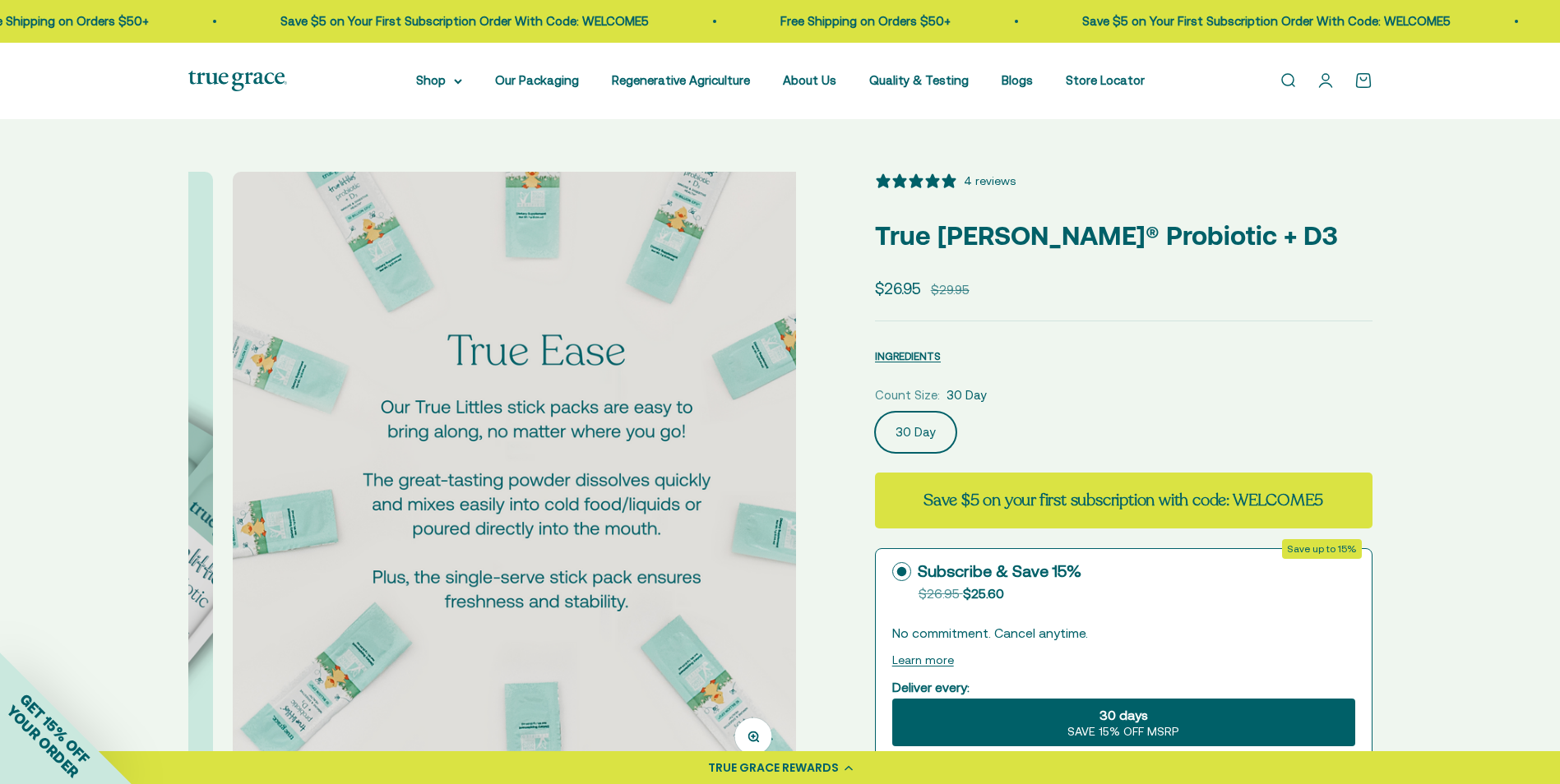
scroll to position [0, 1883]
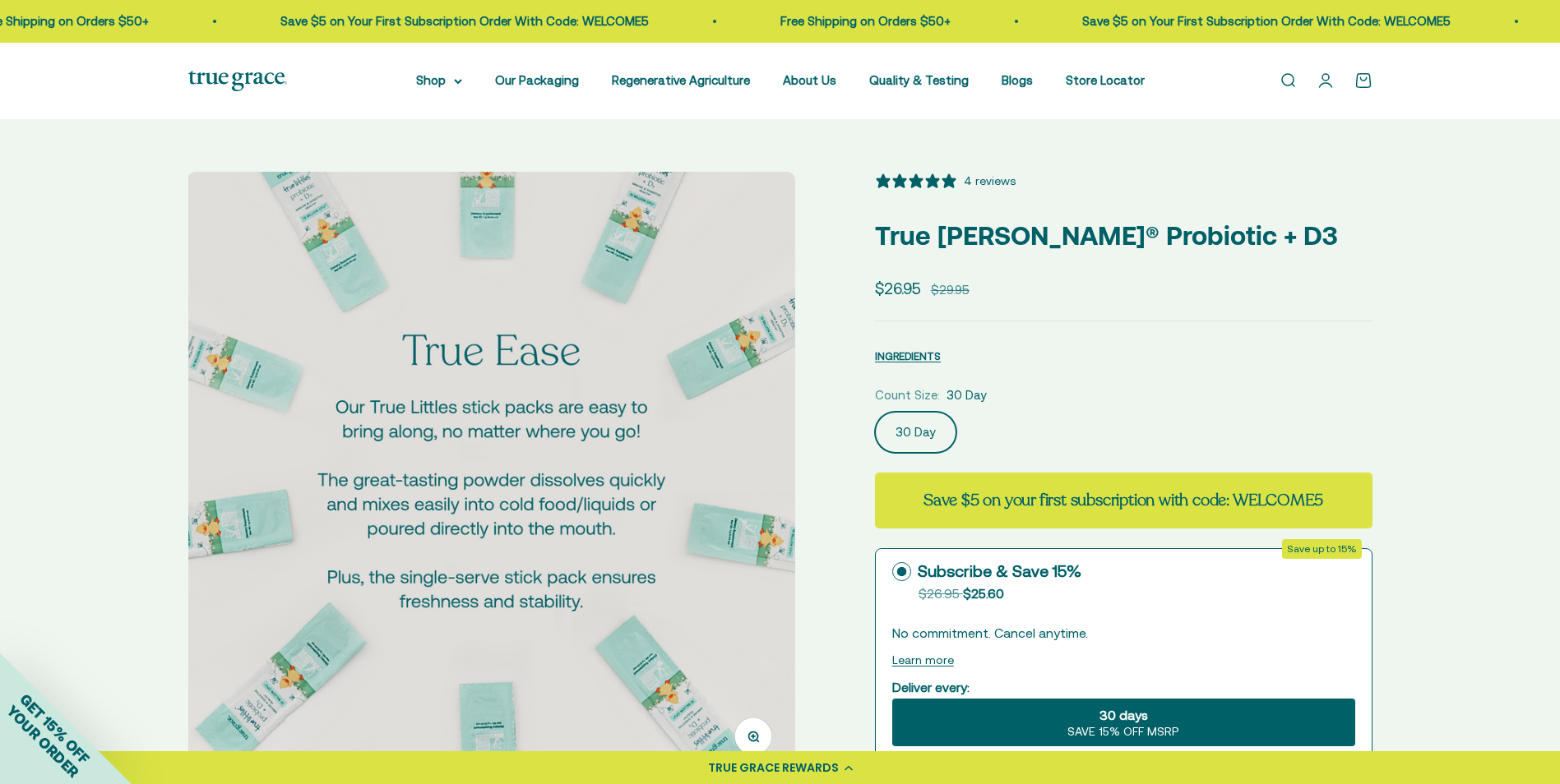
click at [749, 468] on img at bounding box center [492, 476] width 608 height 608
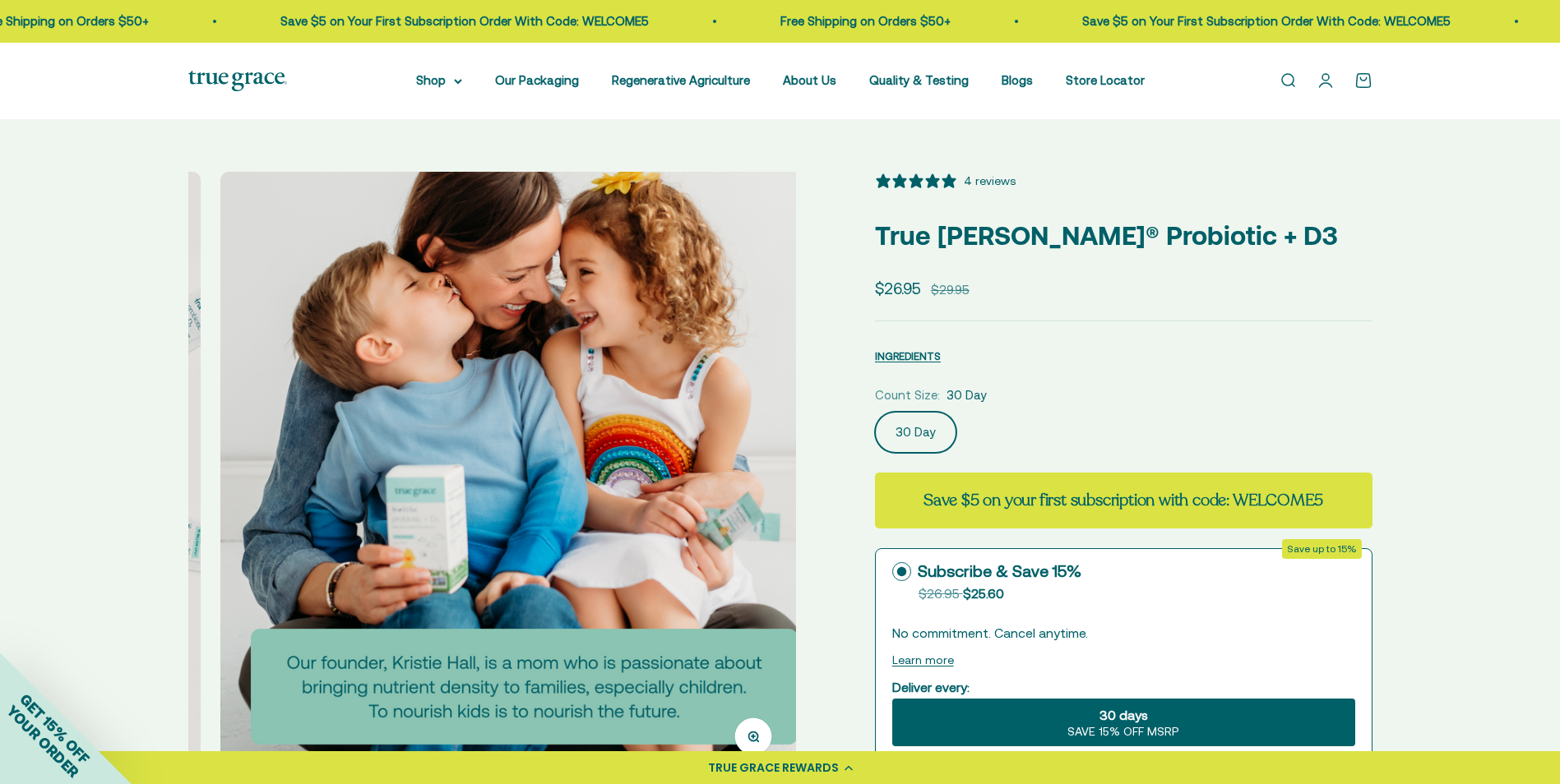
scroll to position [0, 2511]
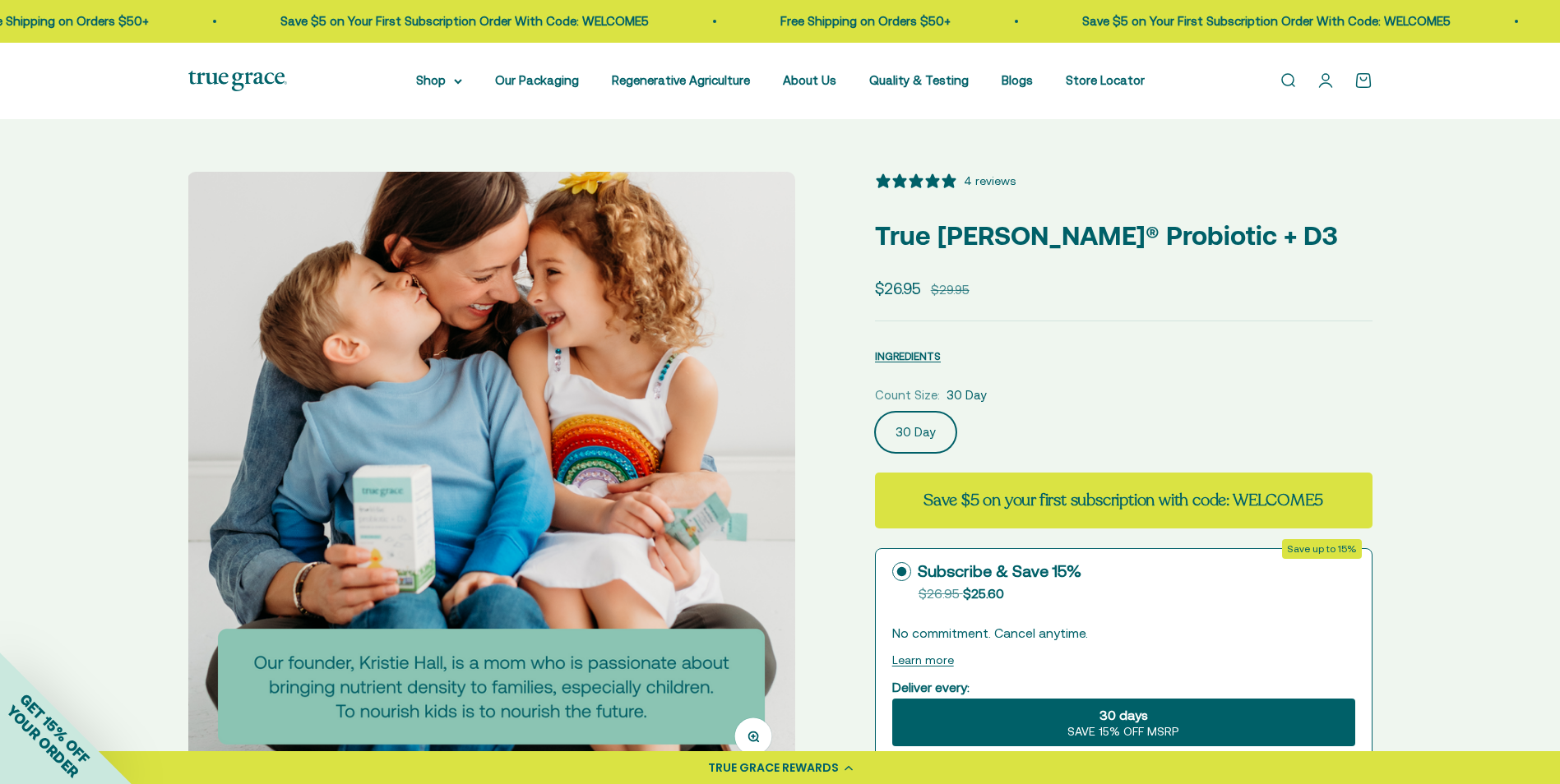
click at [749, 468] on img at bounding box center [492, 476] width 608 height 608
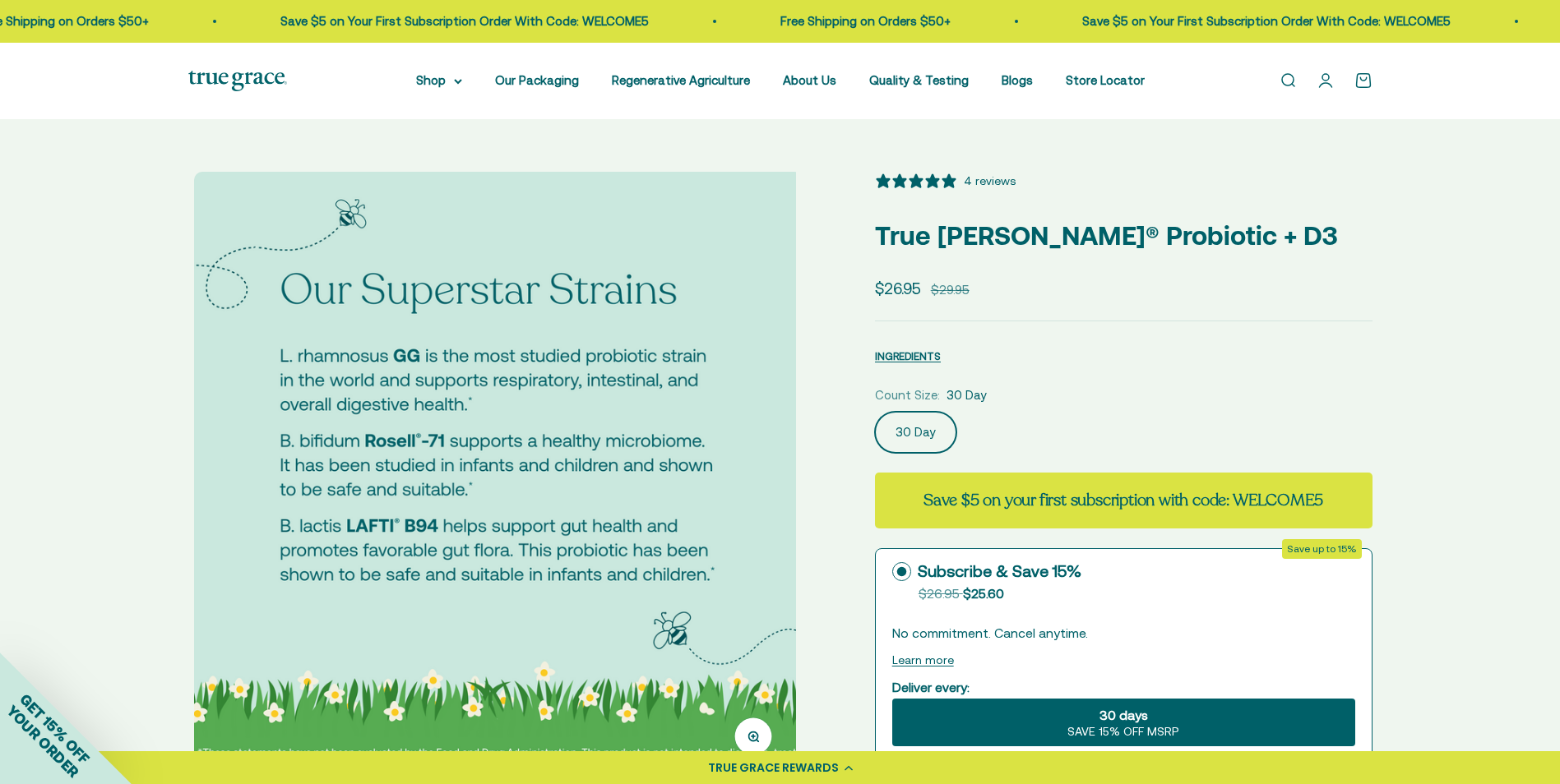
scroll to position [0, 3139]
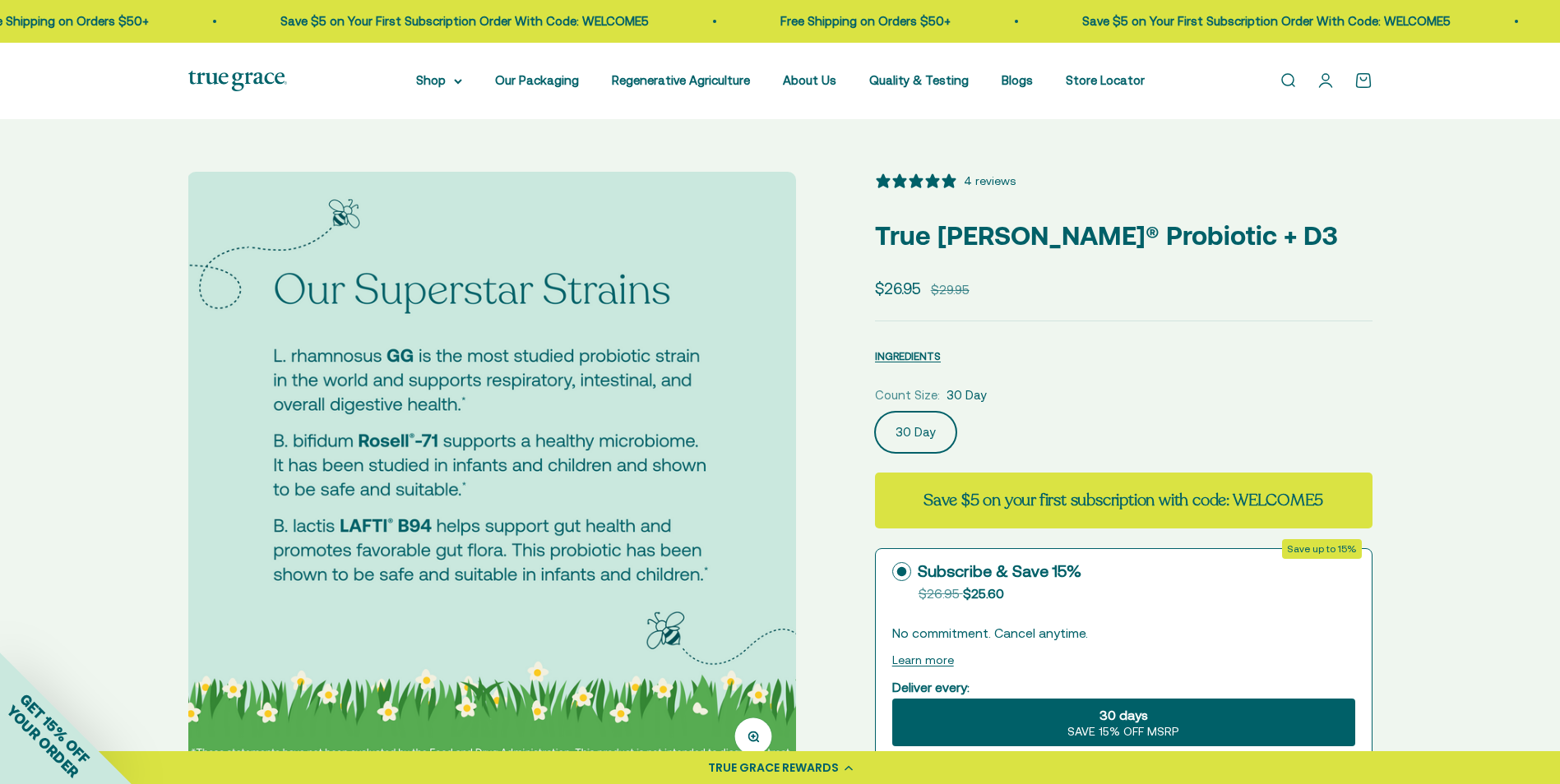
click at [749, 468] on img at bounding box center [492, 476] width 608 height 608
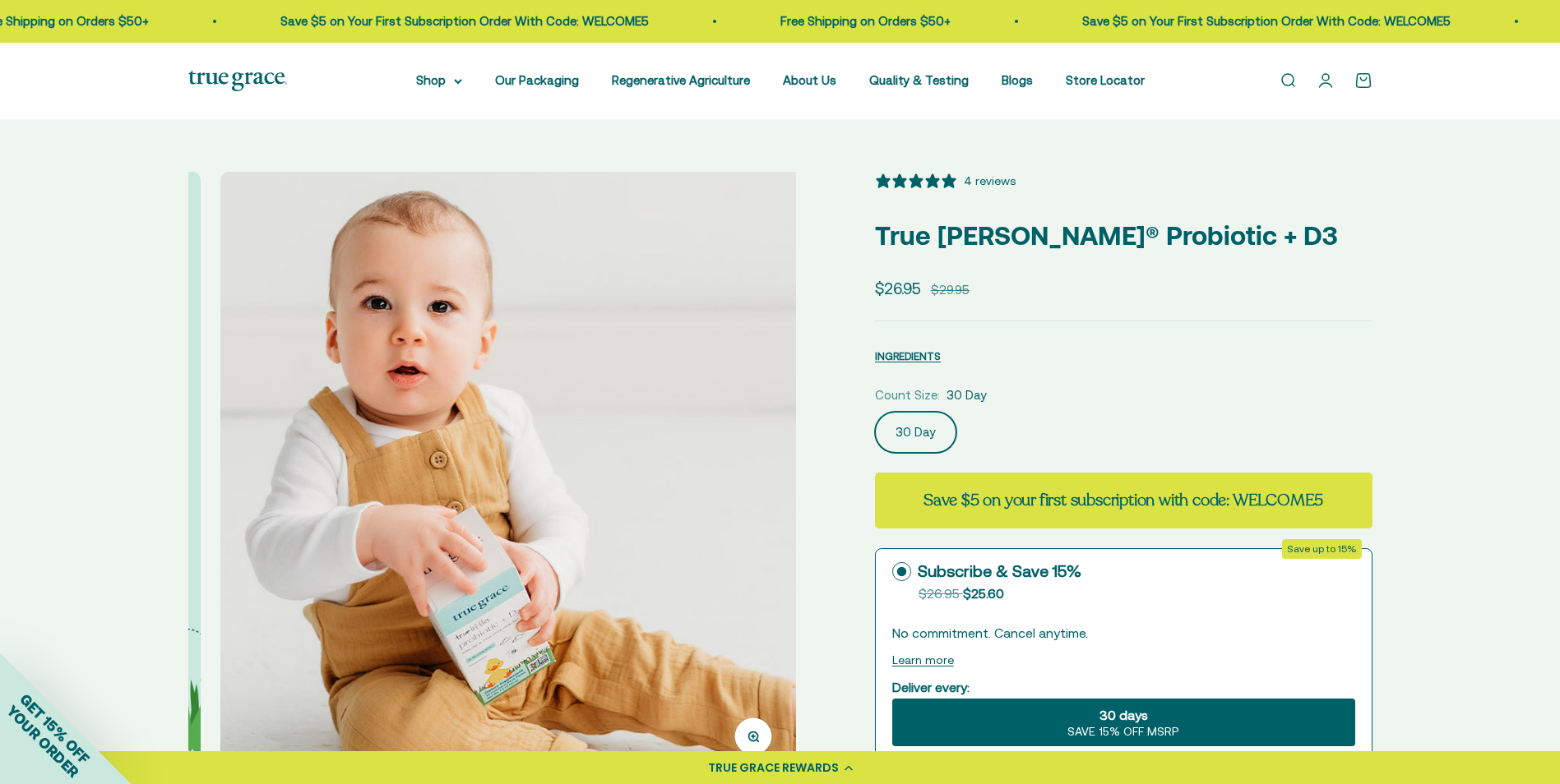
scroll to position [0, 3767]
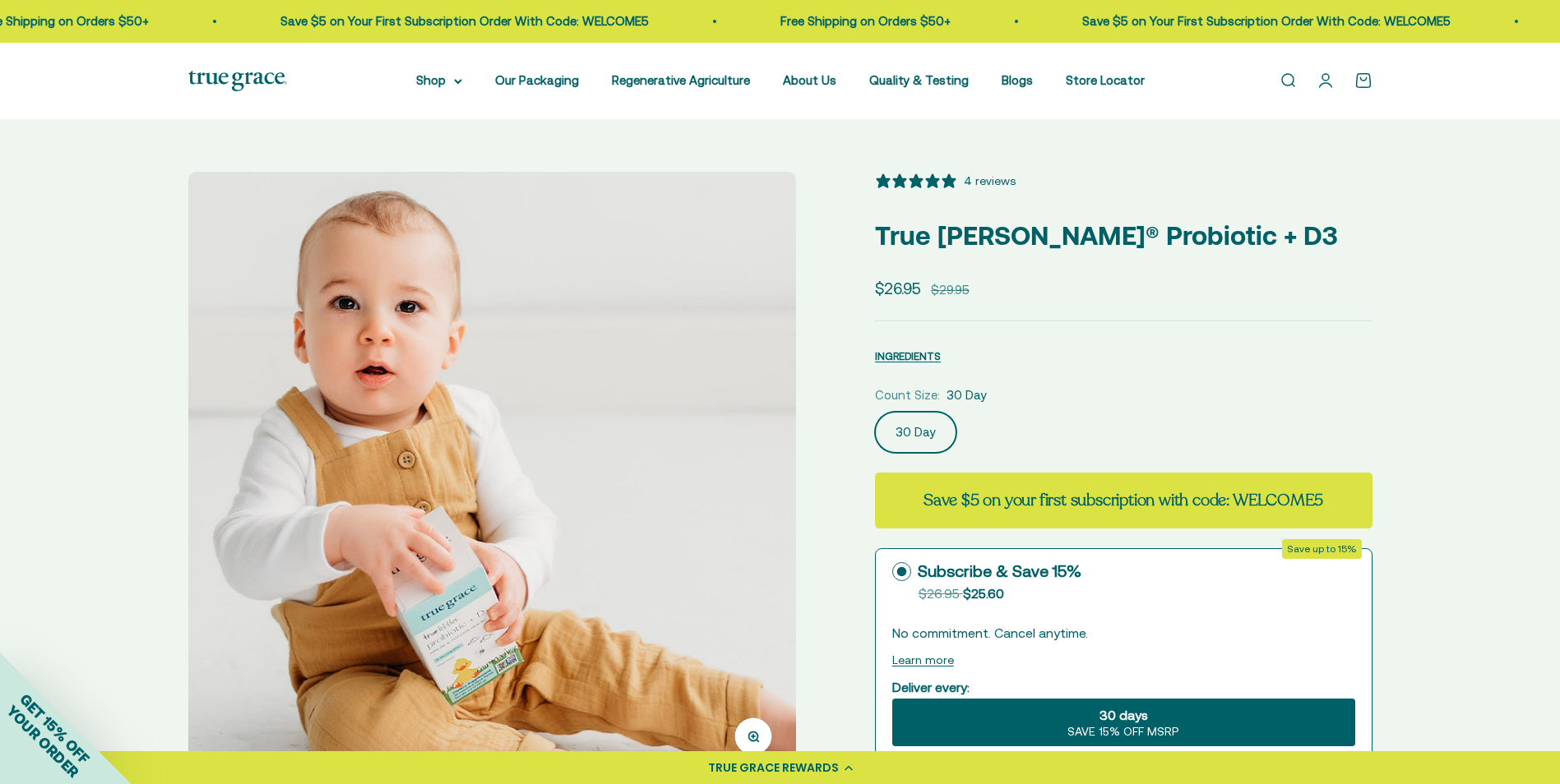
click at [761, 479] on img at bounding box center [493, 476] width 608 height 608
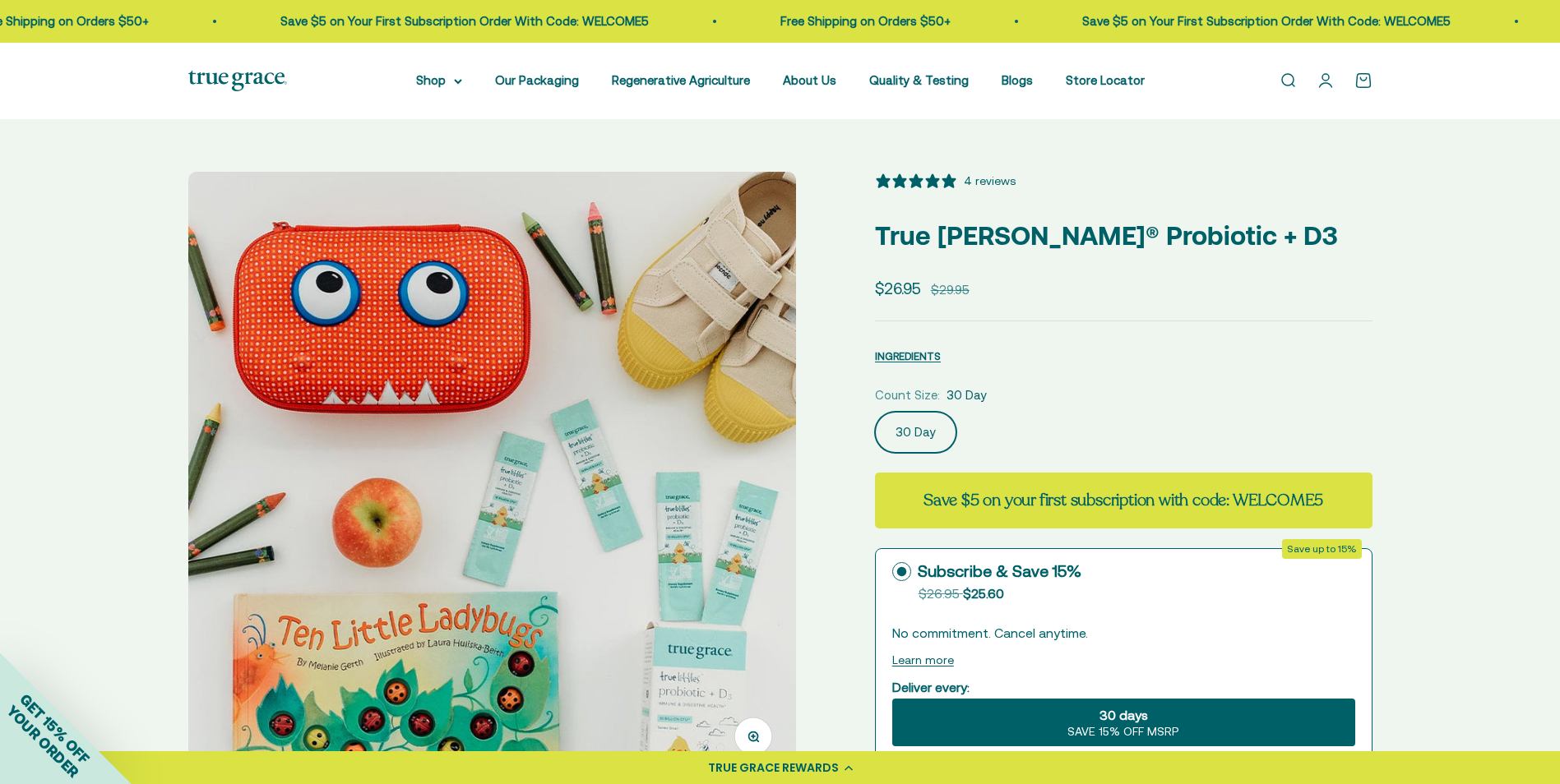
scroll to position [82, 0]
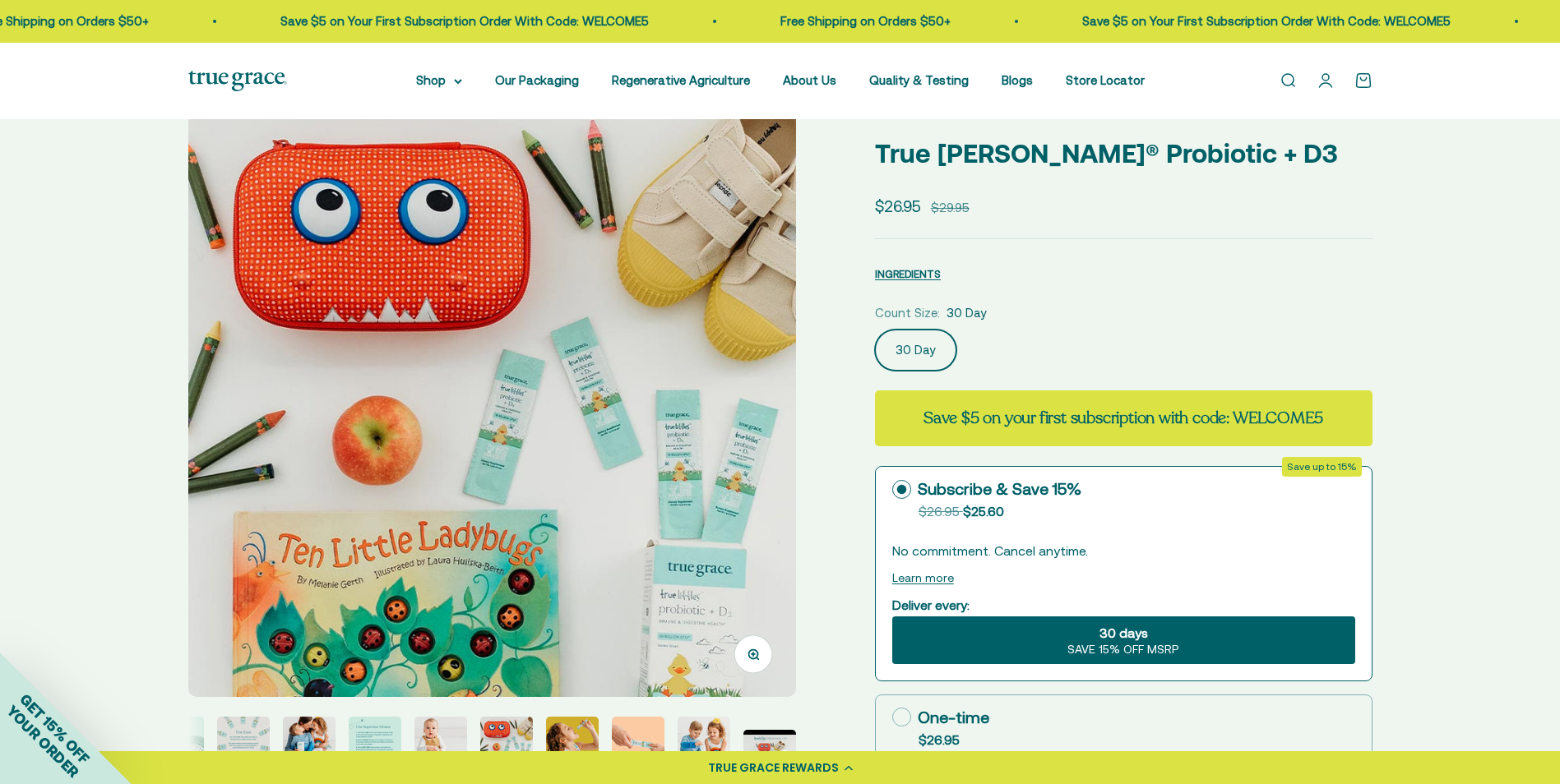
click at [745, 423] on img at bounding box center [493, 394] width 608 height 608
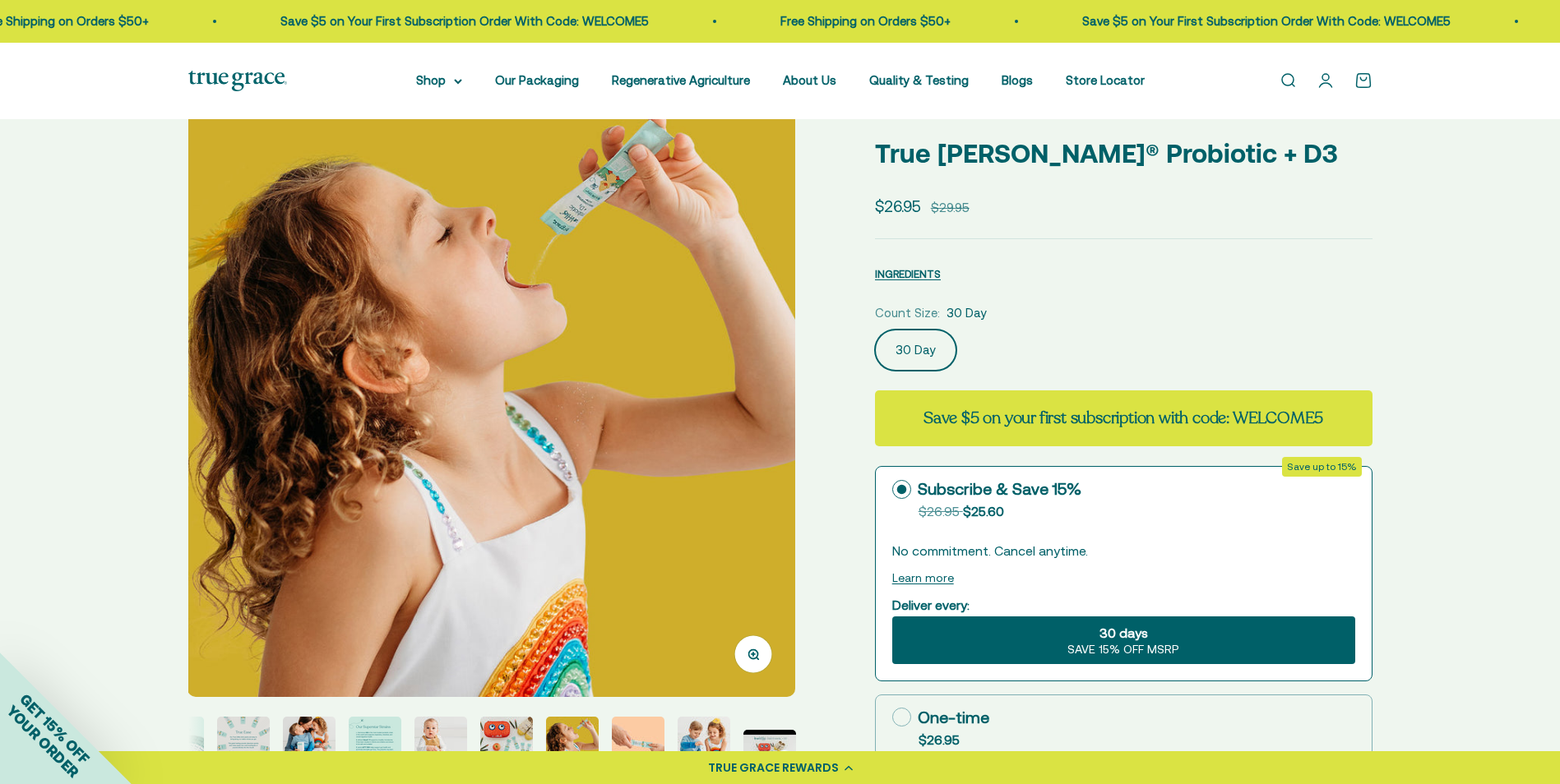
click at [745, 423] on img at bounding box center [492, 394] width 608 height 608
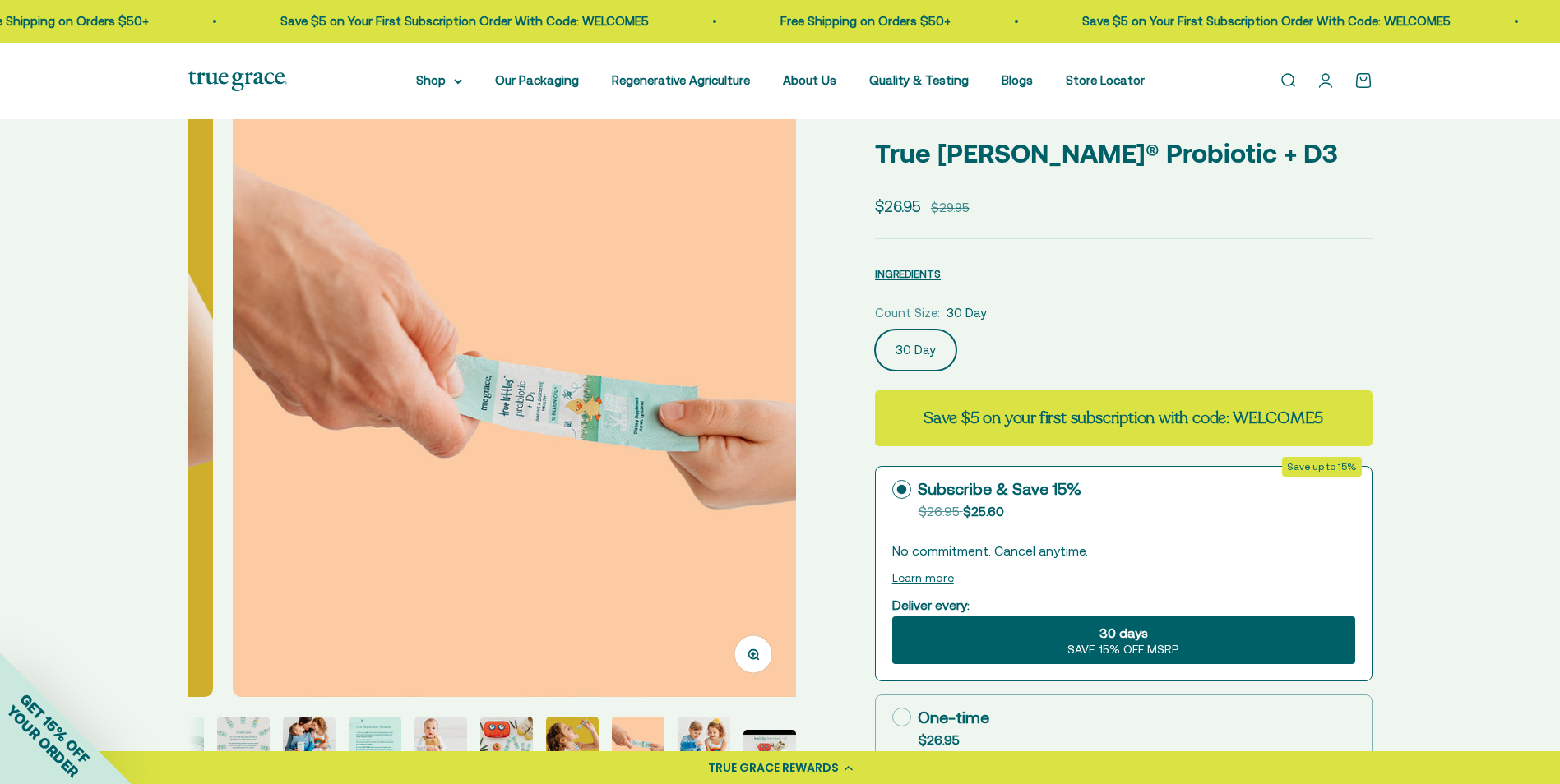
scroll to position [0, 5650]
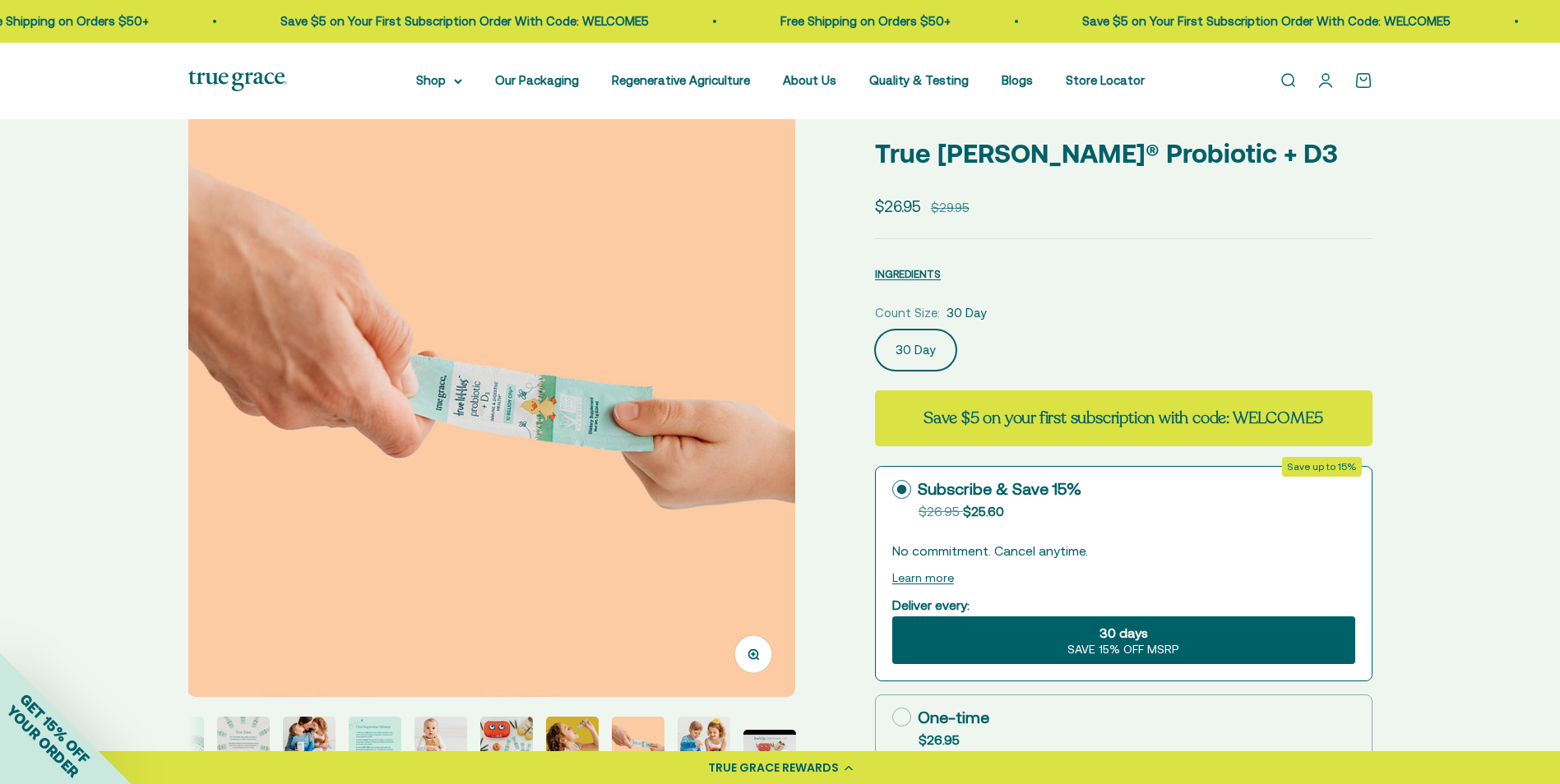
click at [745, 423] on img at bounding box center [492, 394] width 608 height 608
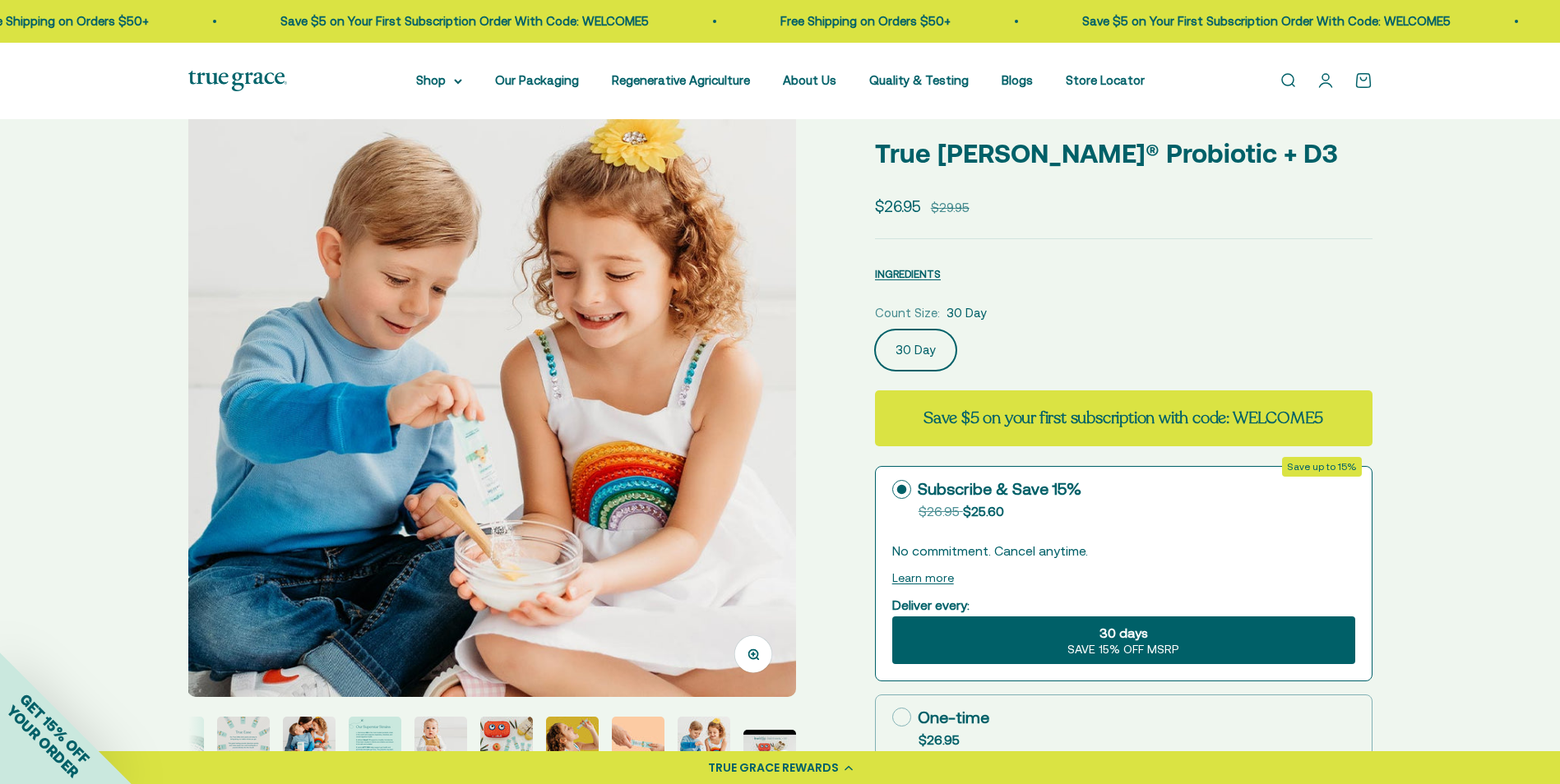
click at [745, 423] on img at bounding box center [492, 394] width 608 height 608
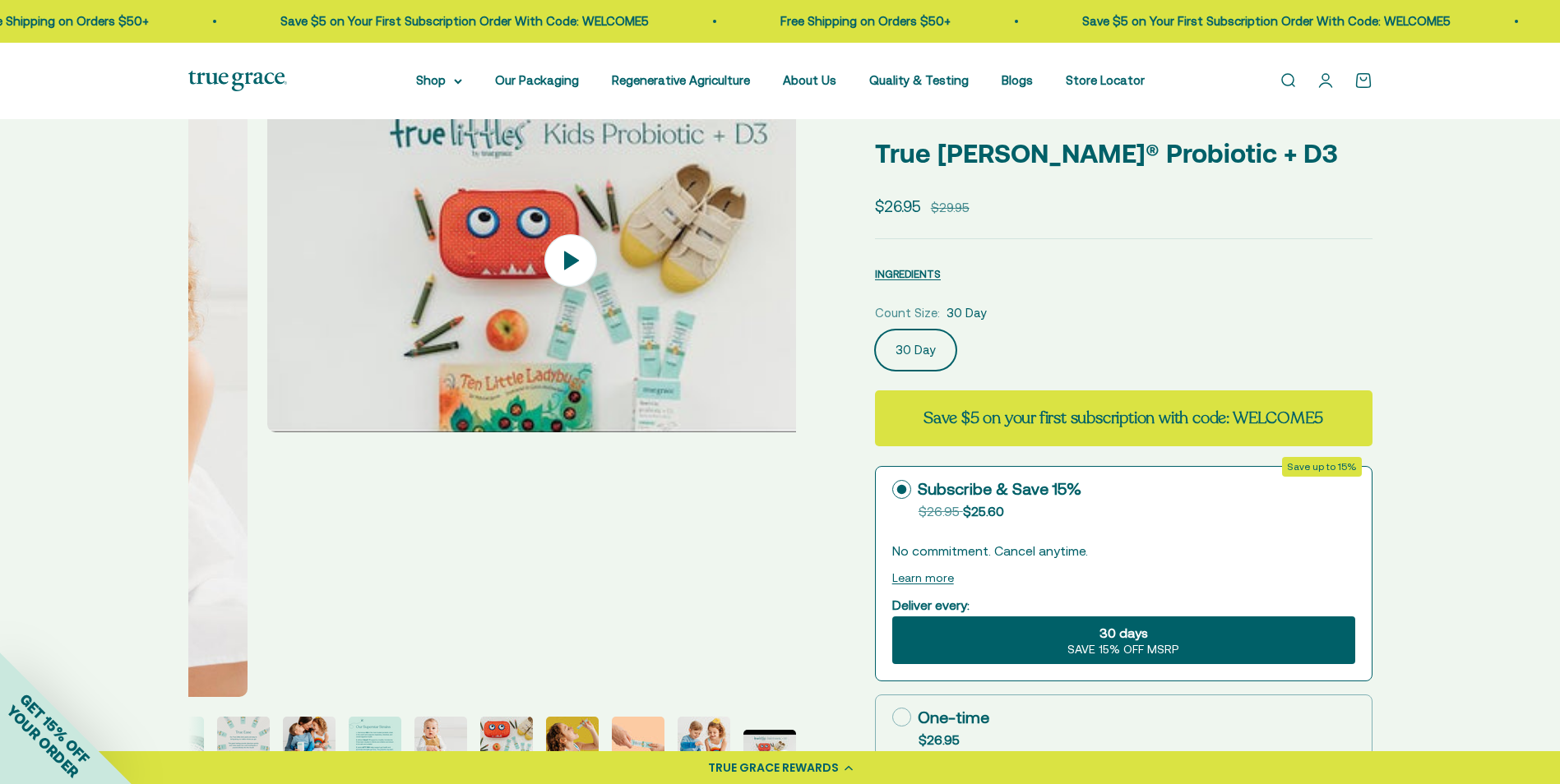
scroll to position [0, 6905]
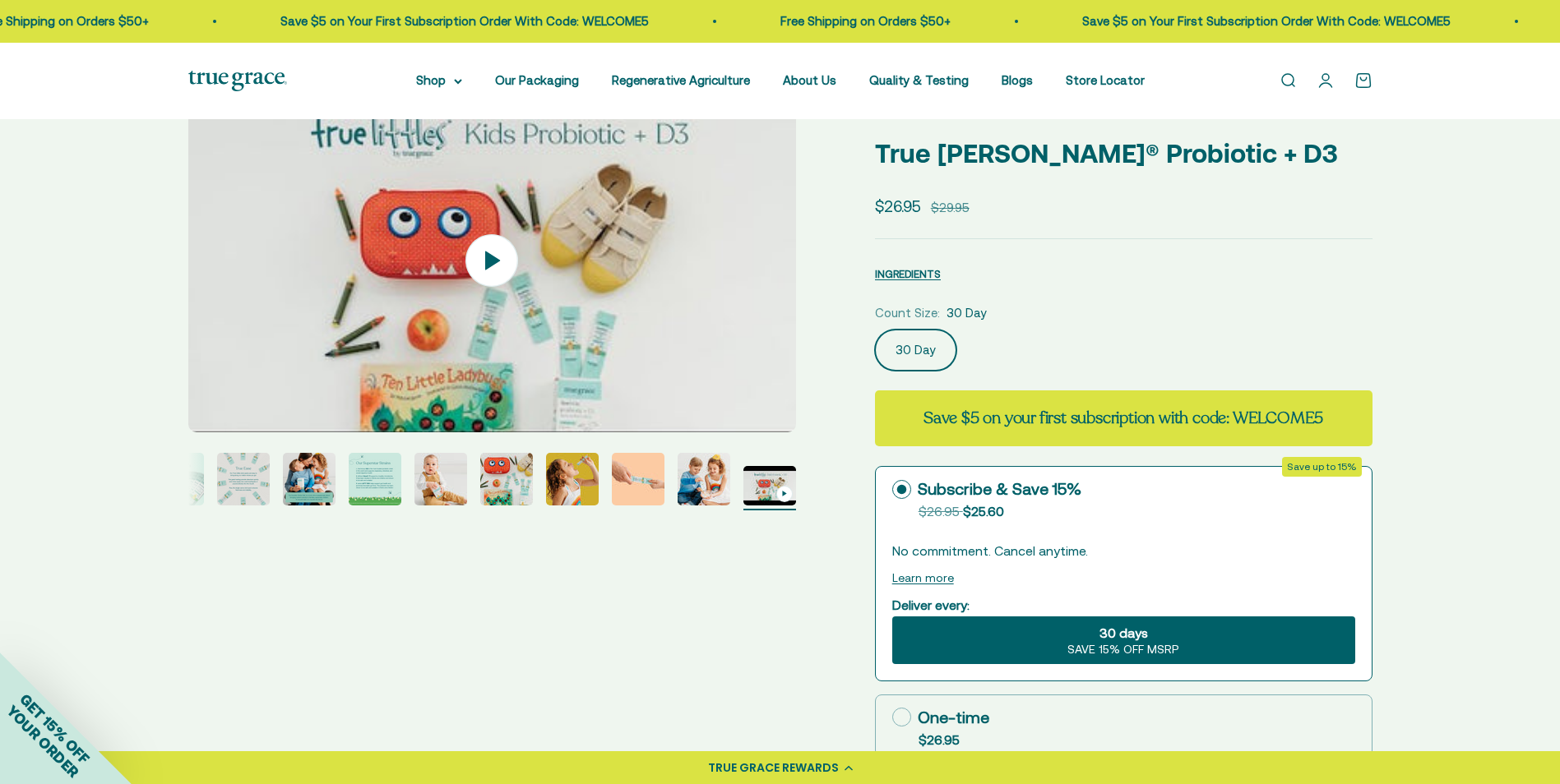
click at [745, 423] on img at bounding box center [493, 262] width 608 height 344
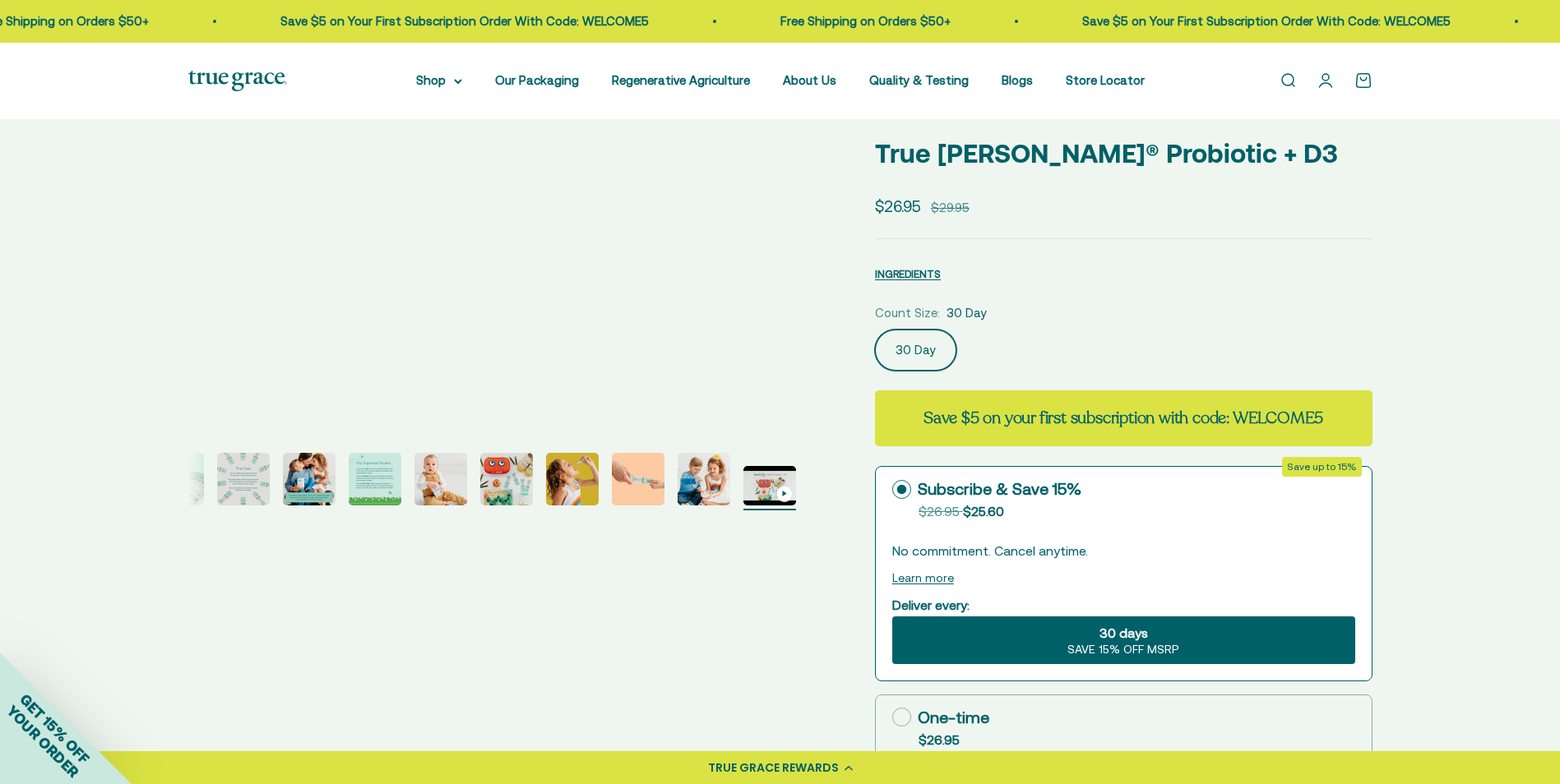
click at [229, 484] on img "Go to item 4" at bounding box center [243, 479] width 53 height 53
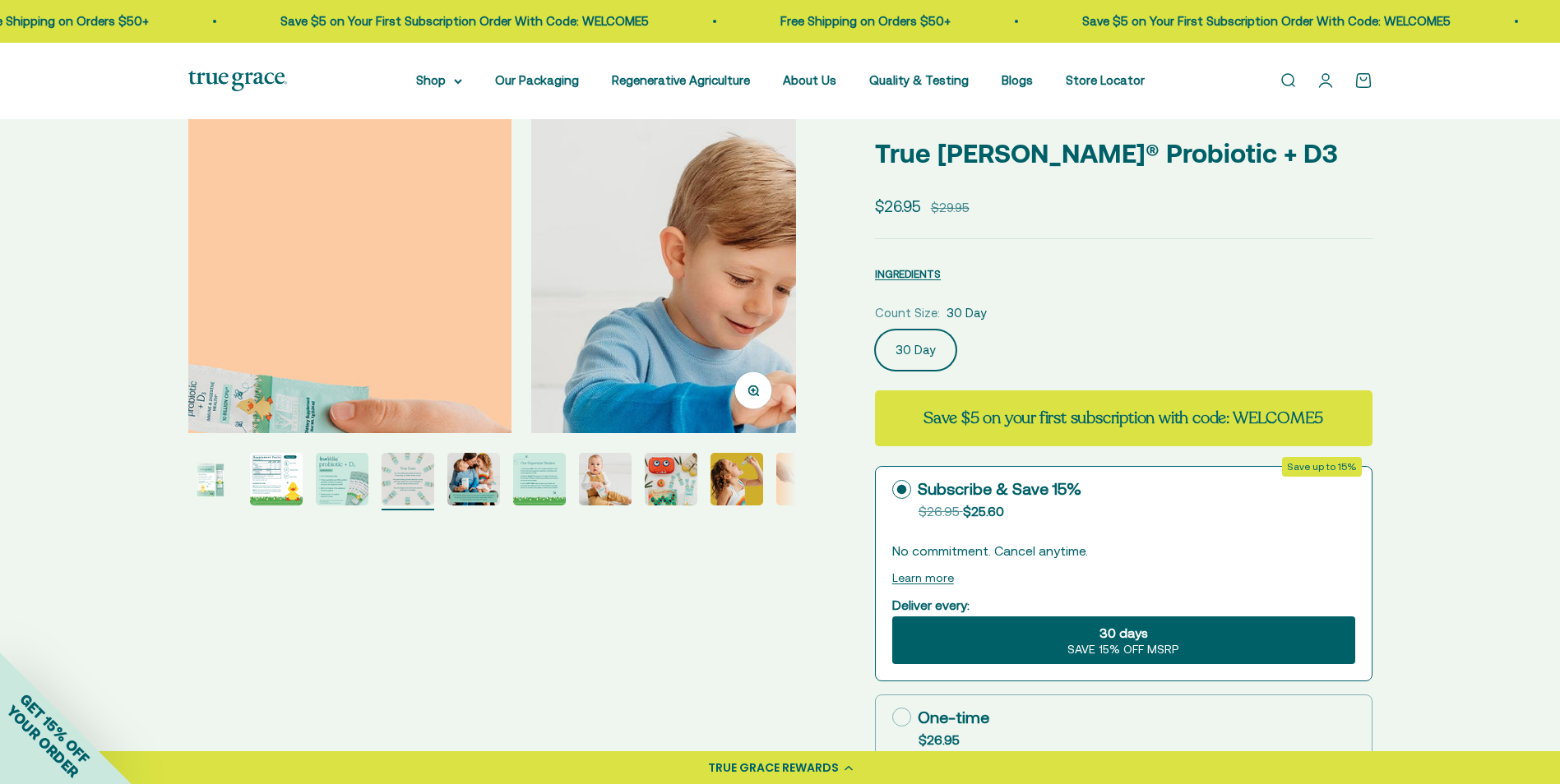
scroll to position [0, 0]
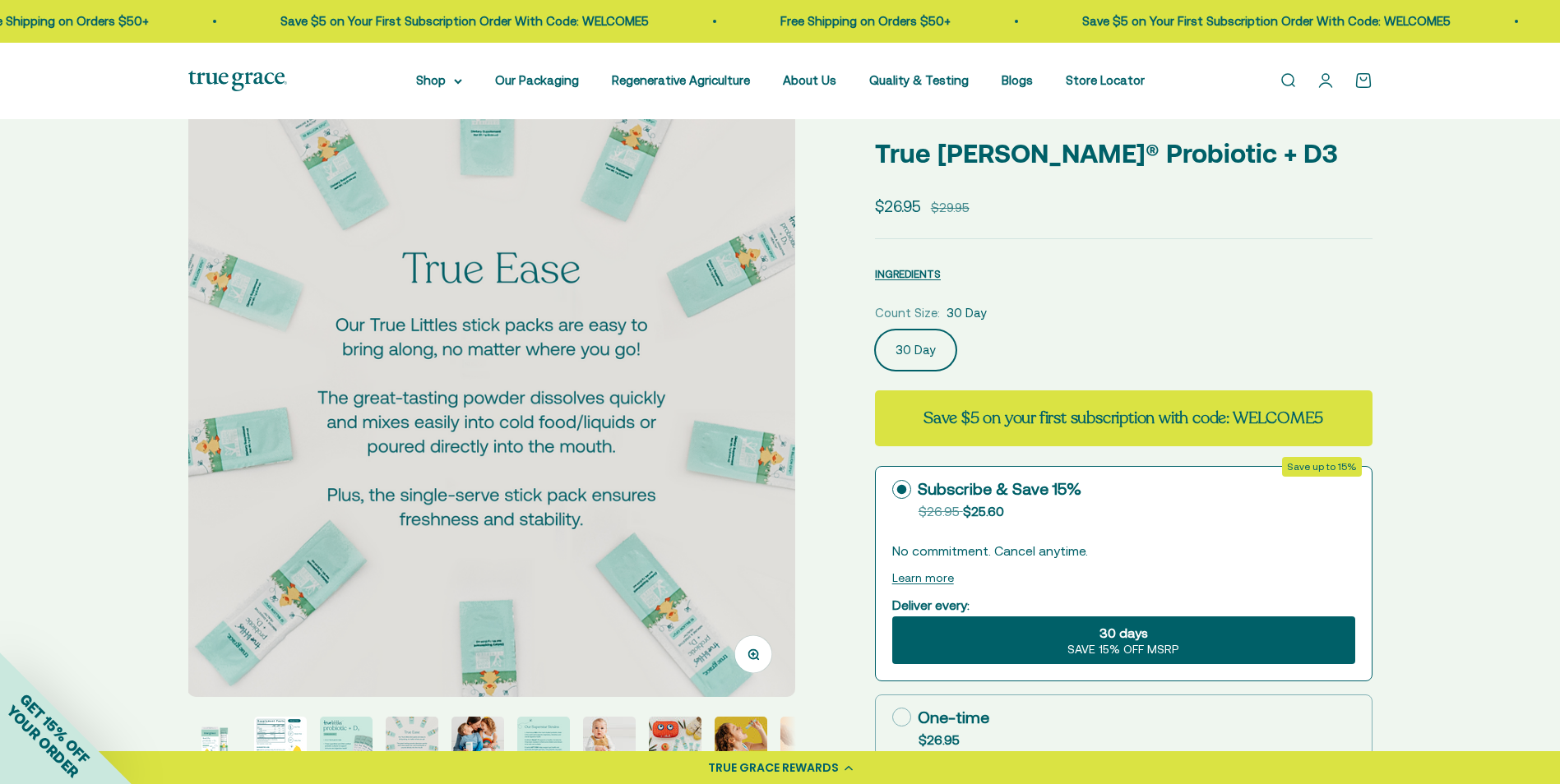
click at [239, 319] on img at bounding box center [492, 394] width 608 height 608
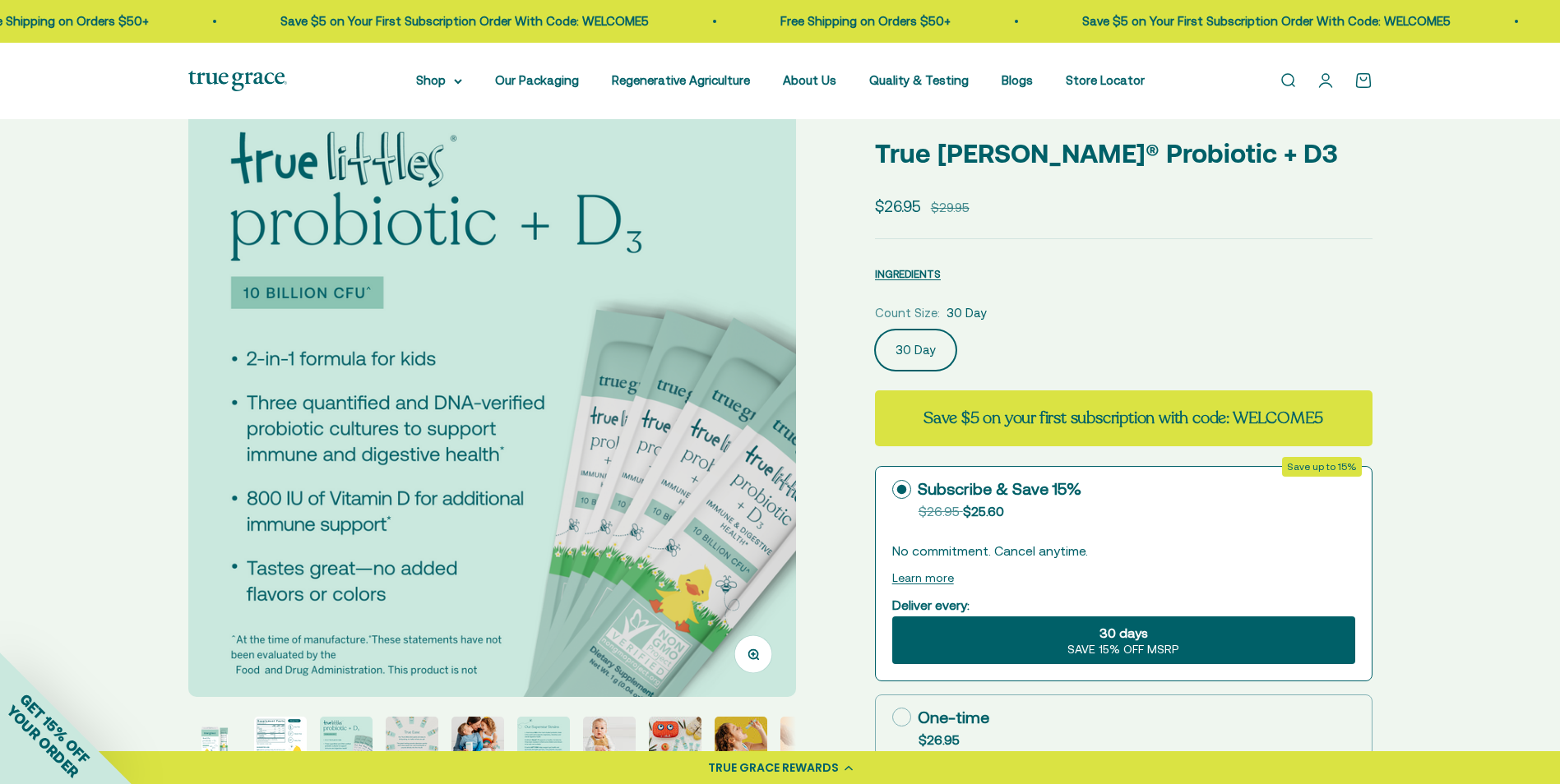
click at [239, 319] on img at bounding box center [493, 394] width 608 height 608
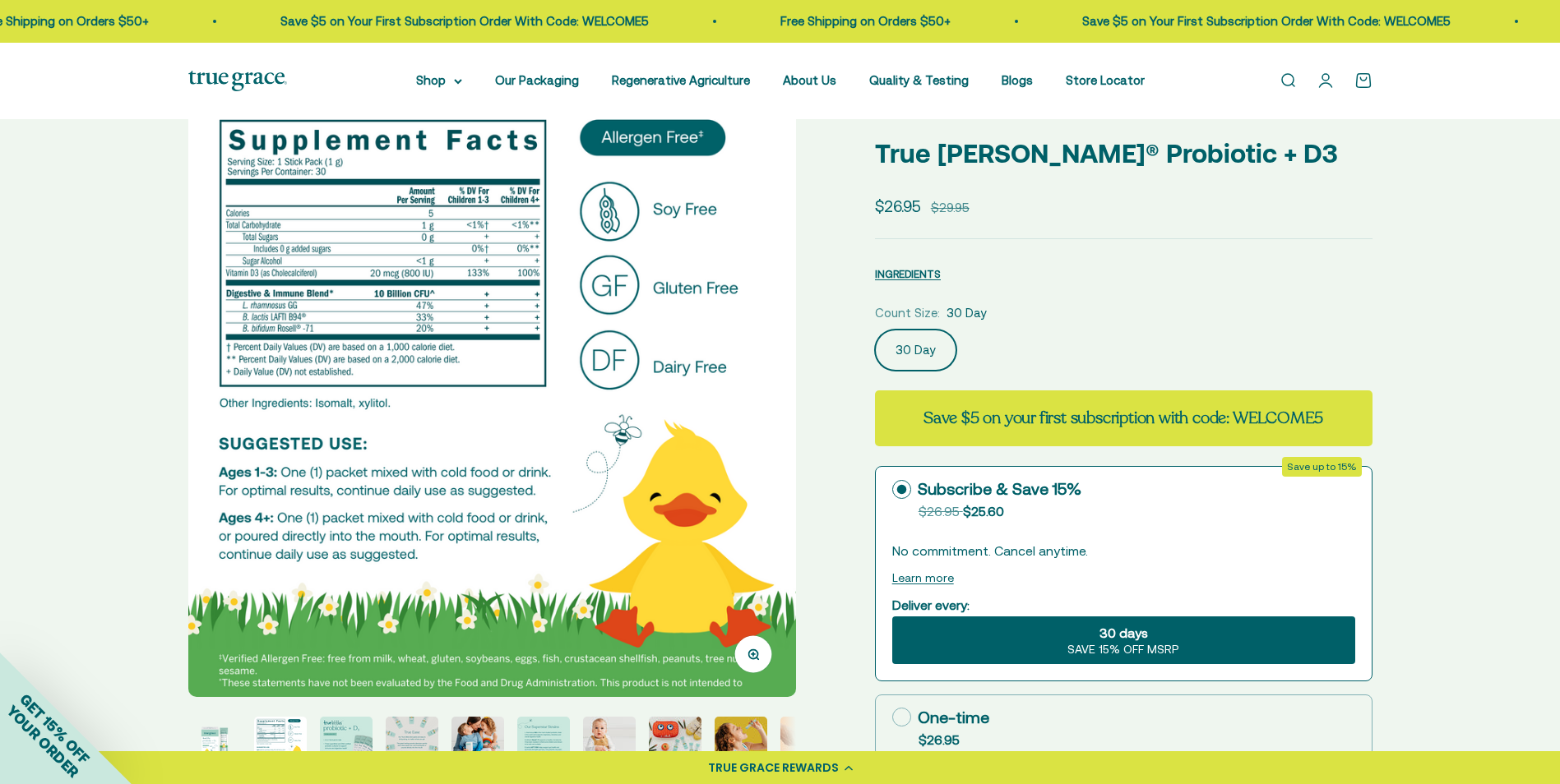
click at [239, 319] on img at bounding box center [493, 394] width 608 height 608
